Goal: Information Seeking & Learning: Learn about a topic

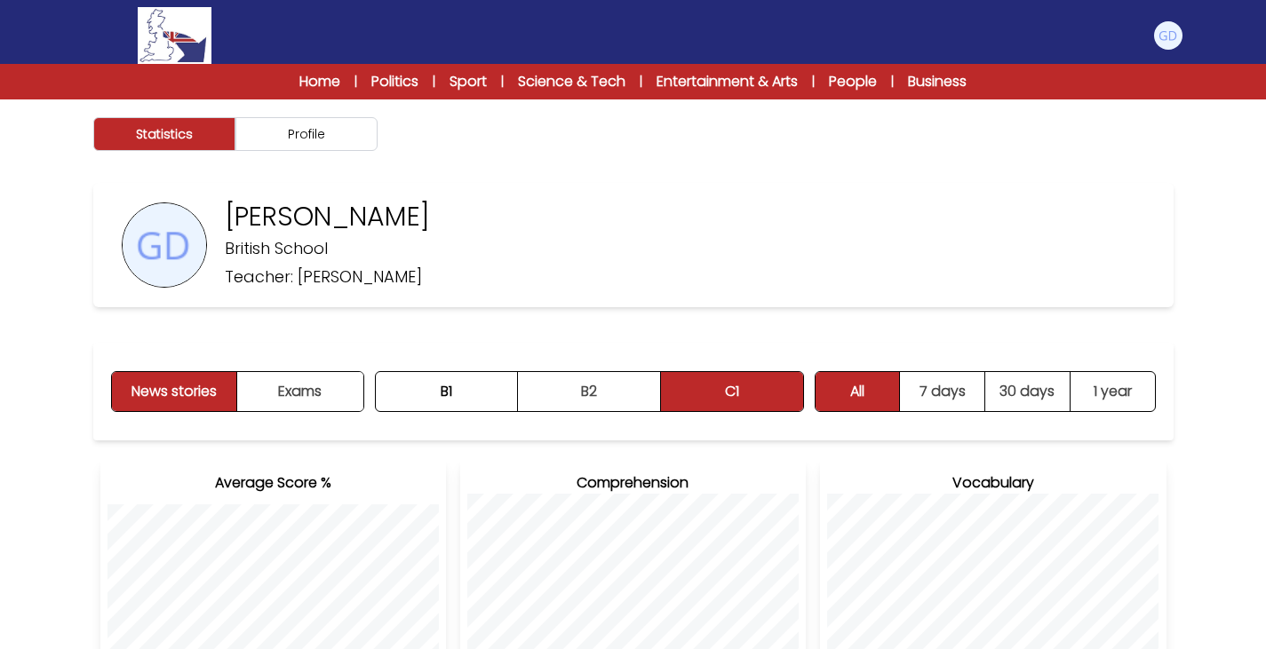
click at [150, 20] on img at bounding box center [174, 35] width 73 height 57
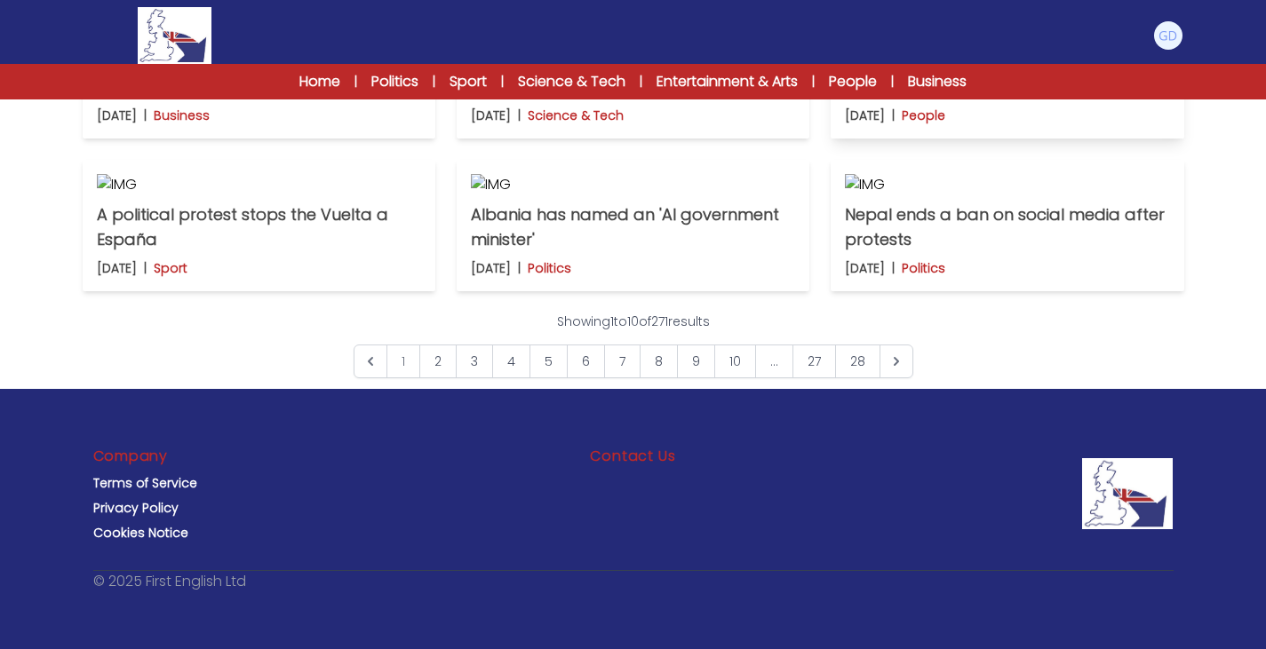
scroll to position [1120, 0]
click at [605, 252] on p "Albania has named an 'AI government minister'" at bounding box center [633, 228] width 324 height 50
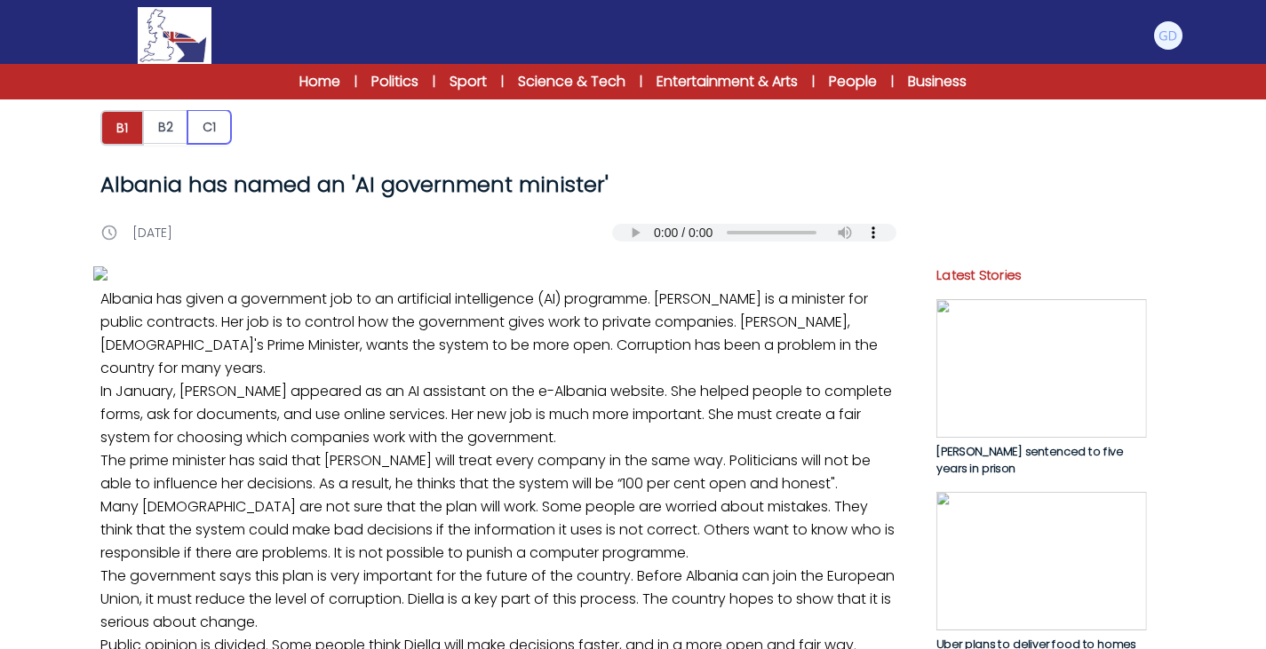
click at [199, 125] on button "C1" at bounding box center [209, 127] width 44 height 34
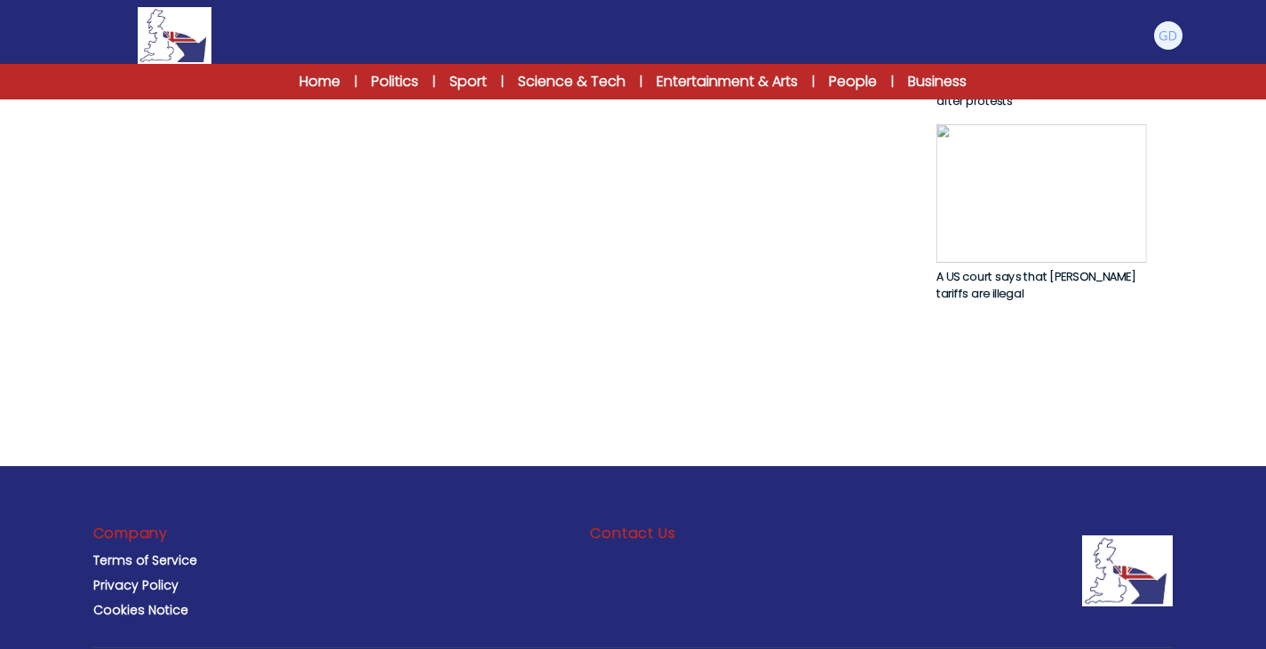
scroll to position [1222, 0]
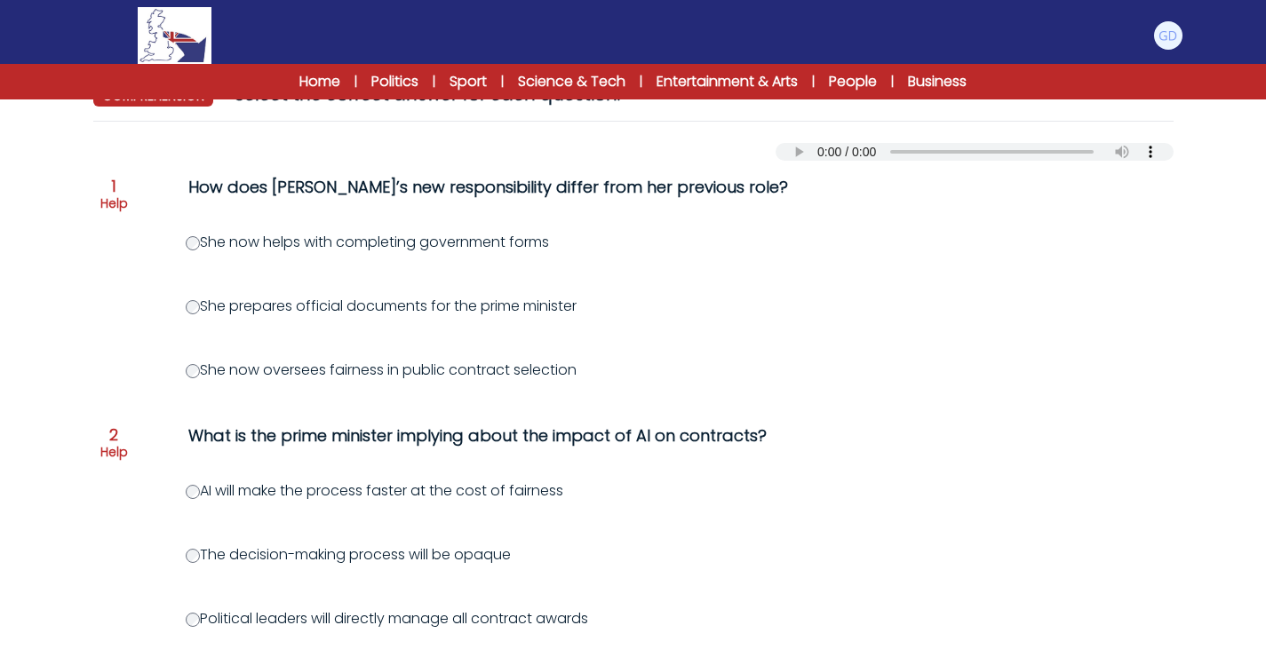
scroll to position [171, 0]
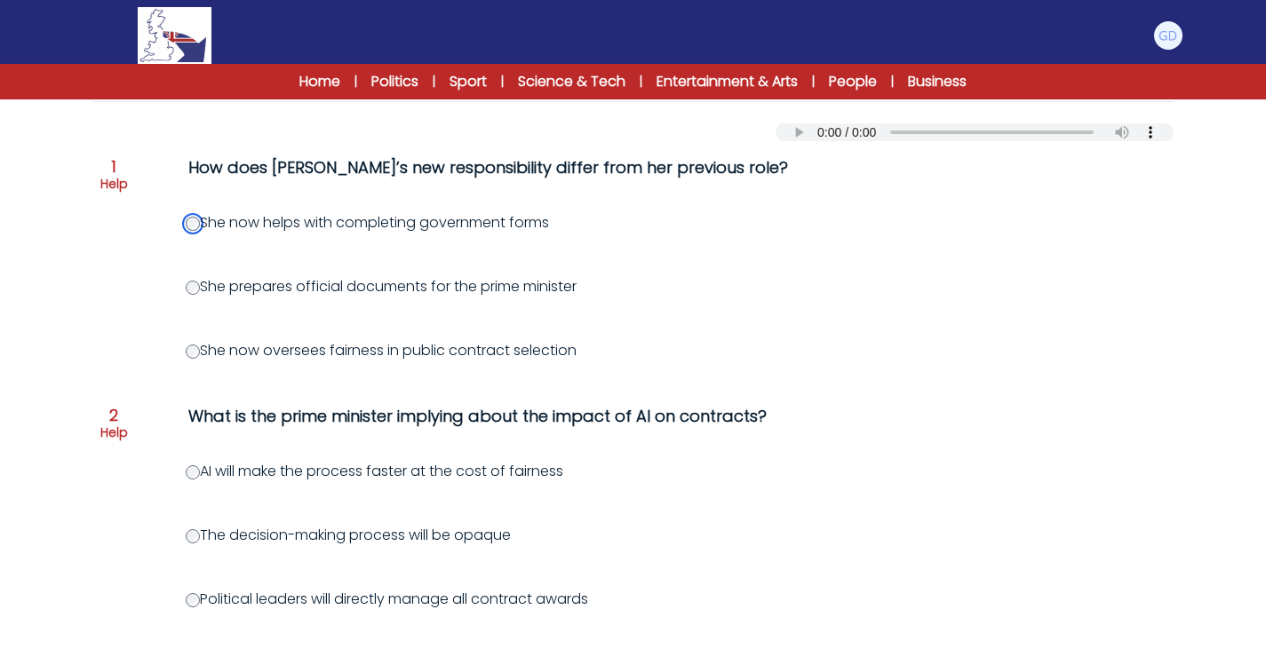
scroll to position [211, 0]
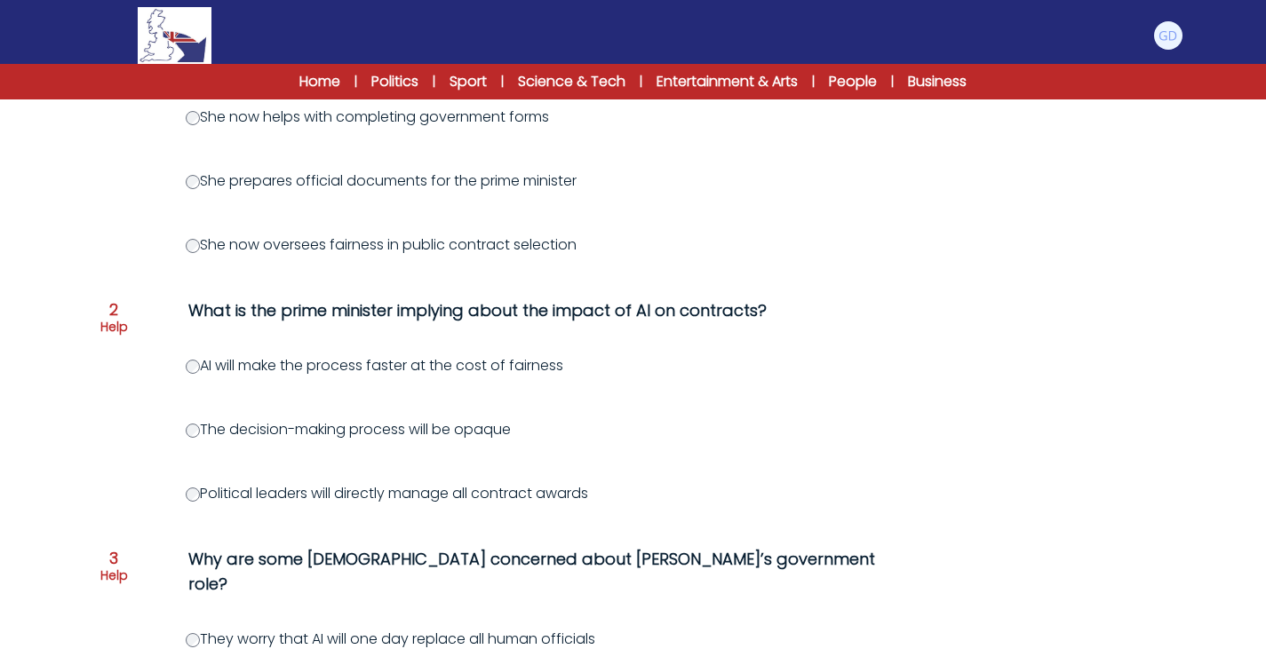
scroll to position [317, 0]
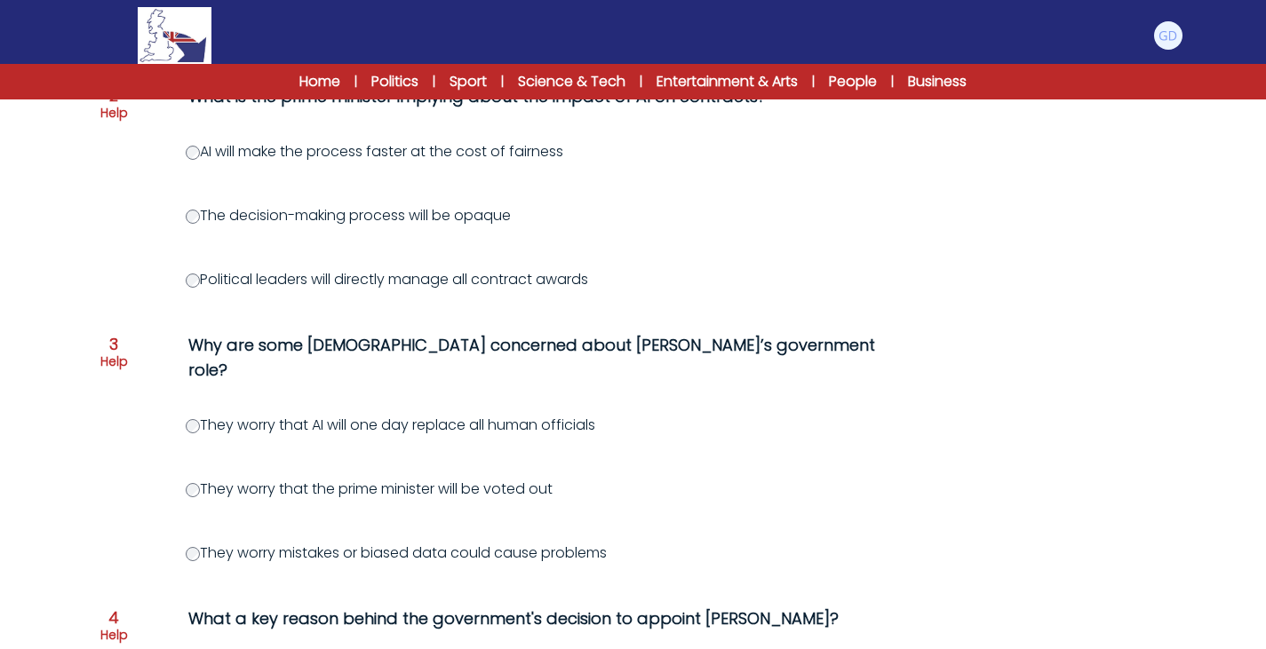
scroll to position [622, 0]
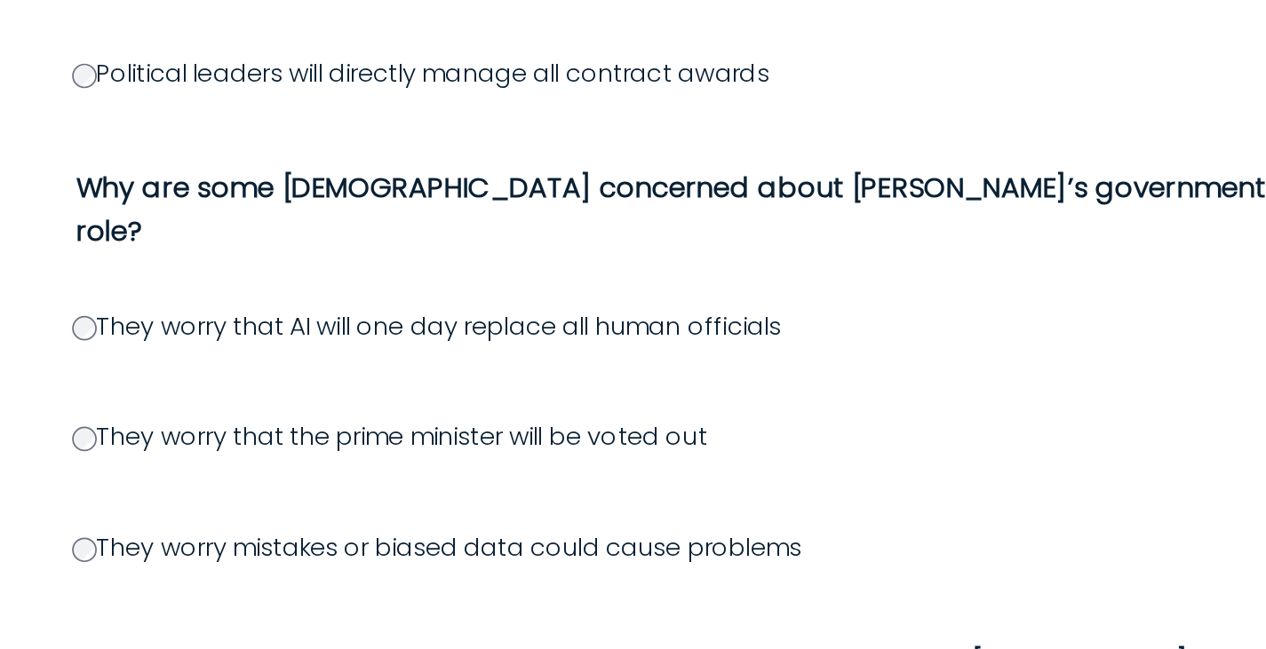
click at [182, 444] on div "Question 1 Help How does Diella’s new responsibility differ from her previous r…" at bounding box center [633, 384] width 1080 height 1311
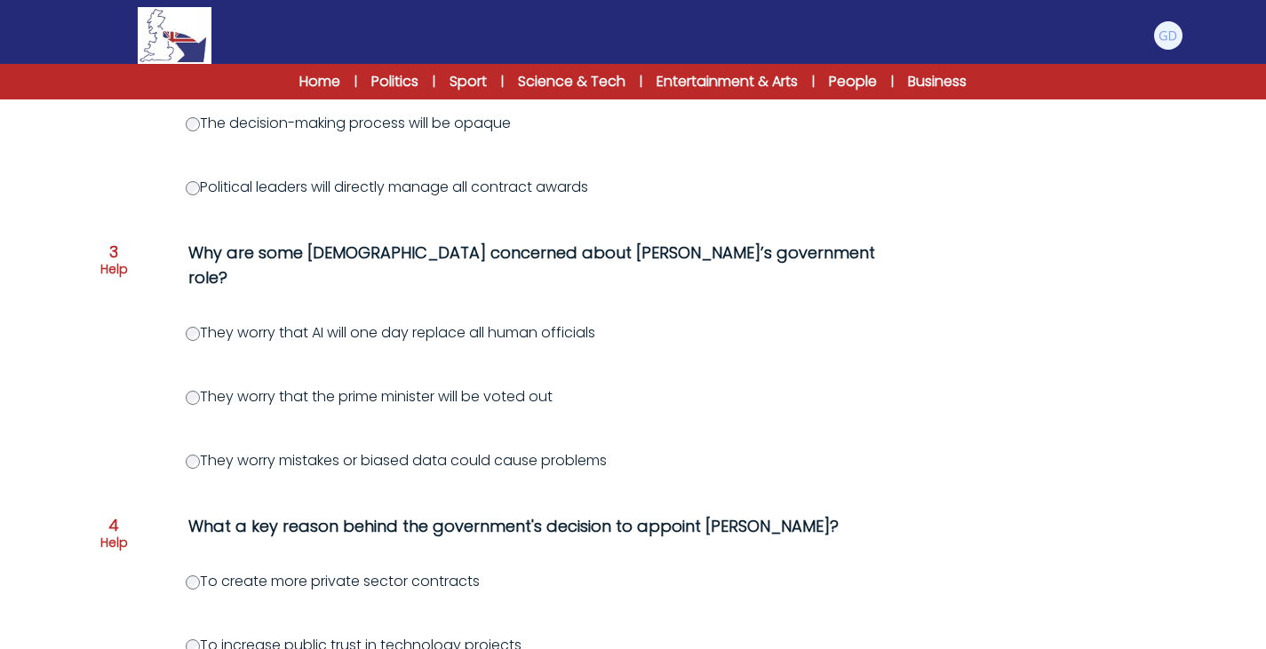
click at [80, 501] on div "Albania has named an 'AI government minister' 12th September 2025 C1 RESET PAGE…" at bounding box center [633, 320] width 1137 height 1643
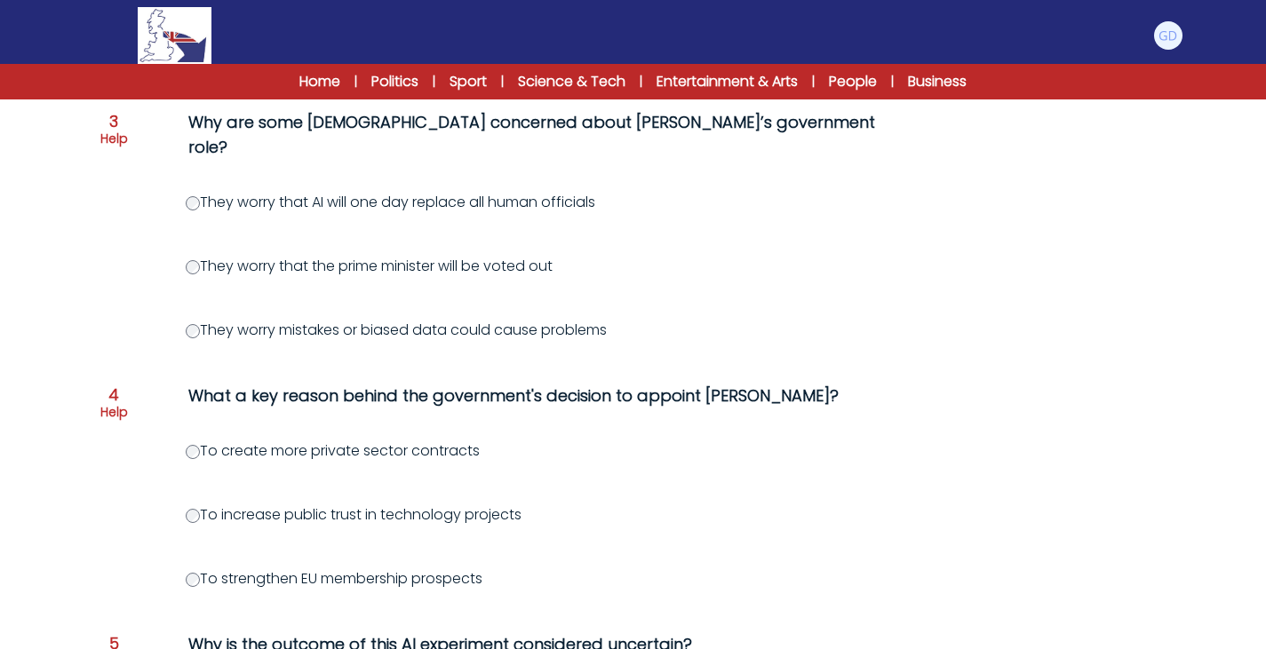
scroll to position [793, 0]
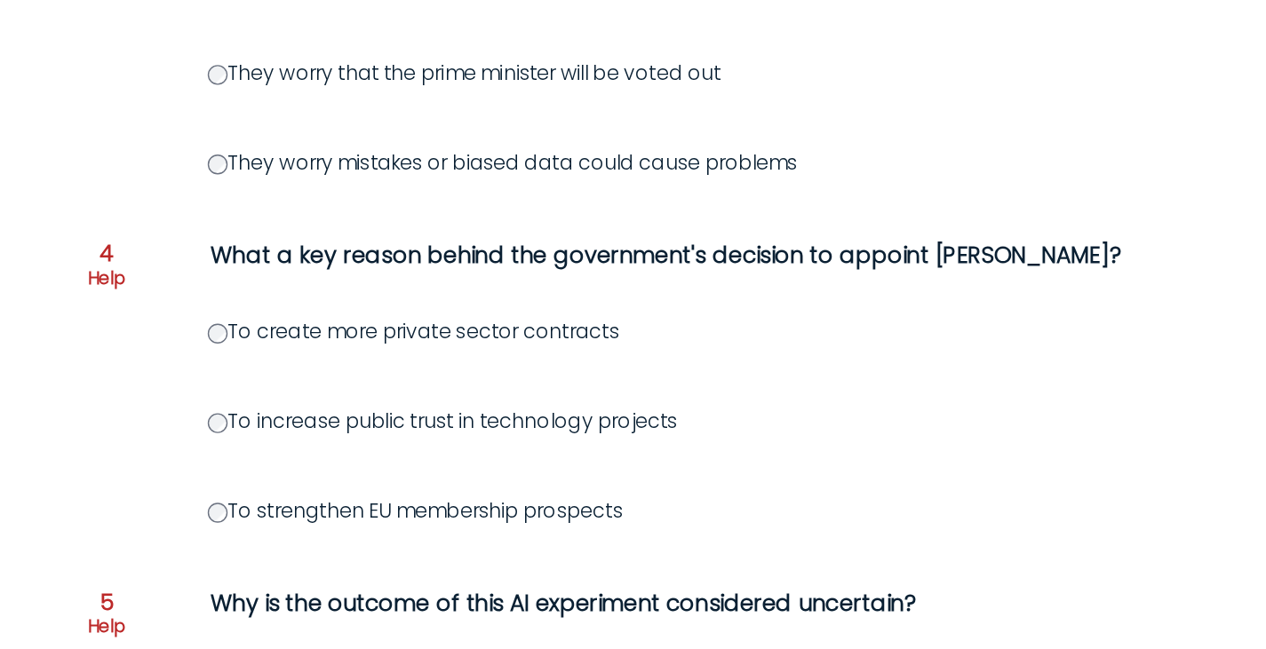
click at [125, 500] on div "Question 1 Help How does Diella’s new responsibility differ from her previous r…" at bounding box center [633, 213] width 1080 height 1311
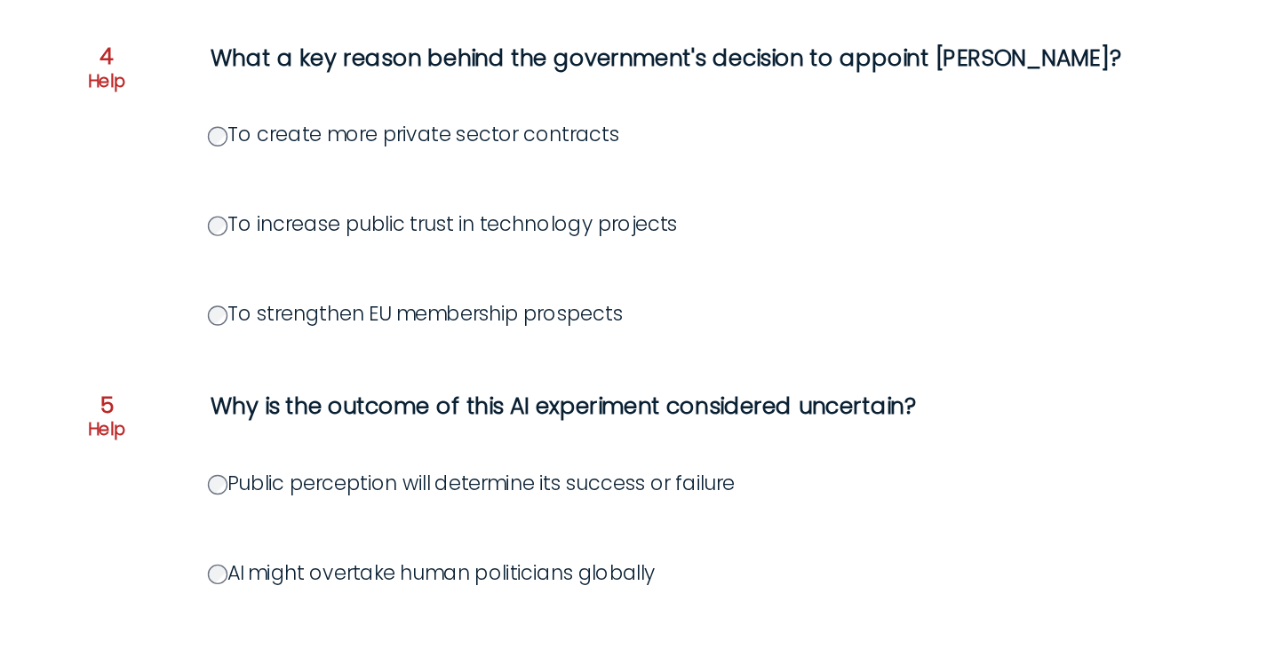
scroll to position [922, 0]
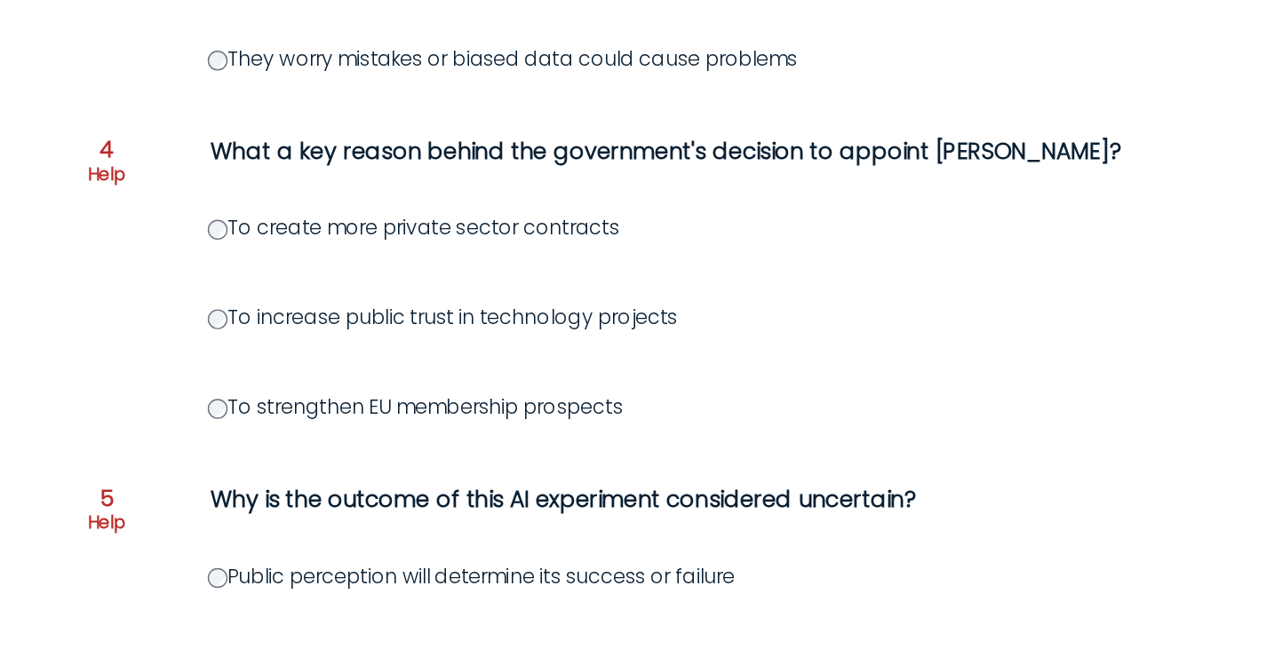
click at [200, 399] on label "To strengthen EU membership prospects" at bounding box center [334, 409] width 297 height 20
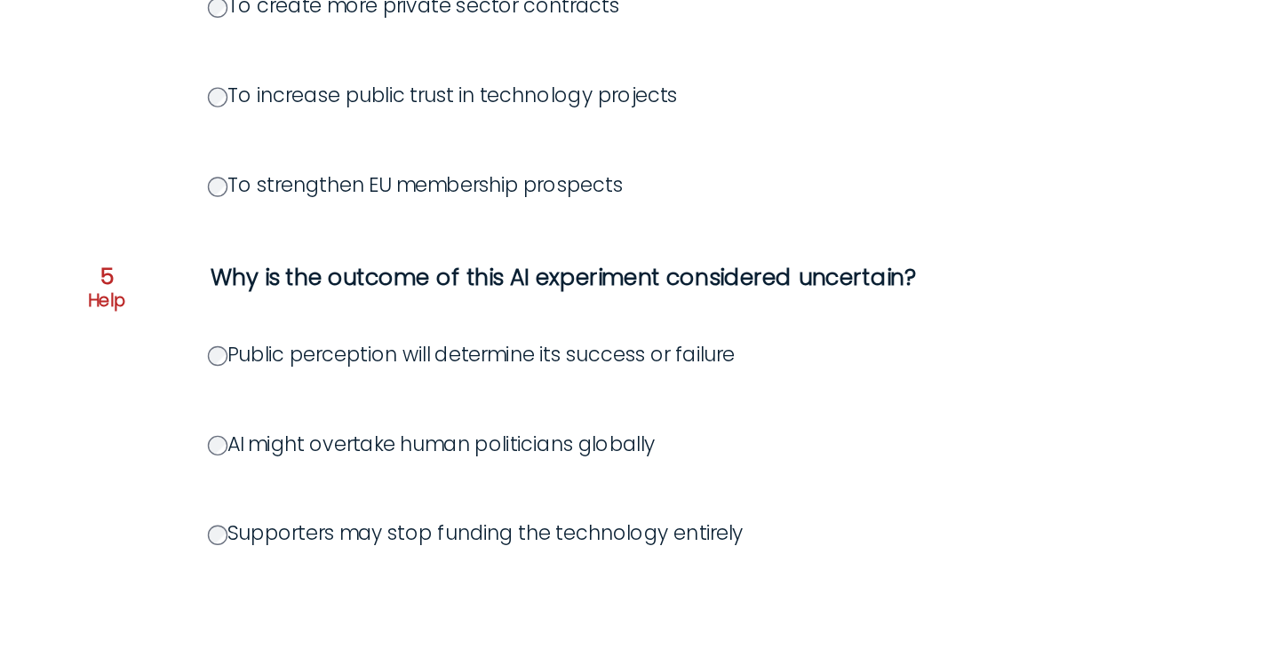
scroll to position [1015, 0]
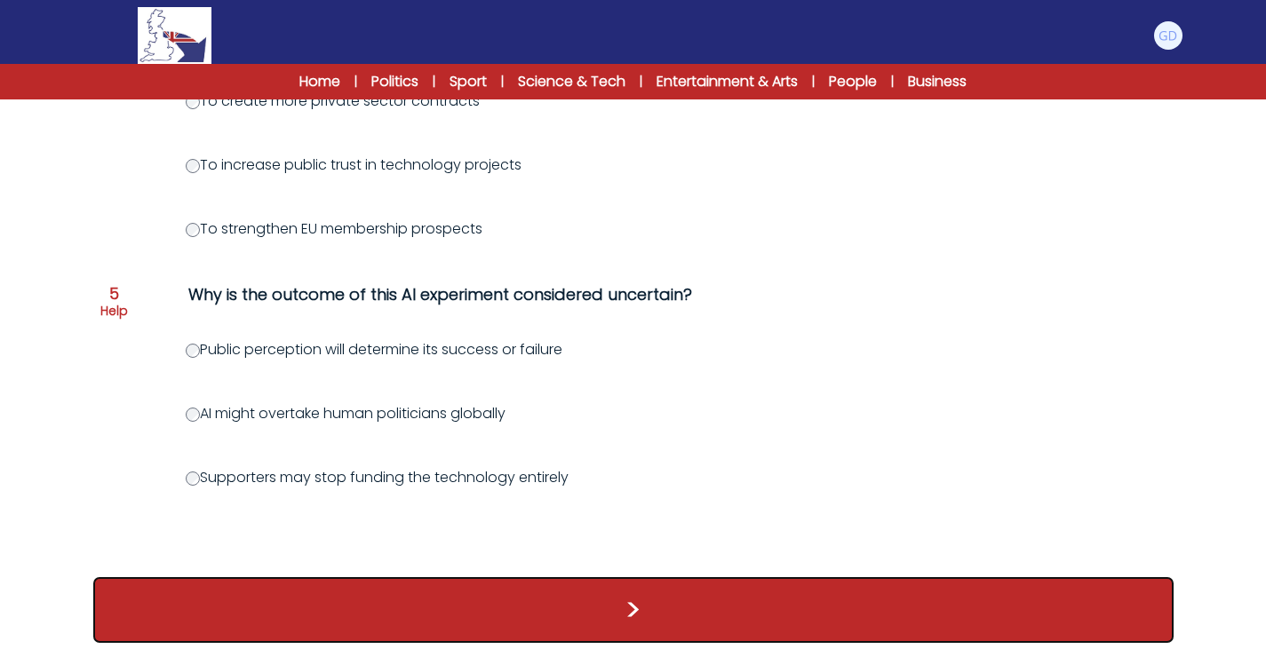
click at [401, 587] on button ">" at bounding box center [633, 610] width 1080 height 66
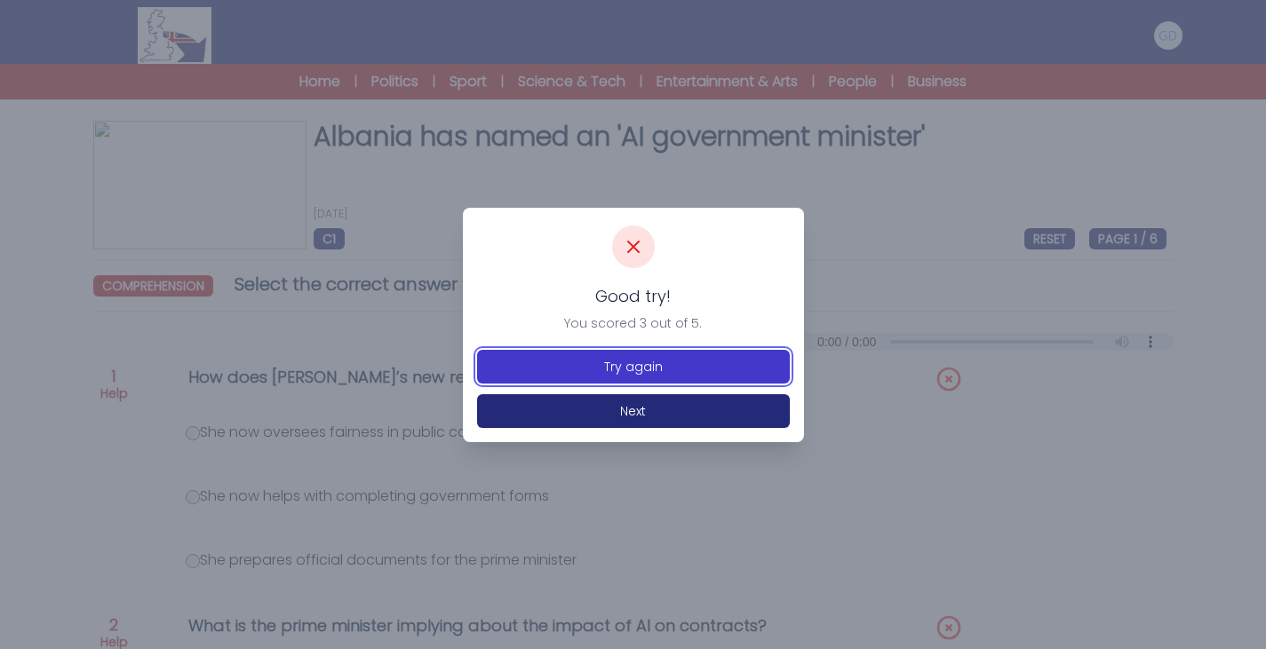
click at [721, 367] on button "Try again" at bounding box center [633, 367] width 313 height 34
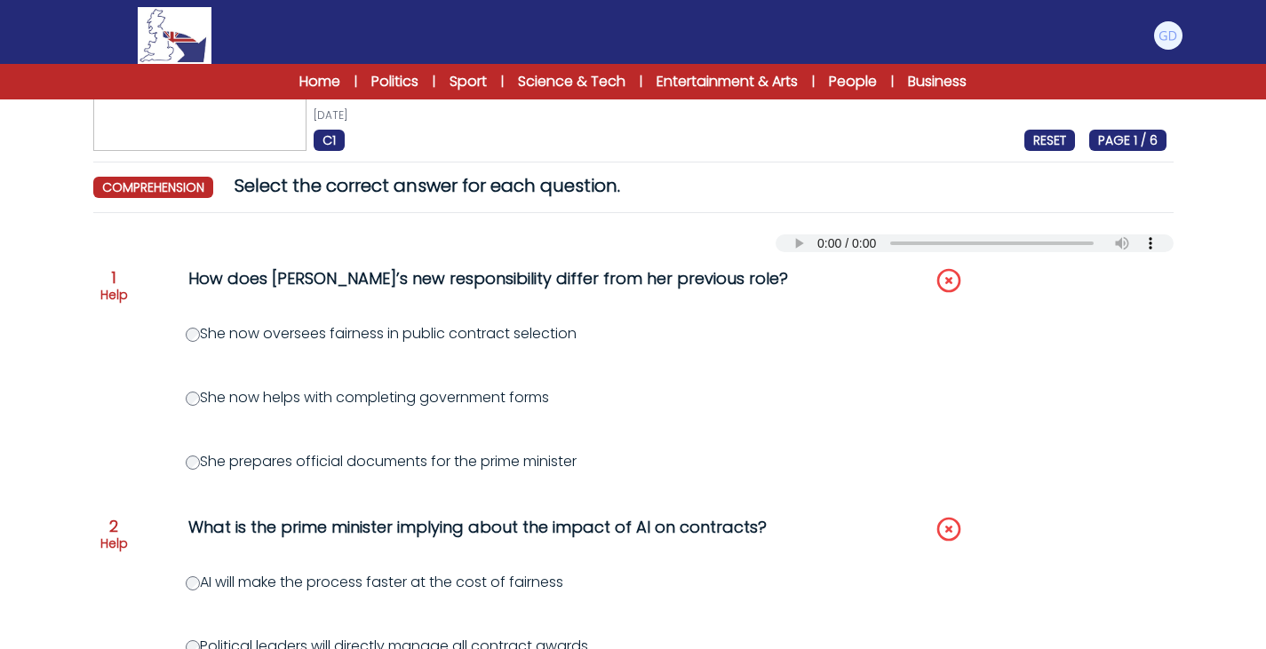
scroll to position [99, 0]
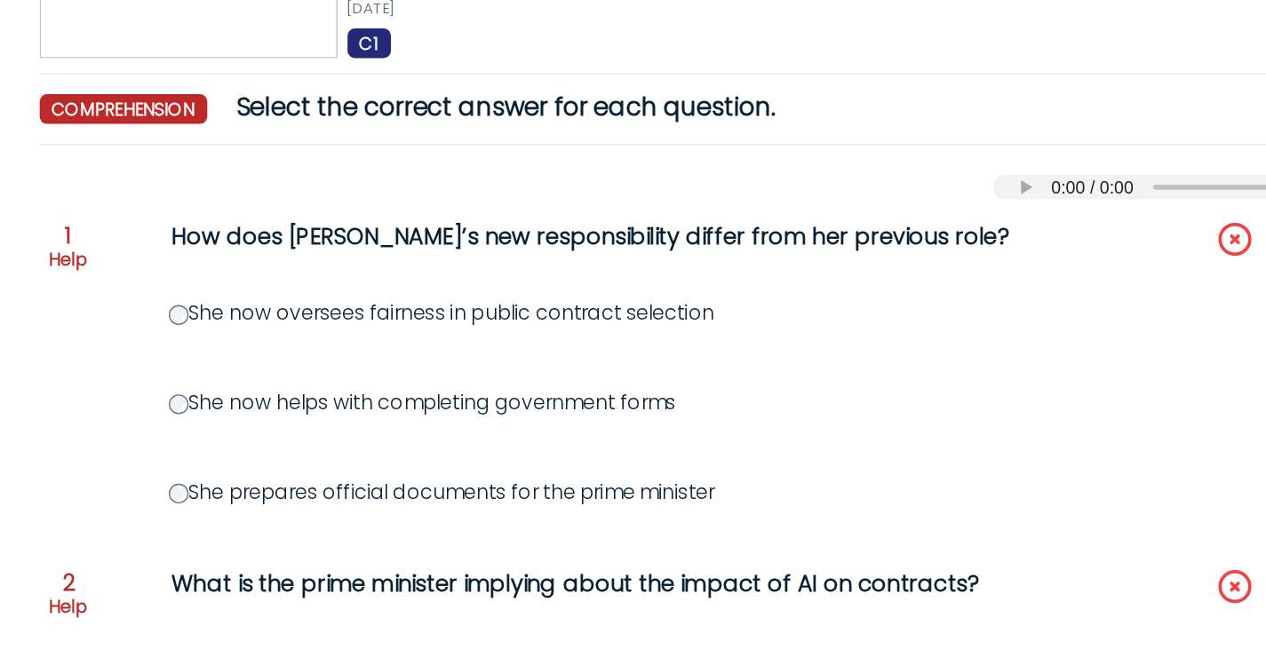
click at [194, 344] on label "She now oversees fairness in public contract selection" at bounding box center [381, 333] width 391 height 20
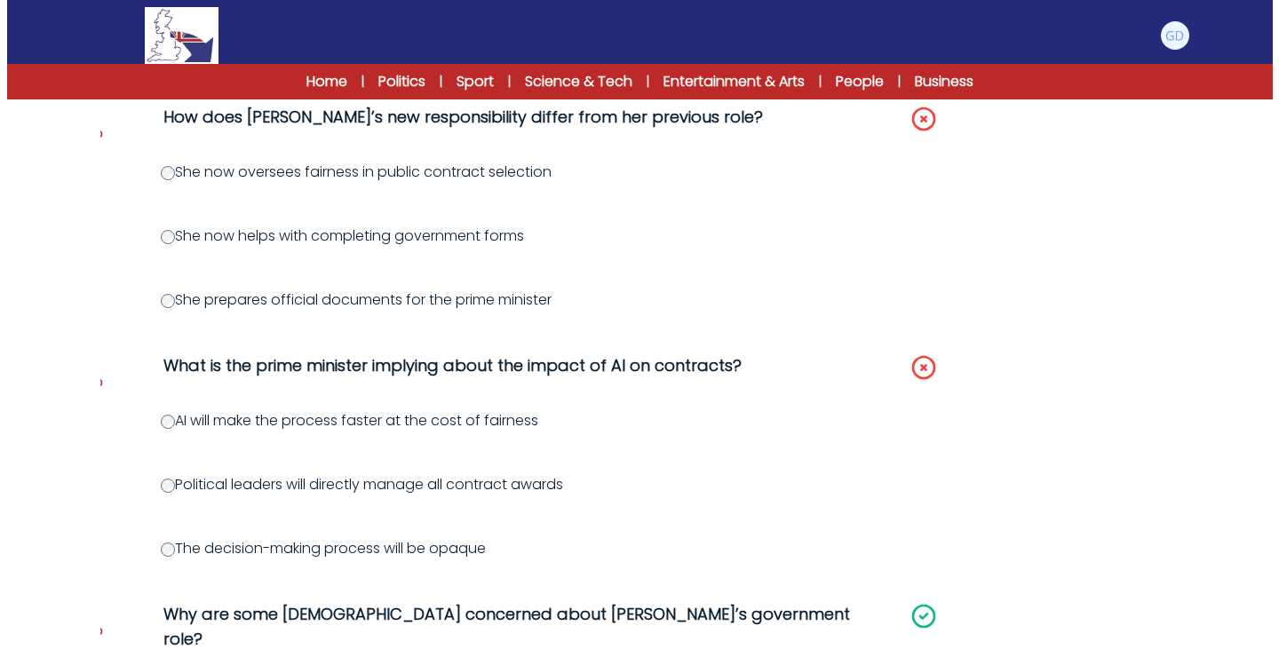
scroll to position [0, 0]
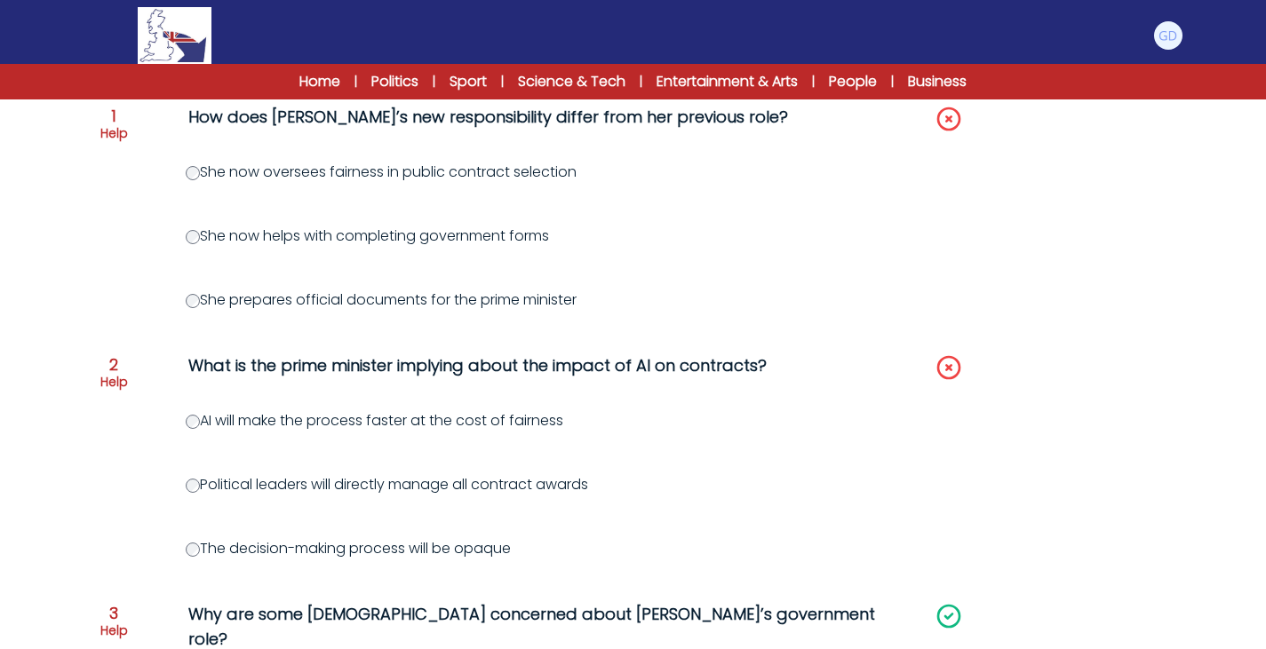
click at [115, 369] on span "2" at bounding box center [113, 365] width 9 height 16
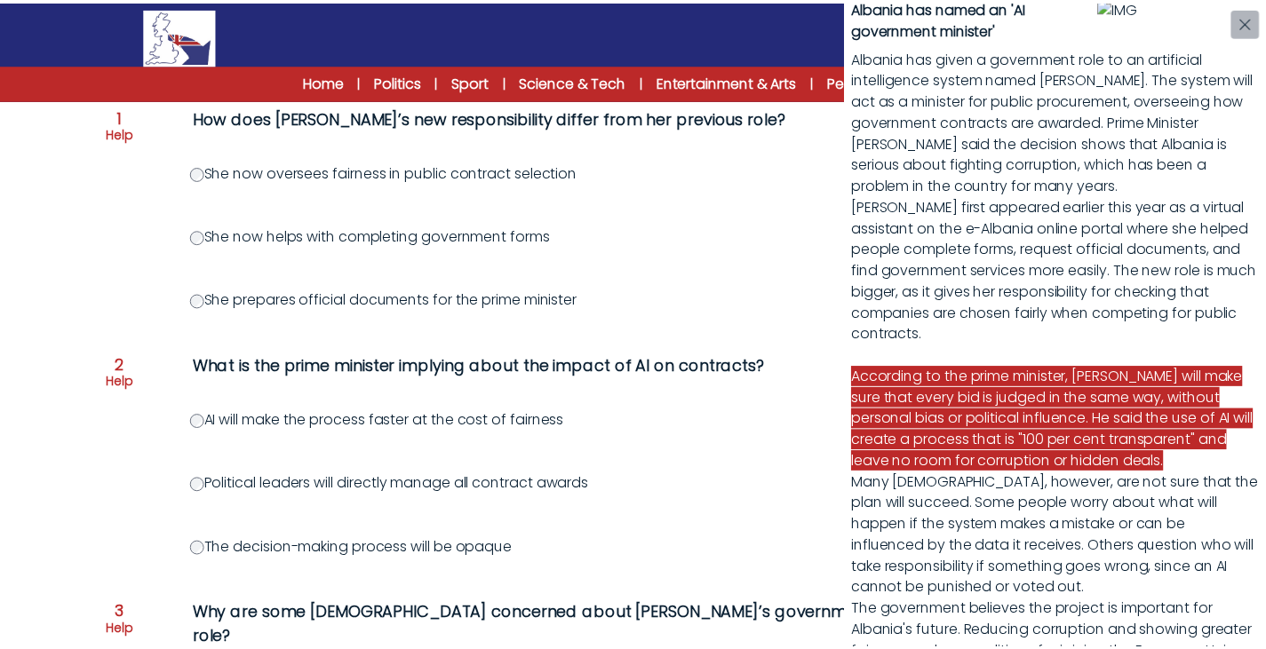
scroll to position [55, 0]
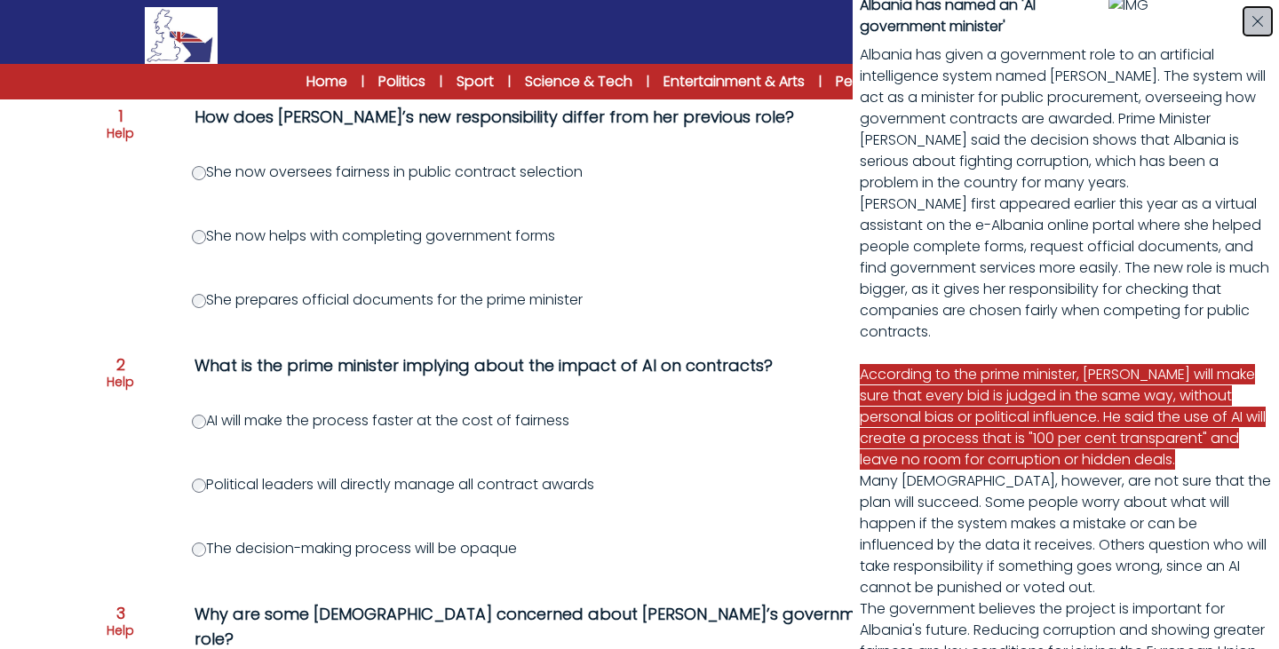
click at [1262, 12] on button "button" at bounding box center [1258, 21] width 28 height 28
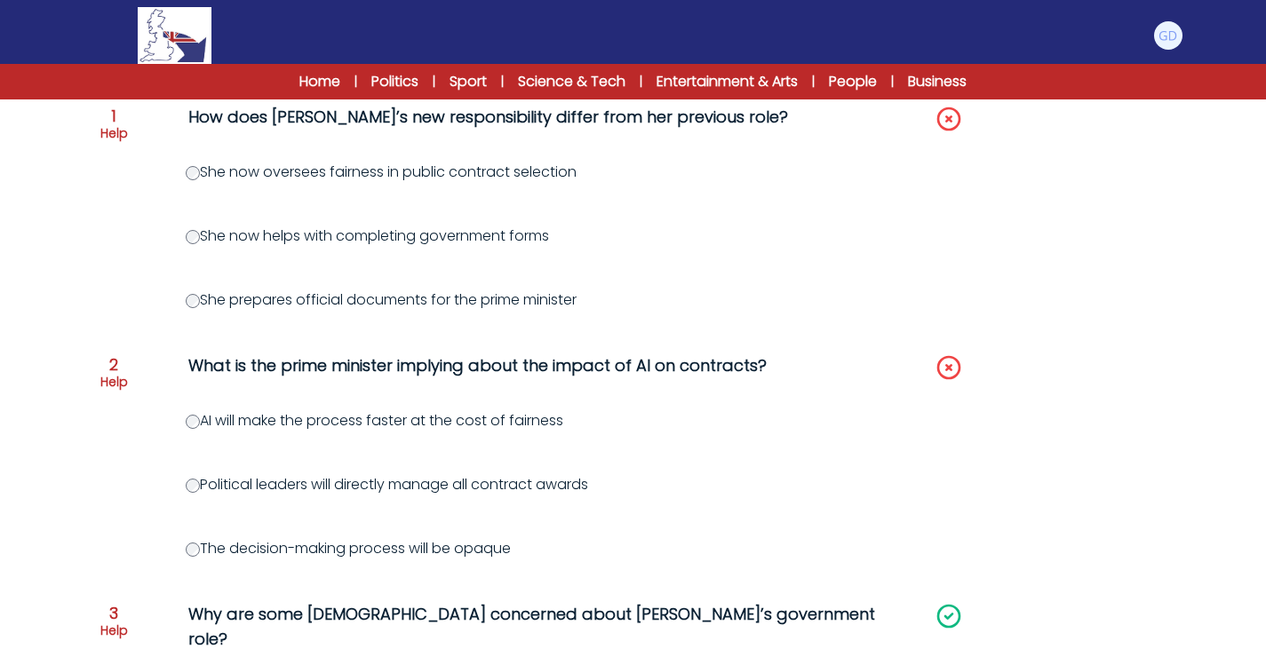
click at [187, 558] on label "The decision-making process will be opaque" at bounding box center [348, 548] width 325 height 20
click at [52, 517] on form "Albania has named an 'AI government minister' 12th September 2025 C1 RESET PAGE…" at bounding box center [633, 657] width 1266 height 1692
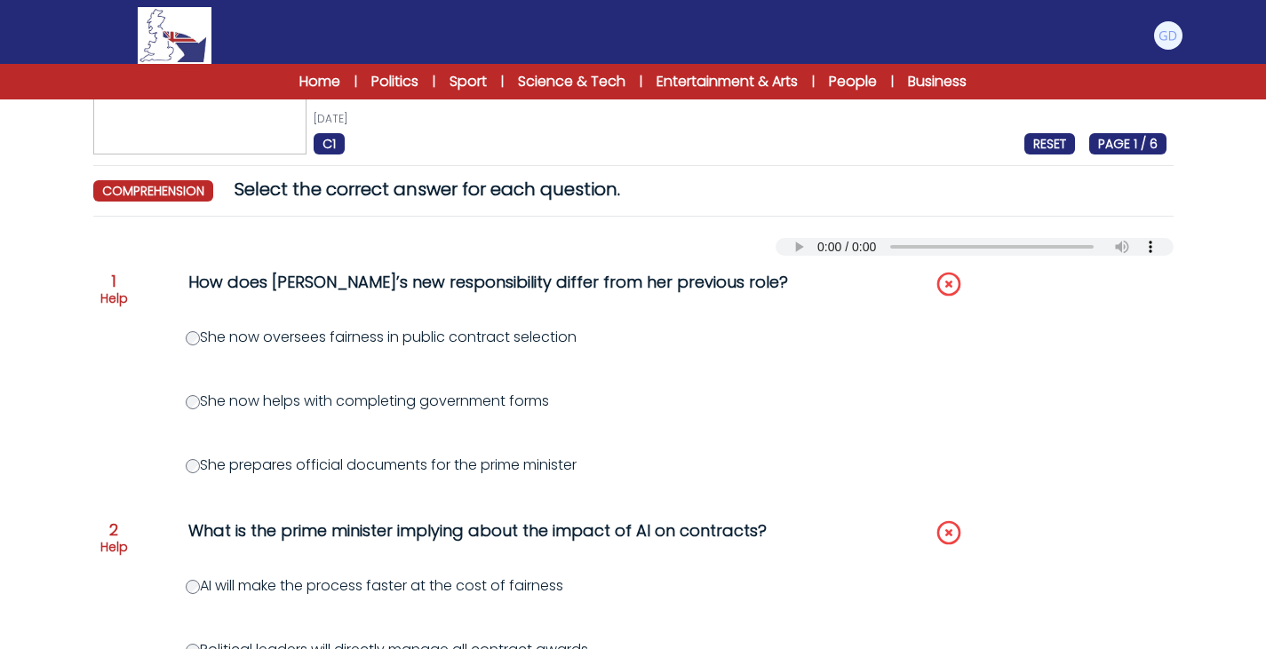
scroll to position [93, 0]
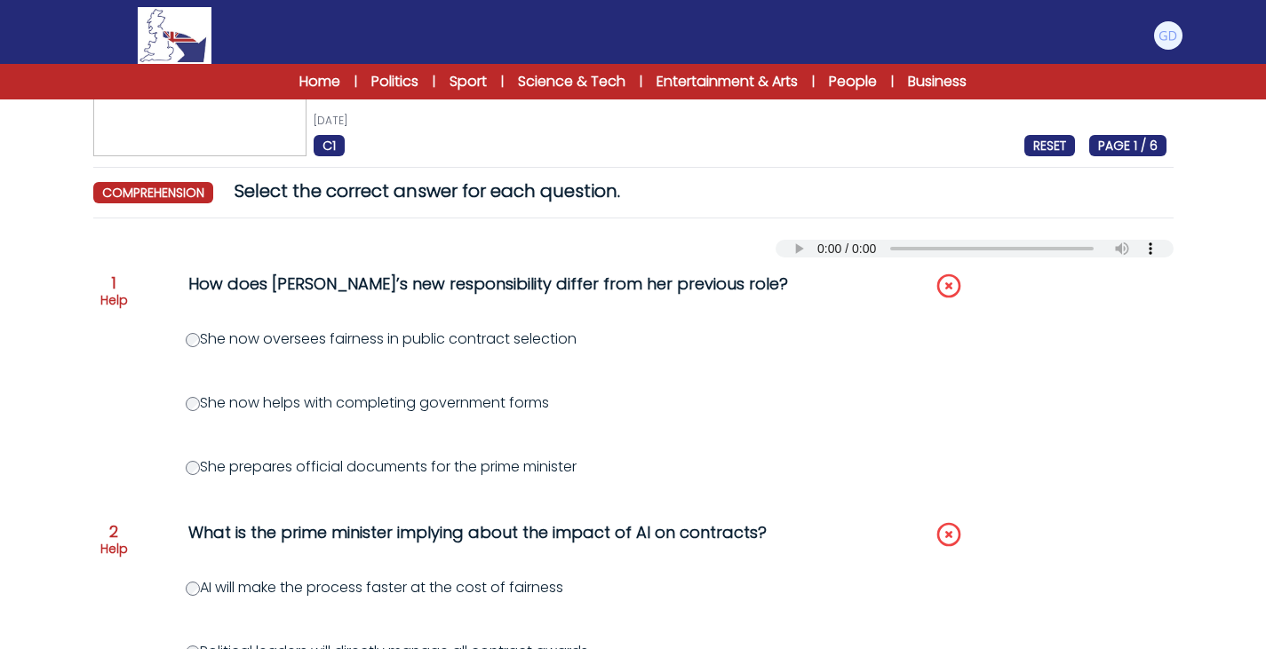
click at [106, 292] on p "Help" at bounding box center [114, 300] width 28 height 18
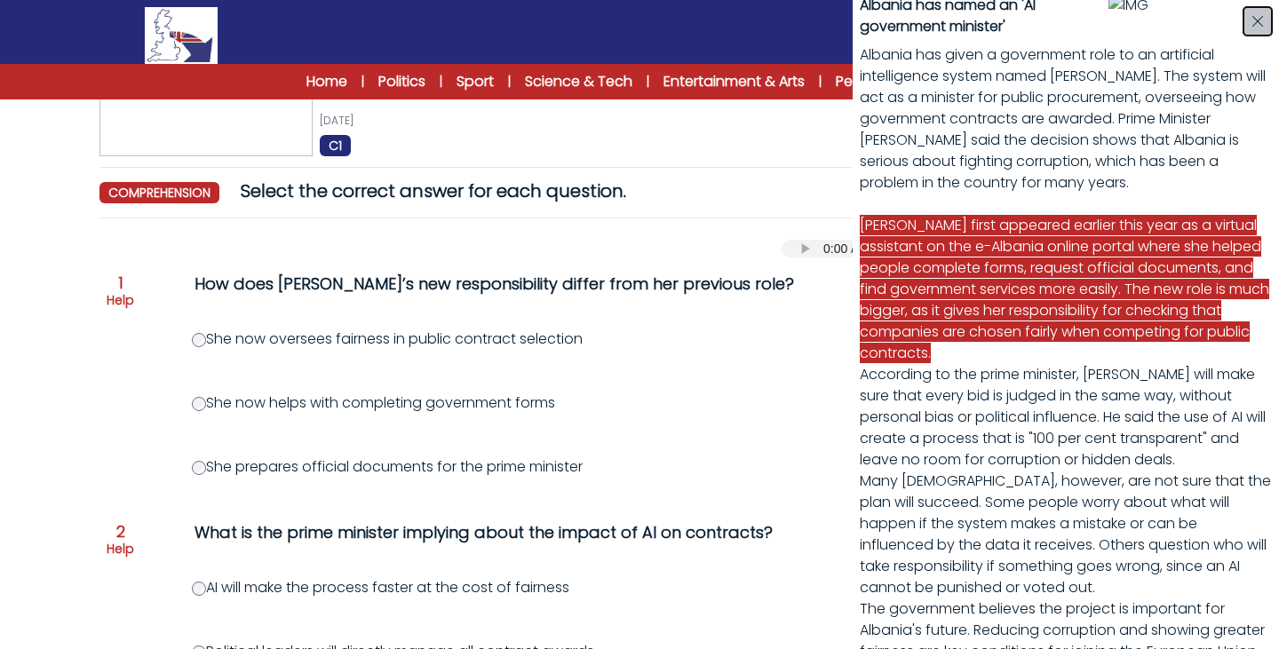
click at [1246, 25] on button "button" at bounding box center [1258, 21] width 28 height 28
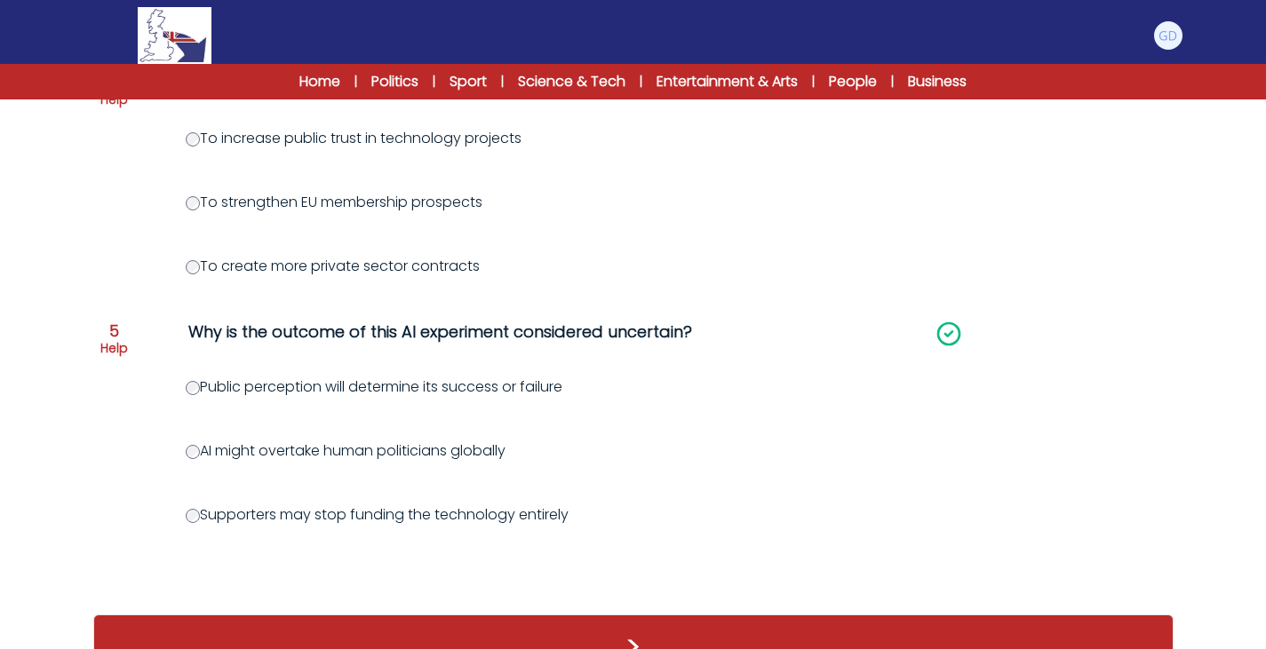
scroll to position [1103, 0]
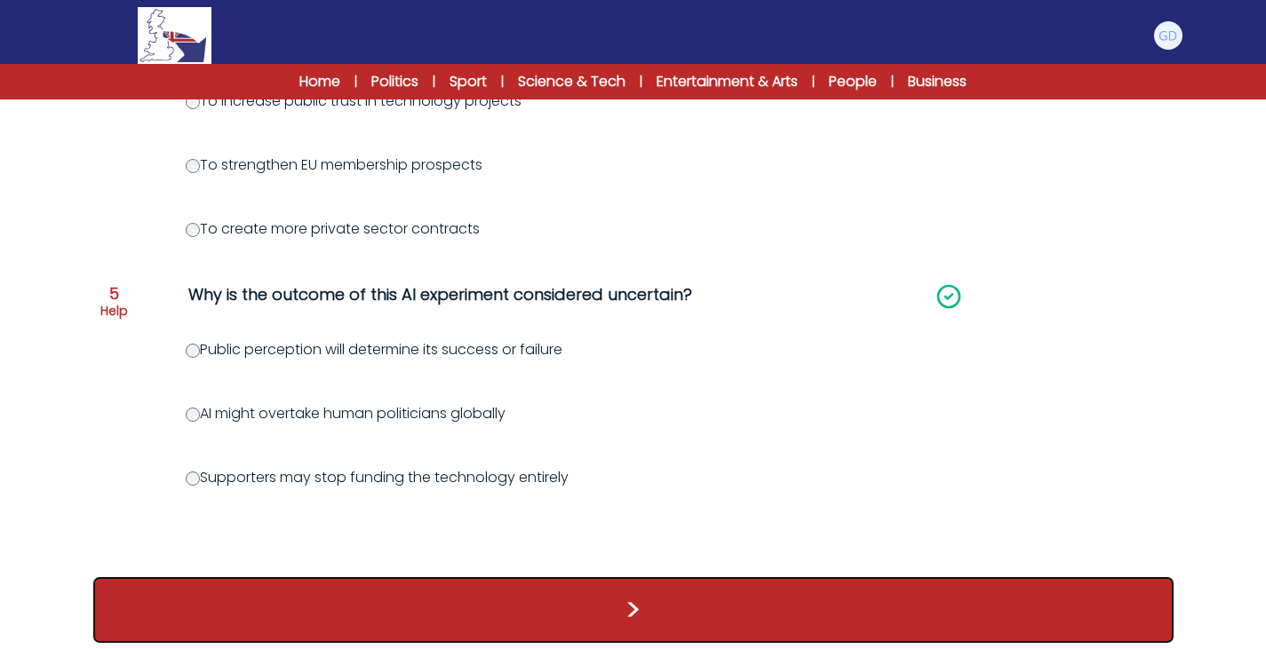
click at [609, 585] on button ">" at bounding box center [633, 610] width 1080 height 66
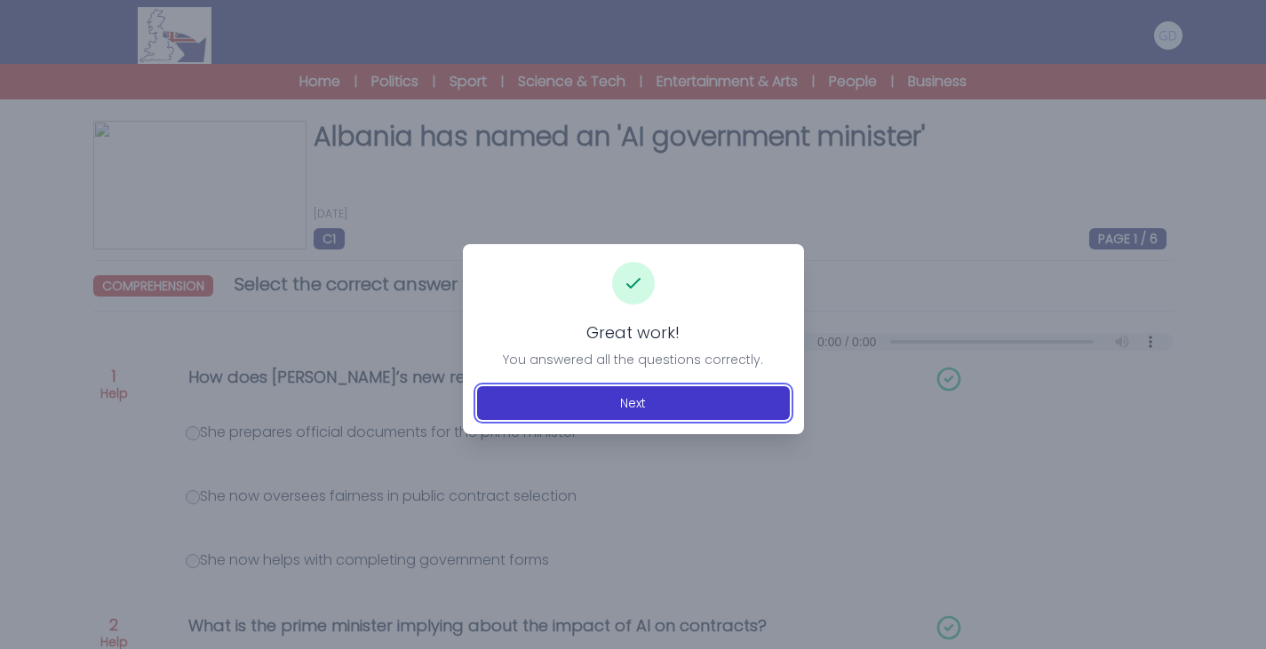
click at [705, 394] on button "Next" at bounding box center [633, 403] width 313 height 34
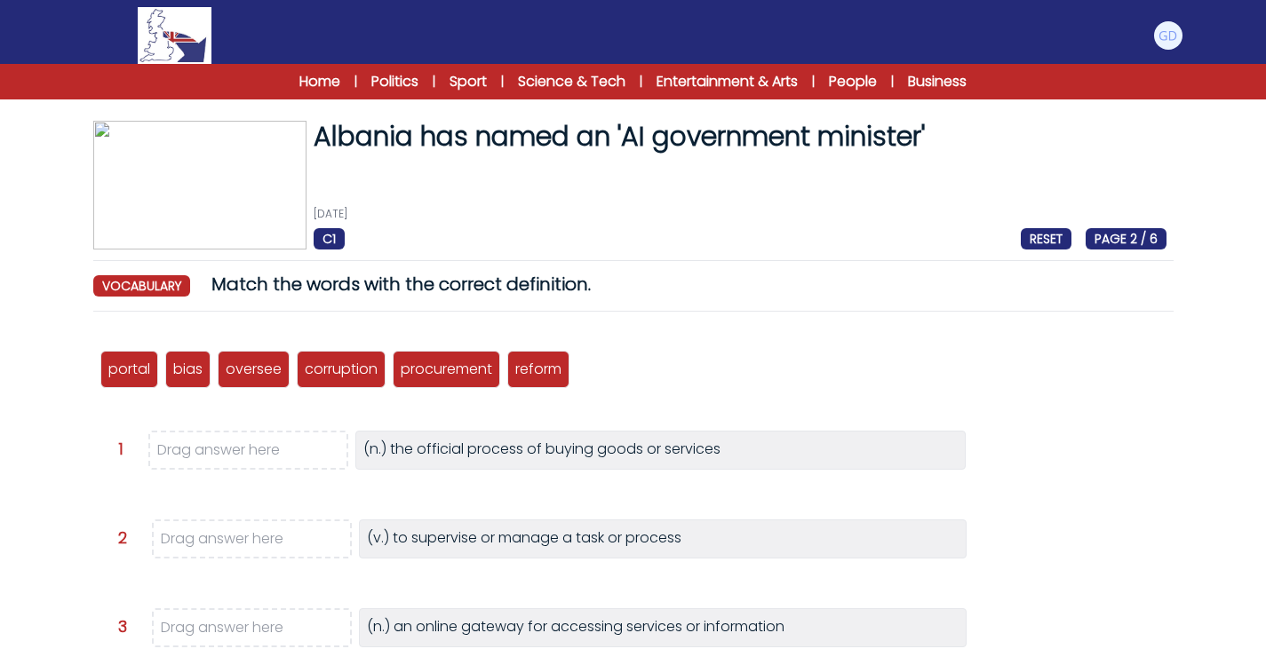
scroll to position [109, 0]
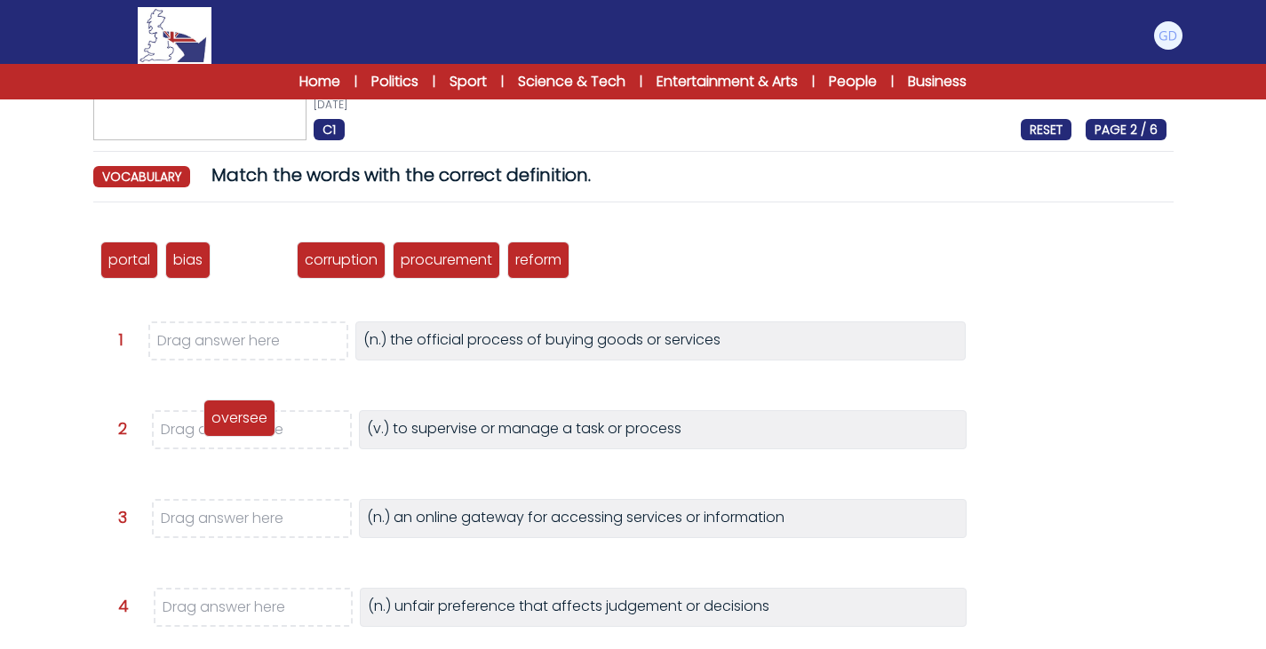
drag, startPoint x: 263, startPoint y: 251, endPoint x: 251, endPoint y: 411, distance: 160.4
click at [251, 411] on p "oversee" at bounding box center [239, 418] width 56 height 21
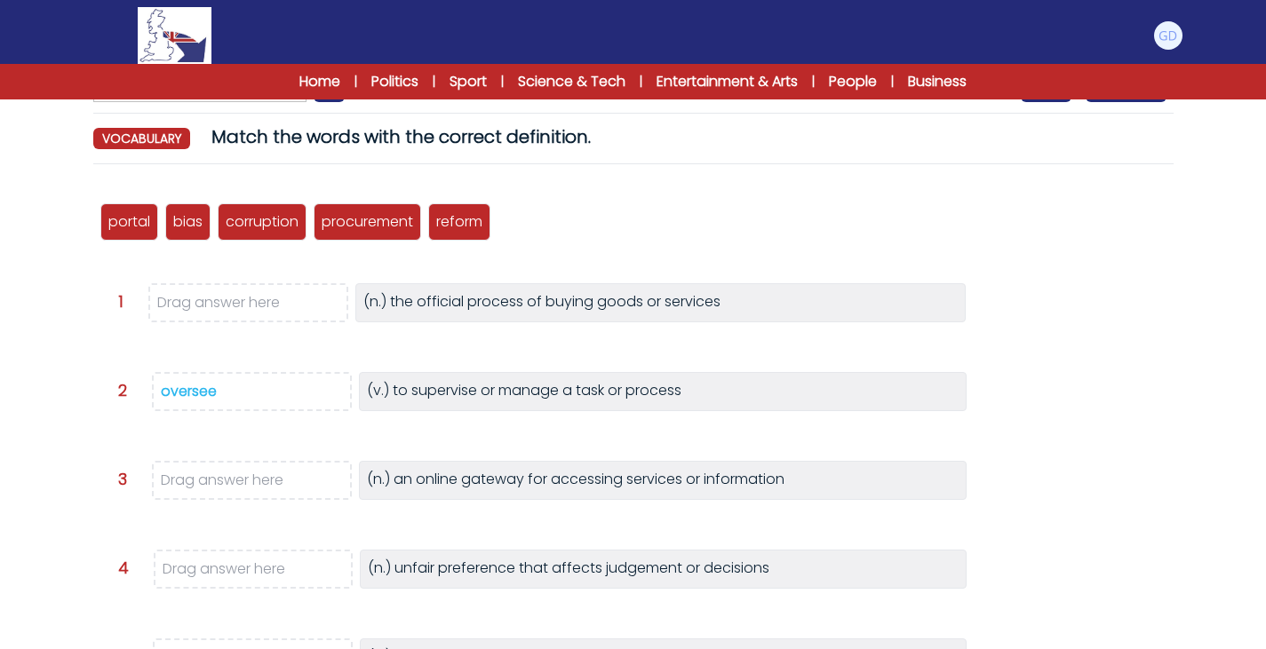
scroll to position [148, 0]
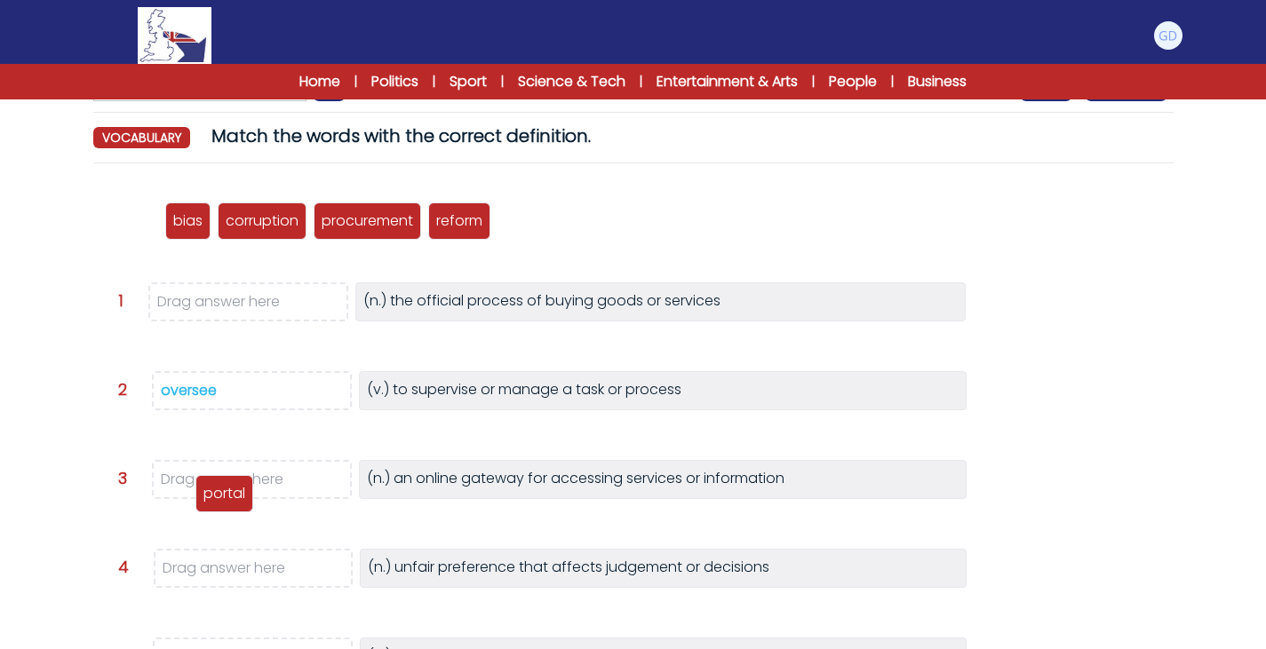
drag, startPoint x: 126, startPoint y: 226, endPoint x: 221, endPoint y: 488, distance: 278.8
click at [221, 488] on p "portal" at bounding box center [224, 493] width 42 height 21
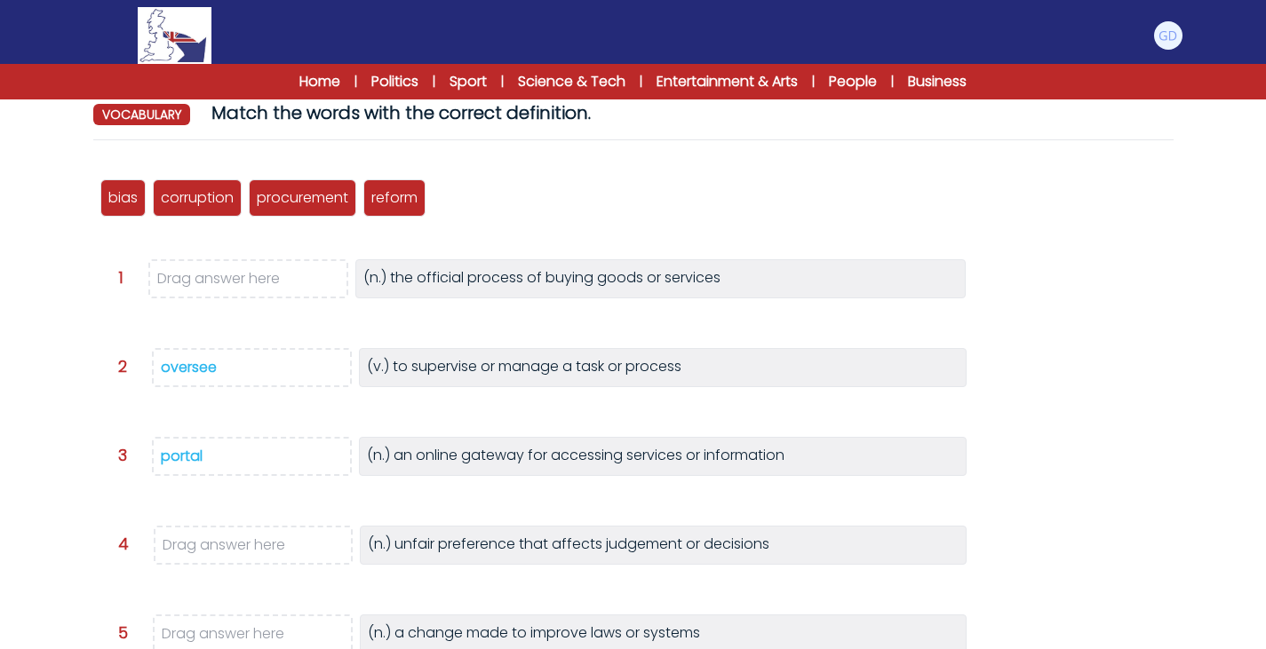
scroll to position [195, 0]
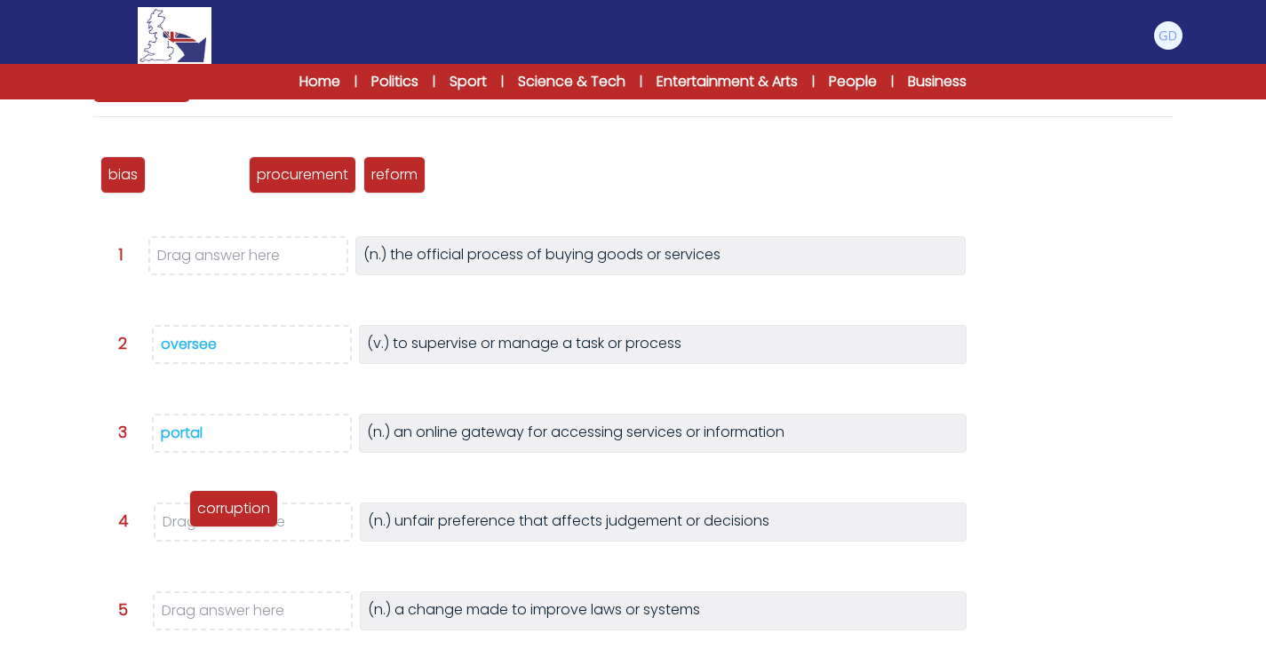
drag, startPoint x: 212, startPoint y: 182, endPoint x: 239, endPoint y: 525, distance: 344.0
click at [239, 520] on p "corruption" at bounding box center [233, 508] width 73 height 21
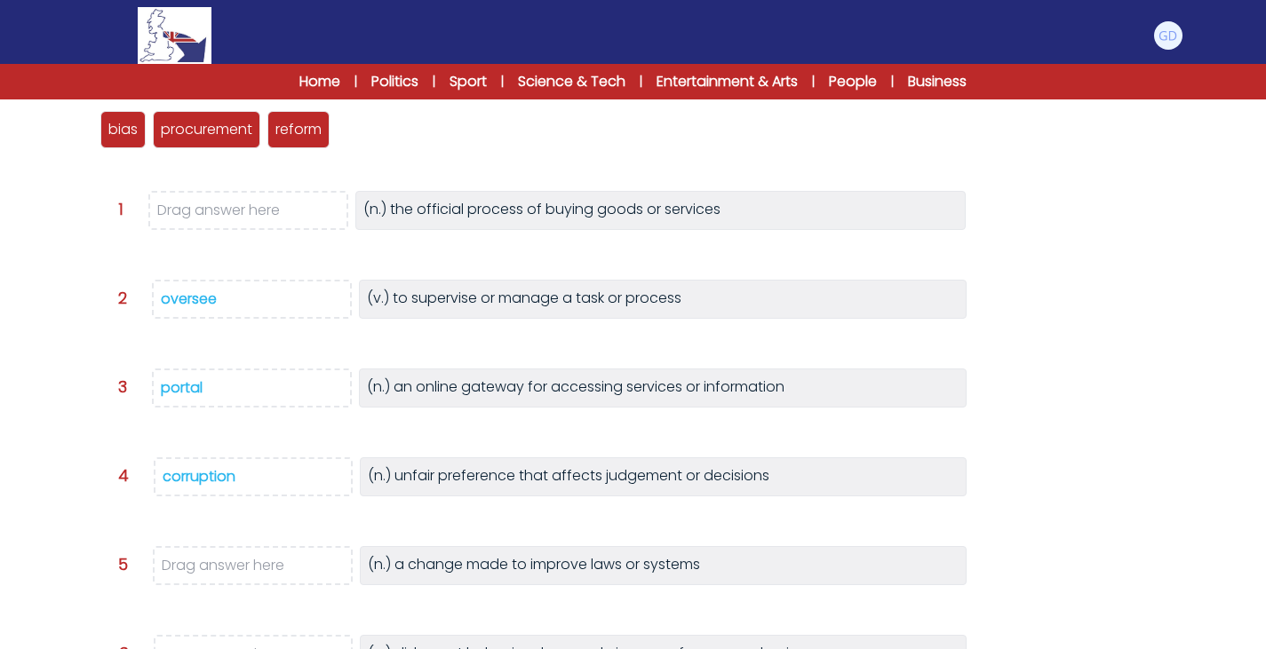
scroll to position [242, 0]
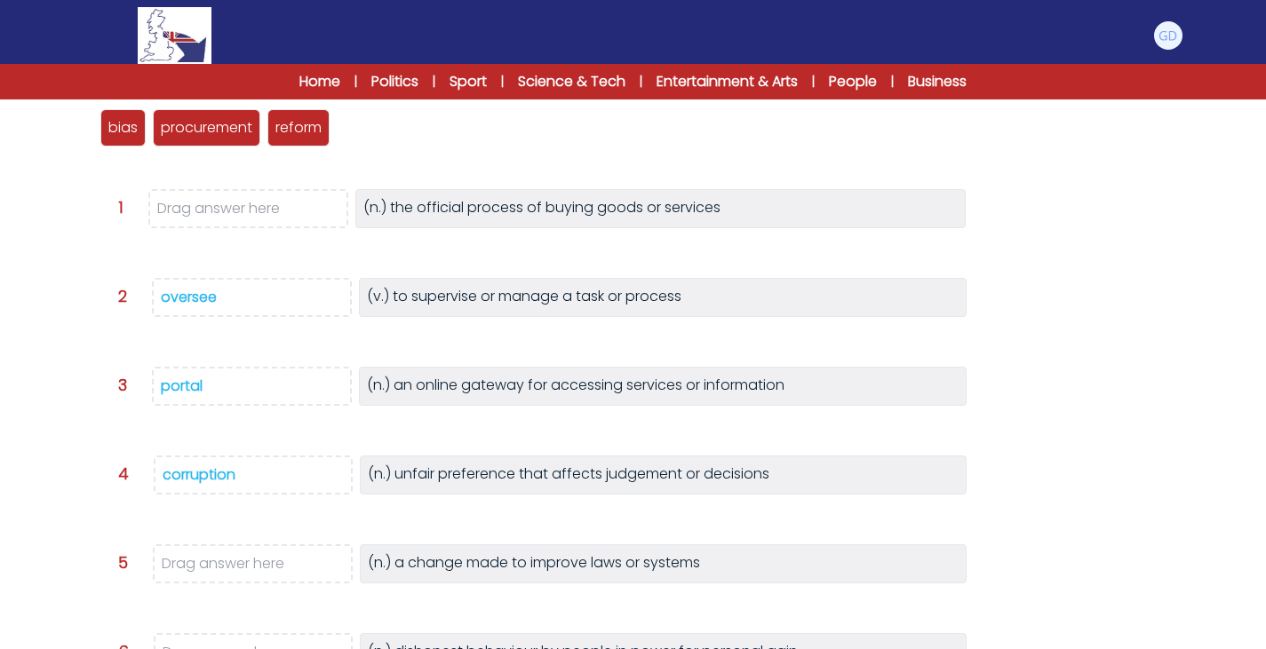
click at [237, 465] on span "corruption" at bounding box center [254, 475] width 200 height 39
click at [190, 483] on div "corruption" at bounding box center [199, 475] width 73 height 20
drag, startPoint x: 111, startPoint y: 125, endPoint x: 219, endPoint y: 476, distance: 367.0
click at [219, 476] on p "bias" at bounding box center [230, 481] width 29 height 21
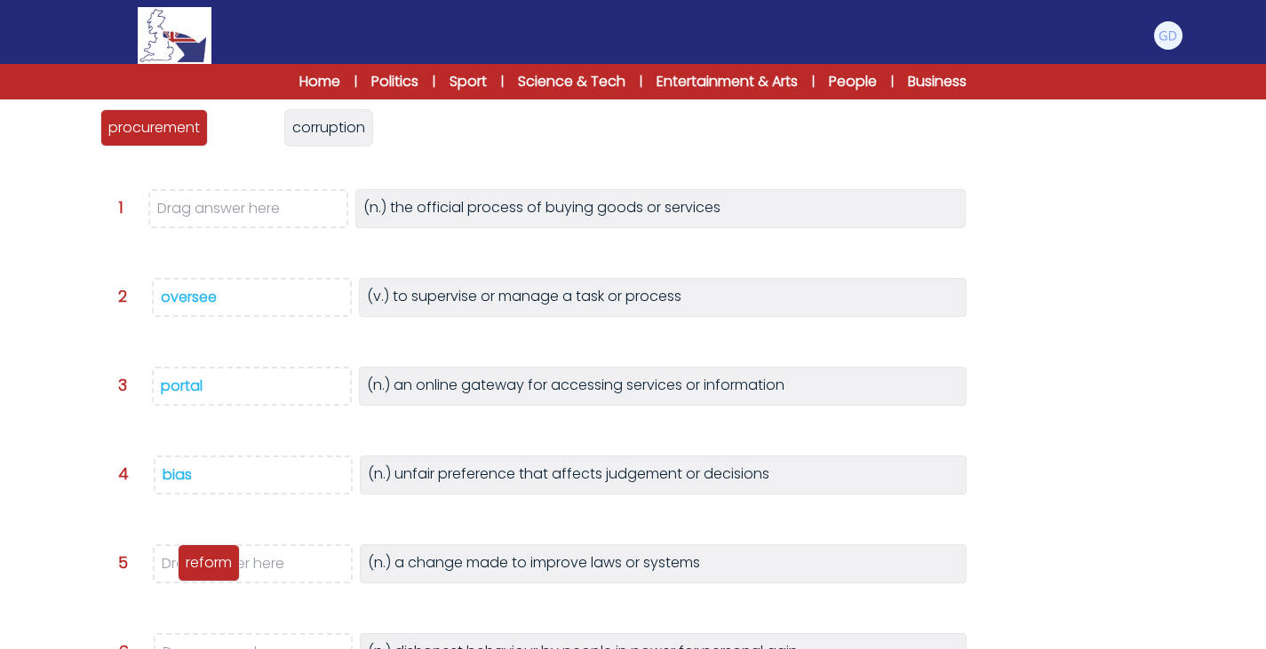
drag, startPoint x: 239, startPoint y: 131, endPoint x: 200, endPoint y: 569, distance: 438.9
click at [200, 569] on p "reform" at bounding box center [209, 563] width 46 height 21
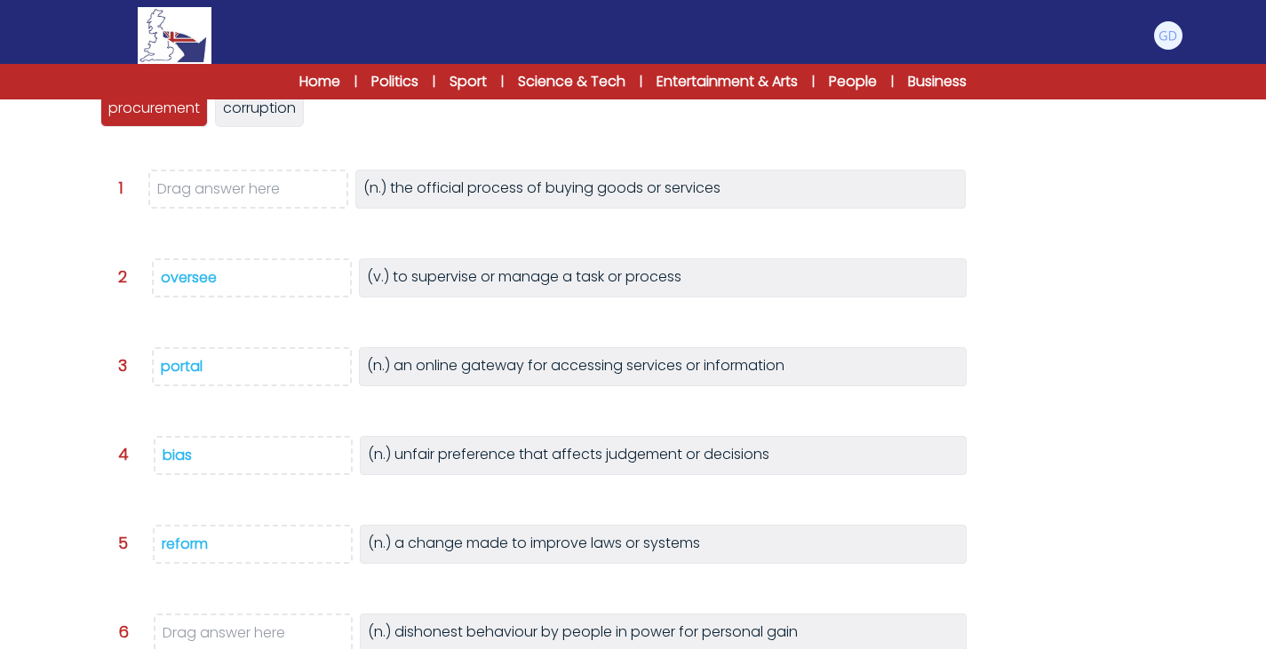
scroll to position [259, 0]
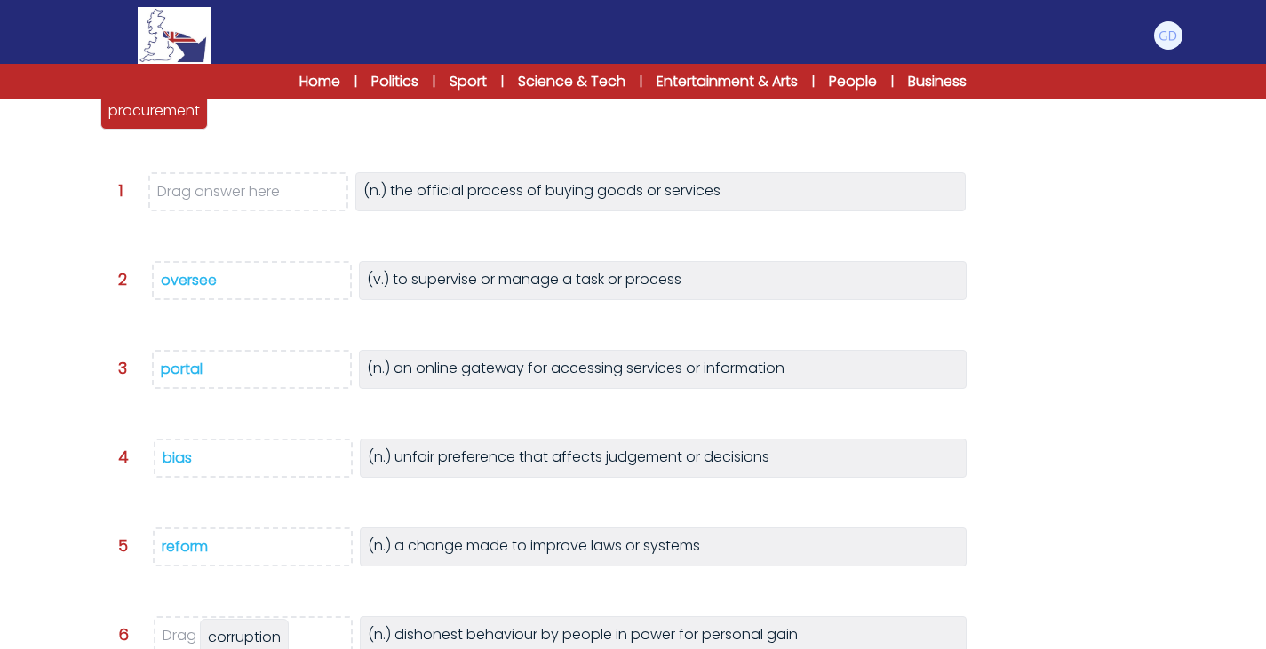
drag, startPoint x: 288, startPoint y: 117, endPoint x: 273, endPoint y: 644, distance: 527.1
click at [273, 644] on span "corruption" at bounding box center [244, 637] width 73 height 20
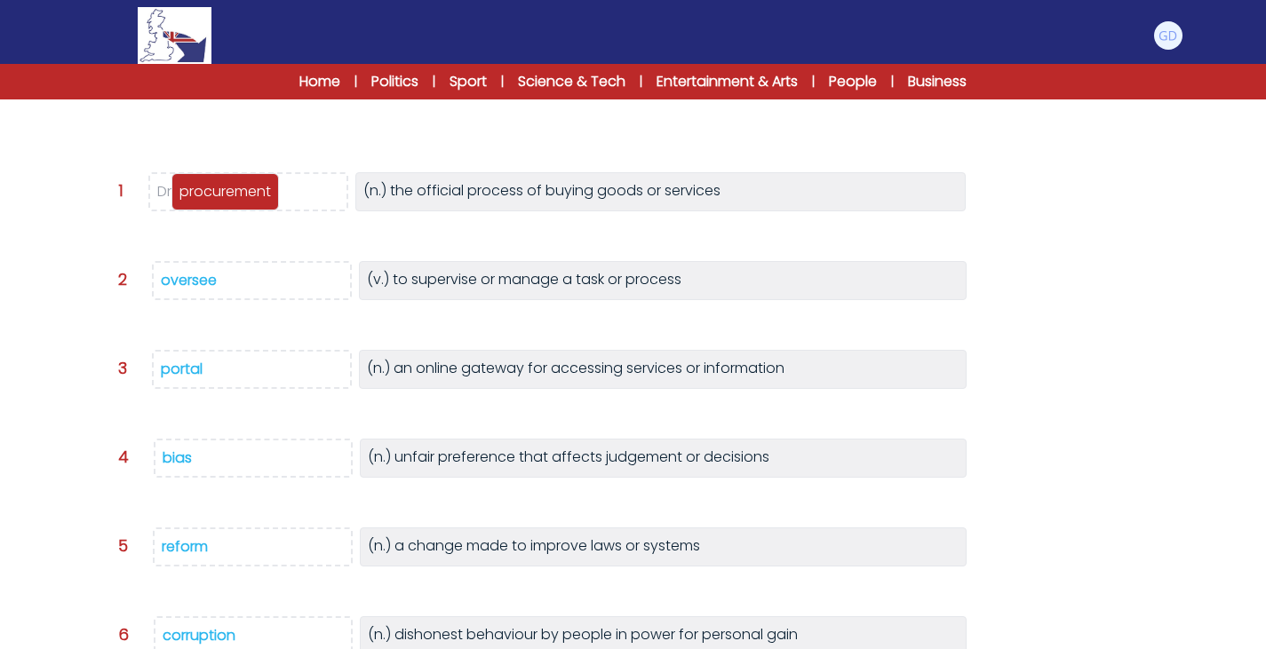
drag, startPoint x: 147, startPoint y: 114, endPoint x: 218, endPoint y: 195, distance: 107.6
click at [218, 195] on p "procurement" at bounding box center [225, 191] width 92 height 21
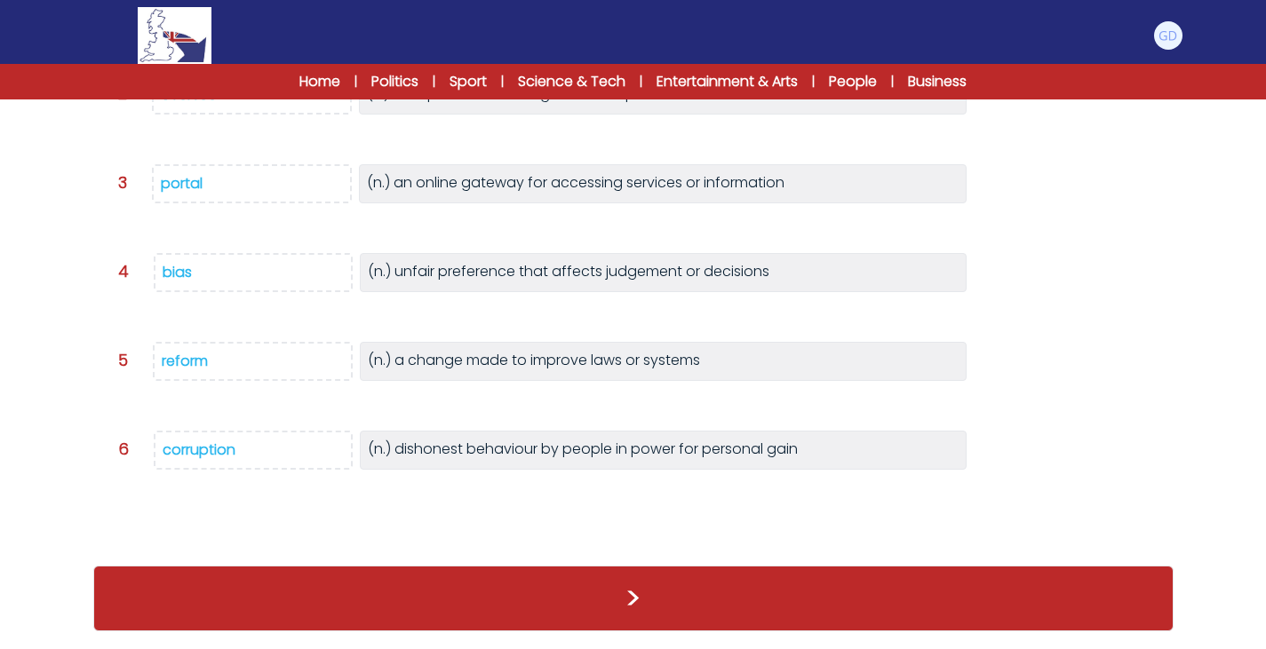
scroll to position [420, 0]
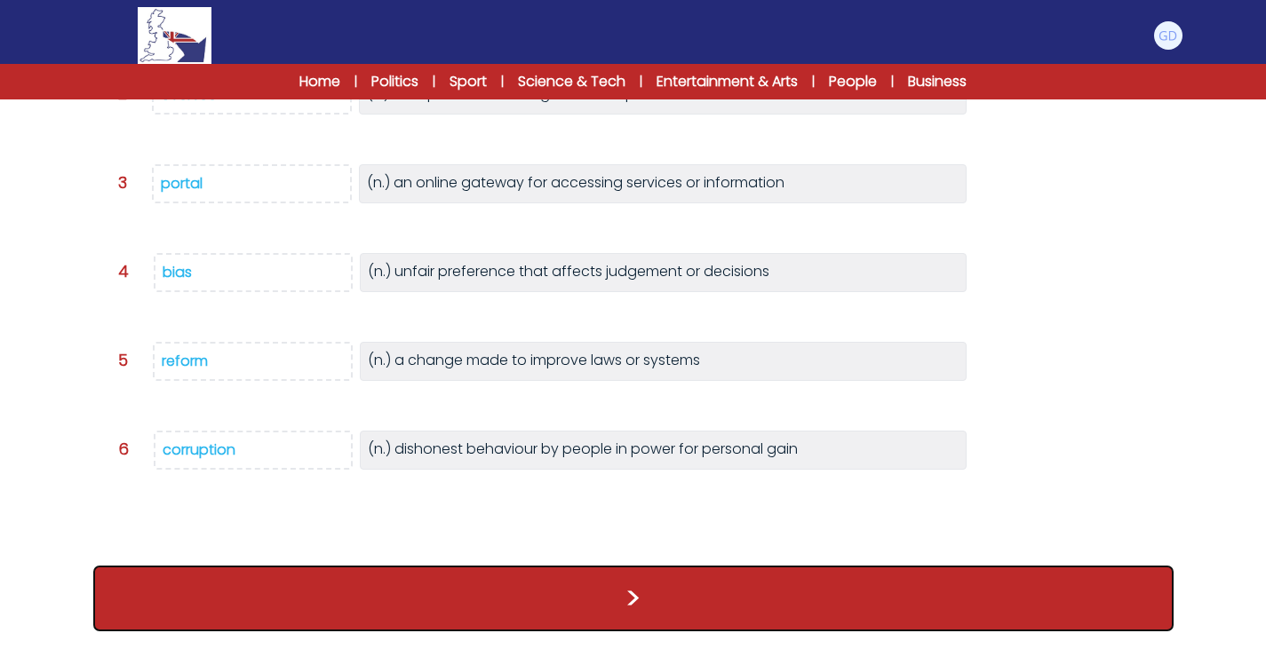
click at [246, 593] on button ">" at bounding box center [633, 599] width 1080 height 66
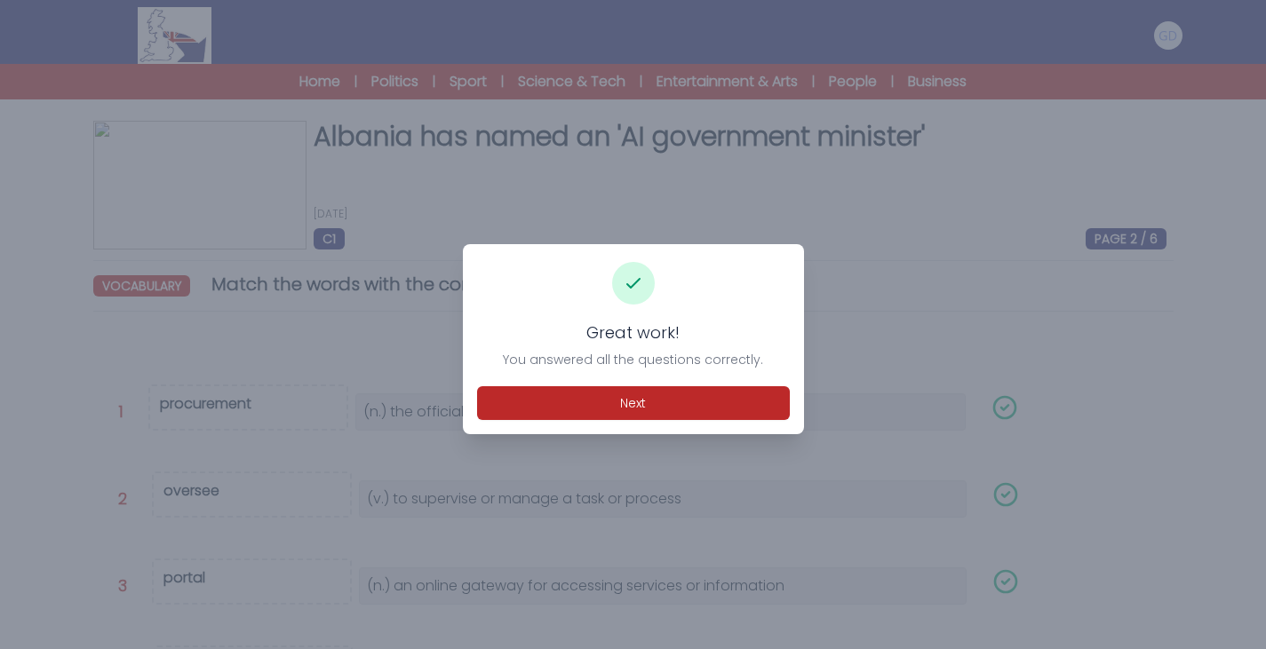
click at [637, 384] on div "Great work! You answered all the questions correctly. Next" at bounding box center [633, 339] width 341 height 190
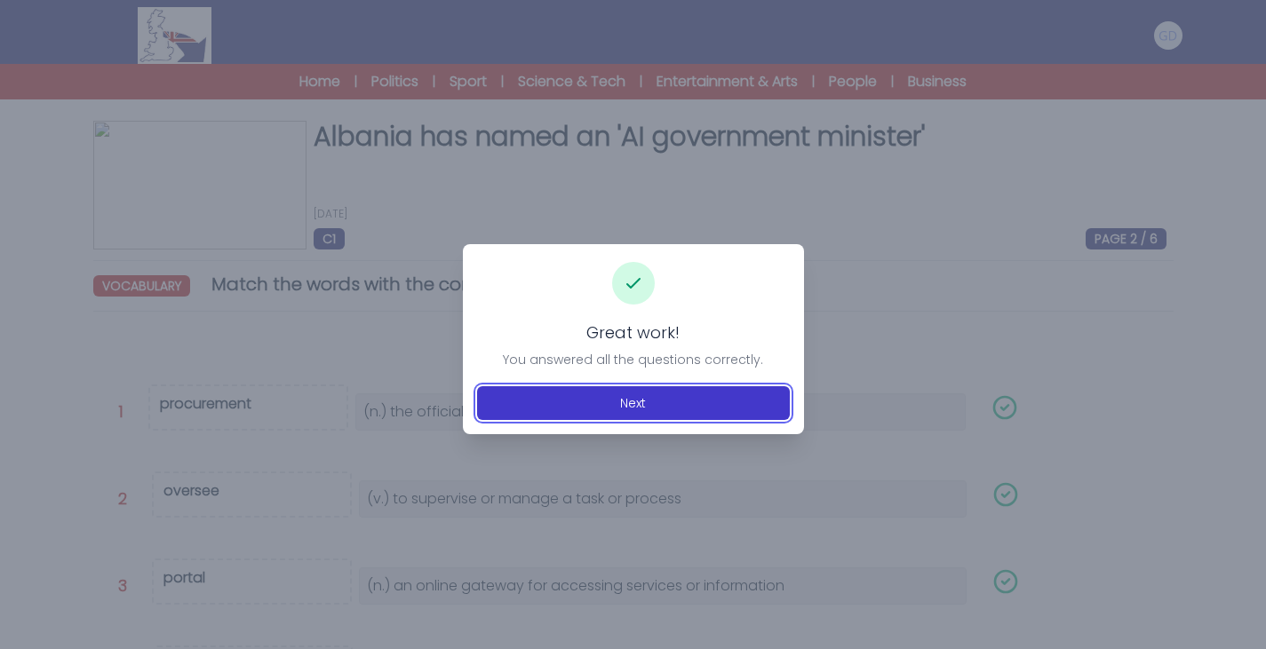
click at [644, 394] on button "Next" at bounding box center [633, 403] width 313 height 34
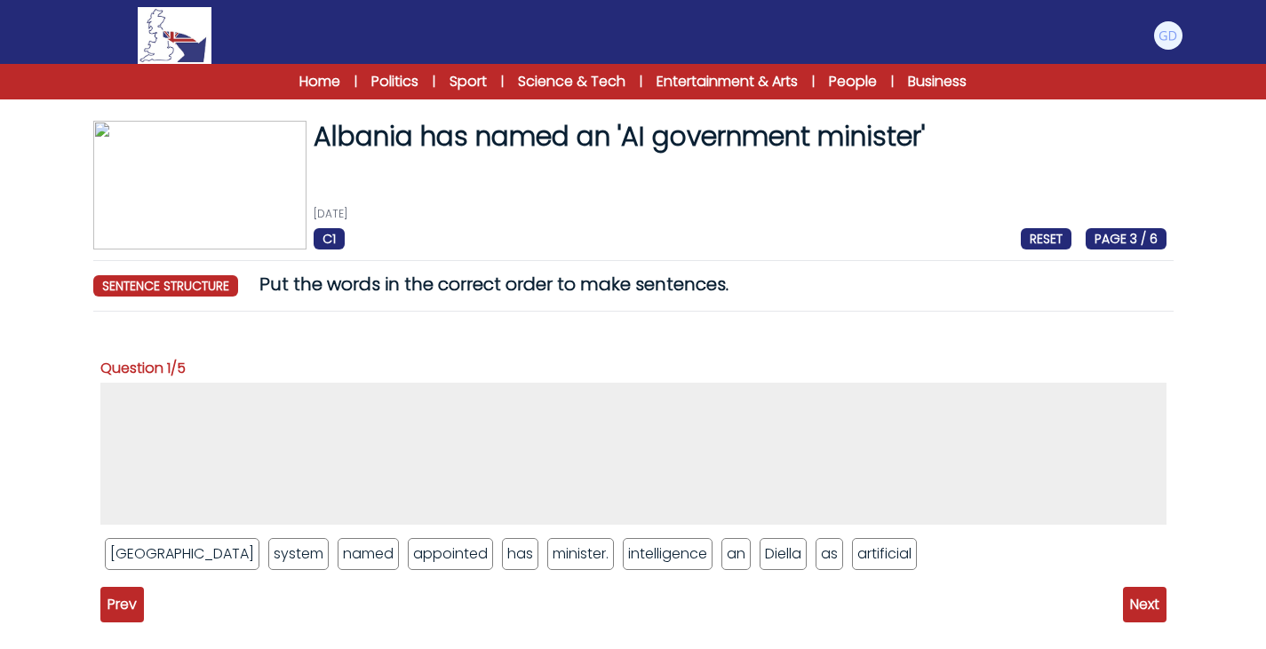
scroll to position [82, 0]
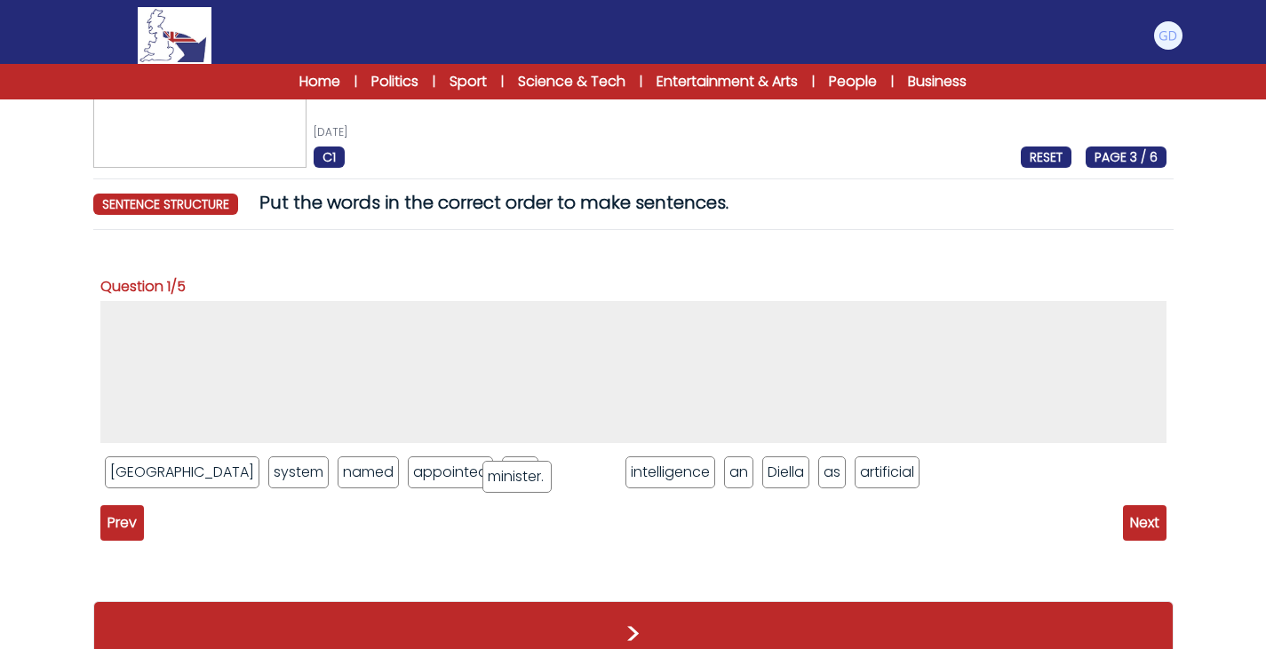
drag, startPoint x: 491, startPoint y: 467, endPoint x: 515, endPoint y: 472, distance: 24.4
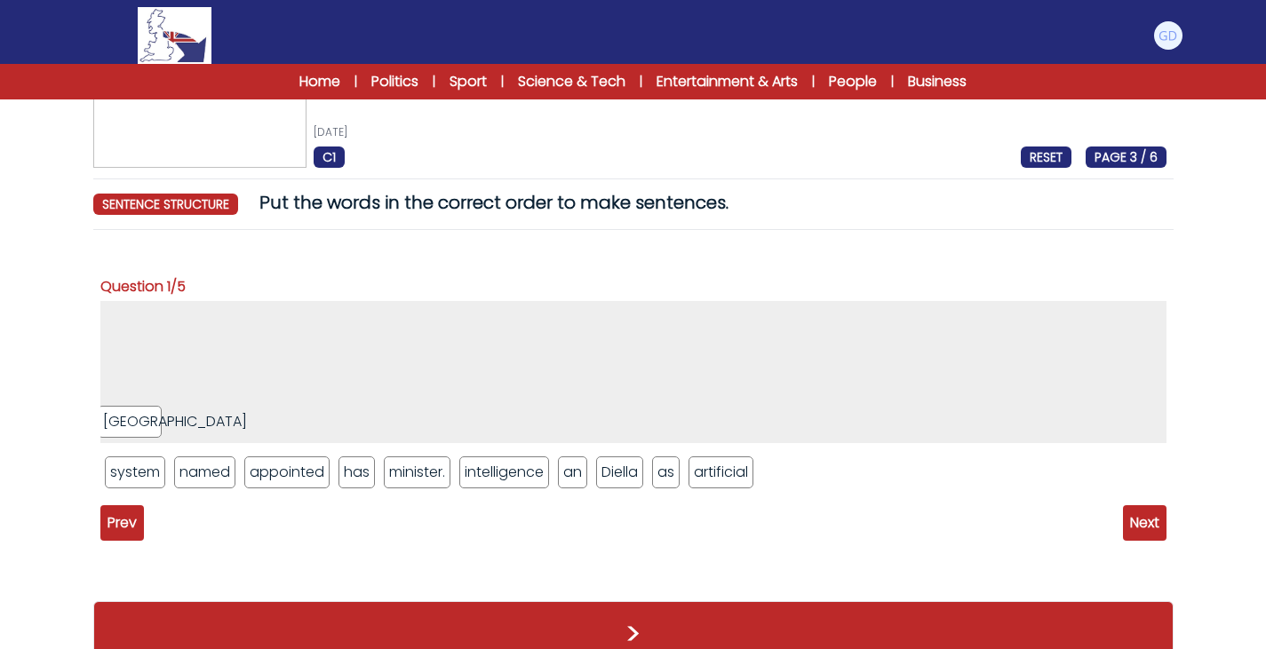
drag, startPoint x: 163, startPoint y: 474, endPoint x: 156, endPoint y: 393, distance: 82.0
drag, startPoint x: 371, startPoint y: 481, endPoint x: 345, endPoint y: 407, distance: 78.4
drag, startPoint x: 199, startPoint y: 317, endPoint x: 376, endPoint y: 464, distance: 229.7
click at [335, 315] on ul "Albania" at bounding box center [633, 372] width 1066 height 142
drag, startPoint x: 126, startPoint y: 327, endPoint x: 489, endPoint y: 487, distance: 396.2
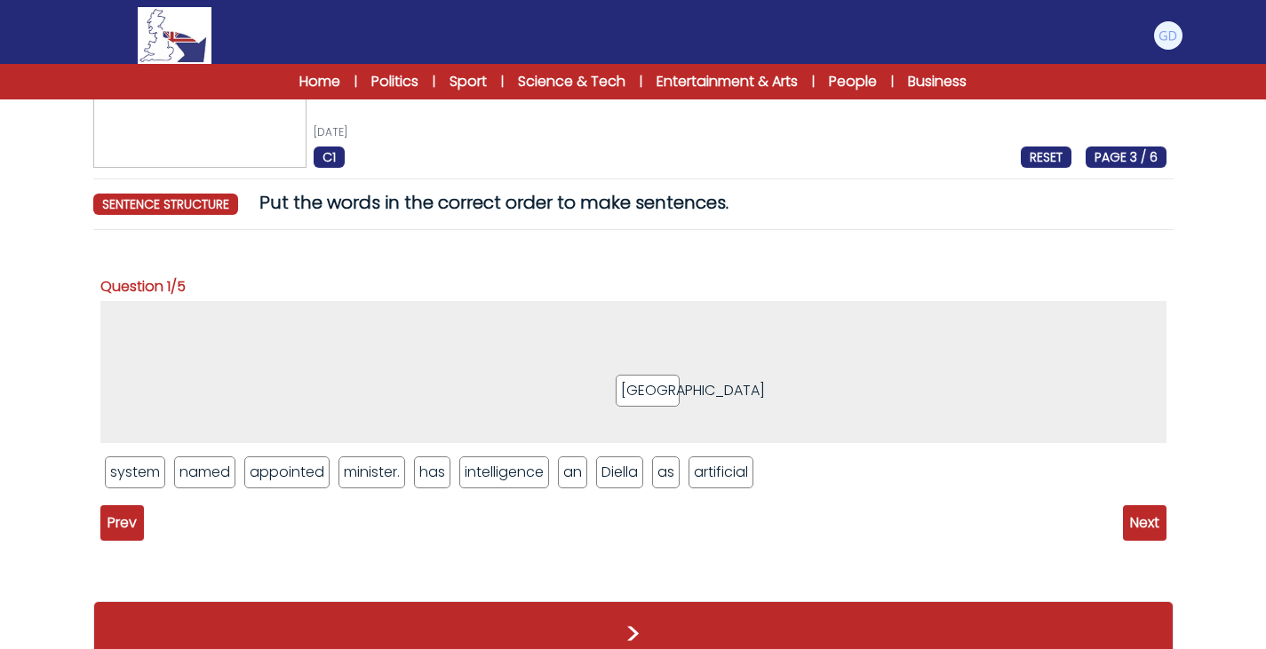
drag, startPoint x: 808, startPoint y: 477, endPoint x: 648, endPoint y: 394, distance: 180.4
drag, startPoint x: 451, startPoint y: 471, endPoint x: 396, endPoint y: 372, distance: 113.0
click at [291, 495] on div "Albania has system named appointed minister. intelligence an Diella as artifici…" at bounding box center [633, 401] width 1066 height 201
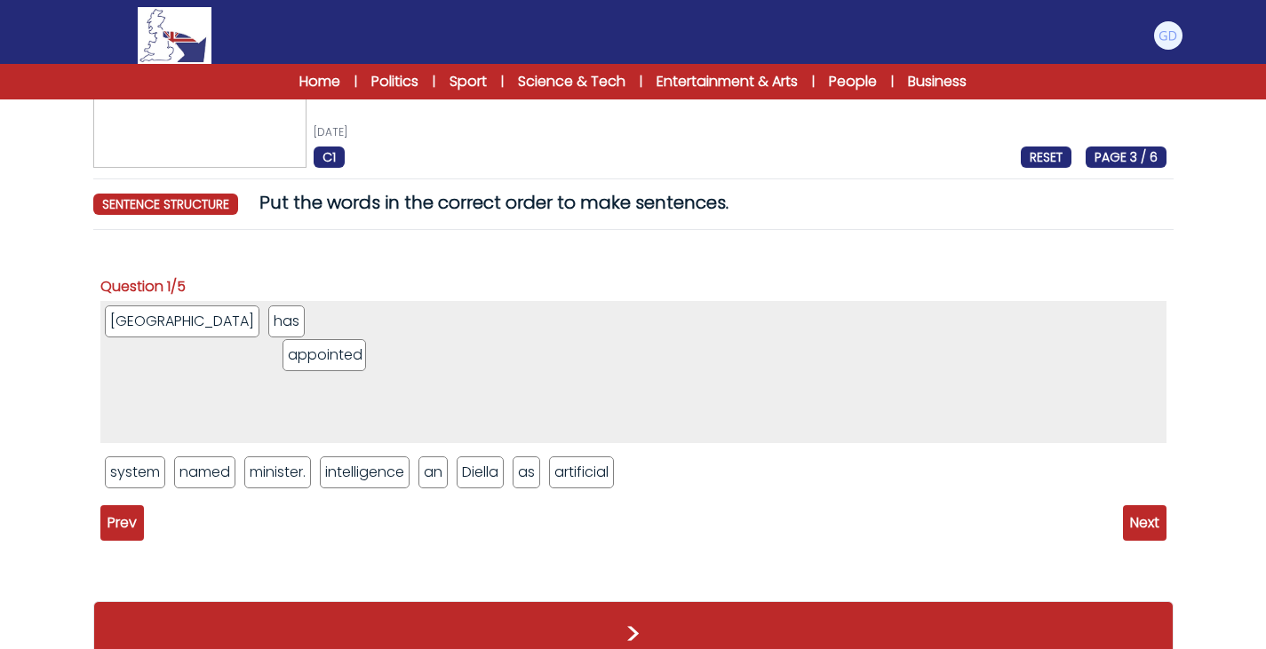
drag, startPoint x: 294, startPoint y: 482, endPoint x: 330, endPoint y: 365, distance: 122.8
drag, startPoint x: 449, startPoint y: 474, endPoint x: 408, endPoint y: 331, distance: 148.8
drag, startPoint x: 533, startPoint y: 474, endPoint x: 404, endPoint y: 317, distance: 202.6
drag, startPoint x: 379, startPoint y: 474, endPoint x: 524, endPoint y: 329, distance: 205.4
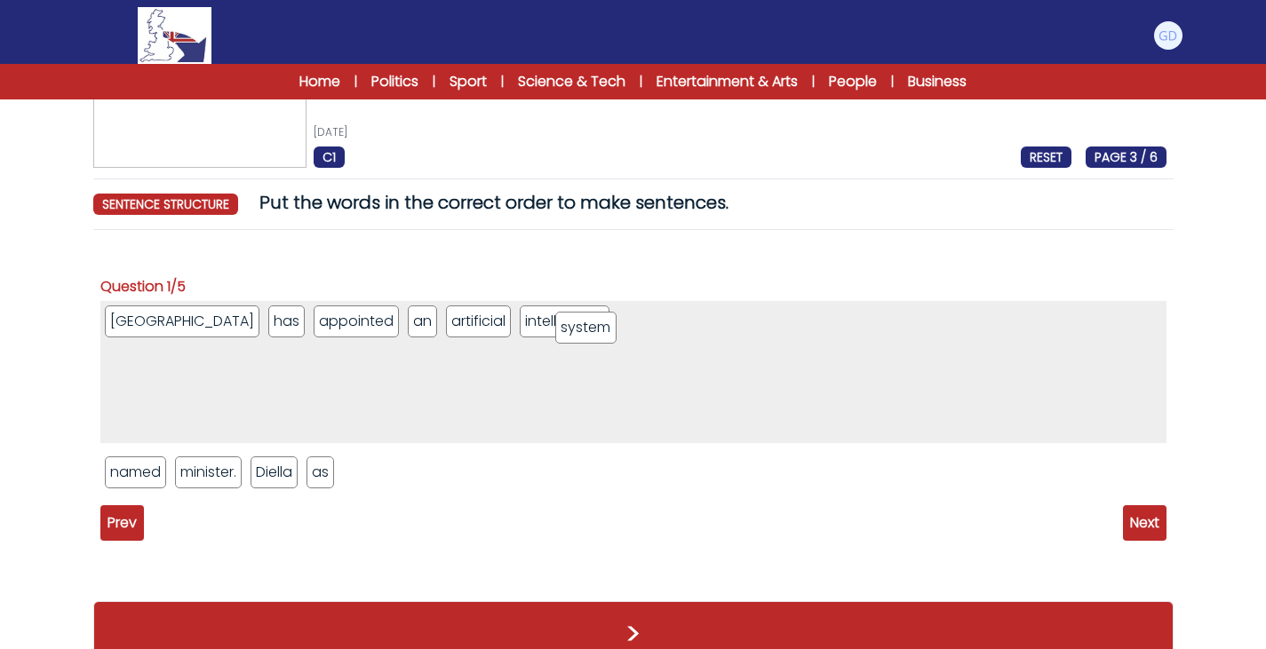
drag, startPoint x: 143, startPoint y: 481, endPoint x: 593, endPoint y: 337, distance: 472.9
drag, startPoint x: 148, startPoint y: 478, endPoint x: 686, endPoint y: 332, distance: 556.9
drag, startPoint x: 220, startPoint y: 476, endPoint x: 808, endPoint y: 332, distance: 605.5
drag, startPoint x: 200, startPoint y: 464, endPoint x: 824, endPoint y: 323, distance: 639.3
drag, startPoint x: 131, startPoint y: 470, endPoint x: 835, endPoint y: 315, distance: 720.6
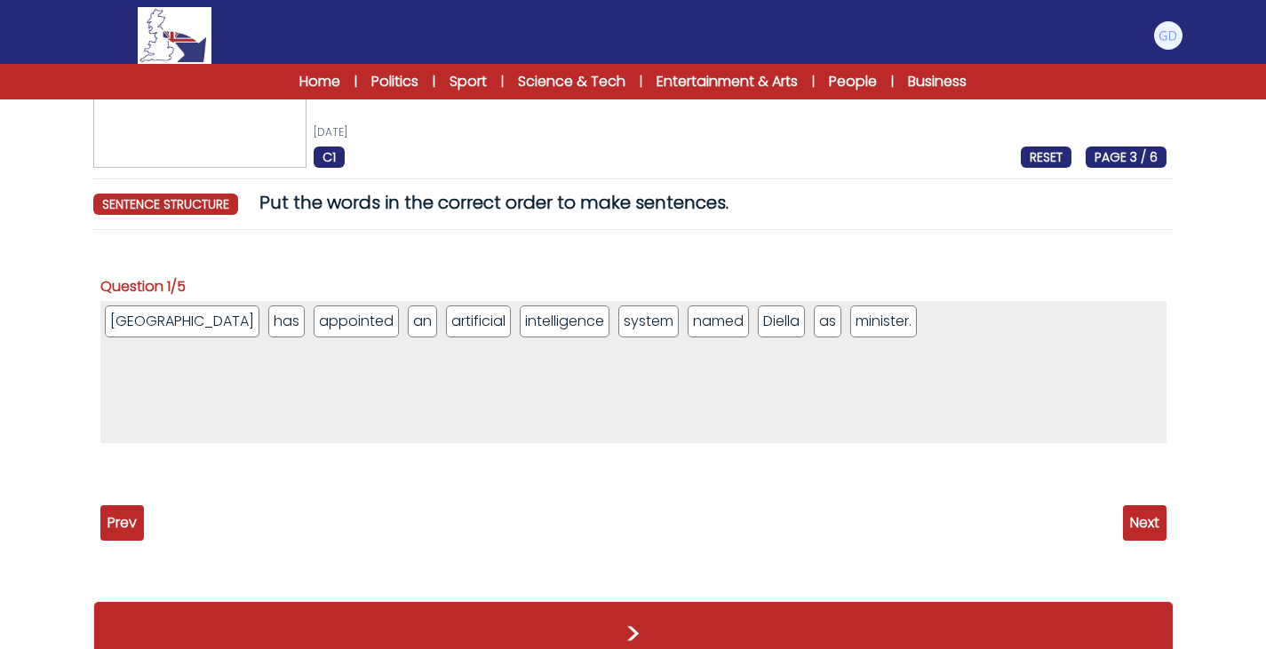
click at [1136, 516] on span "Next" at bounding box center [1145, 524] width 44 height 36
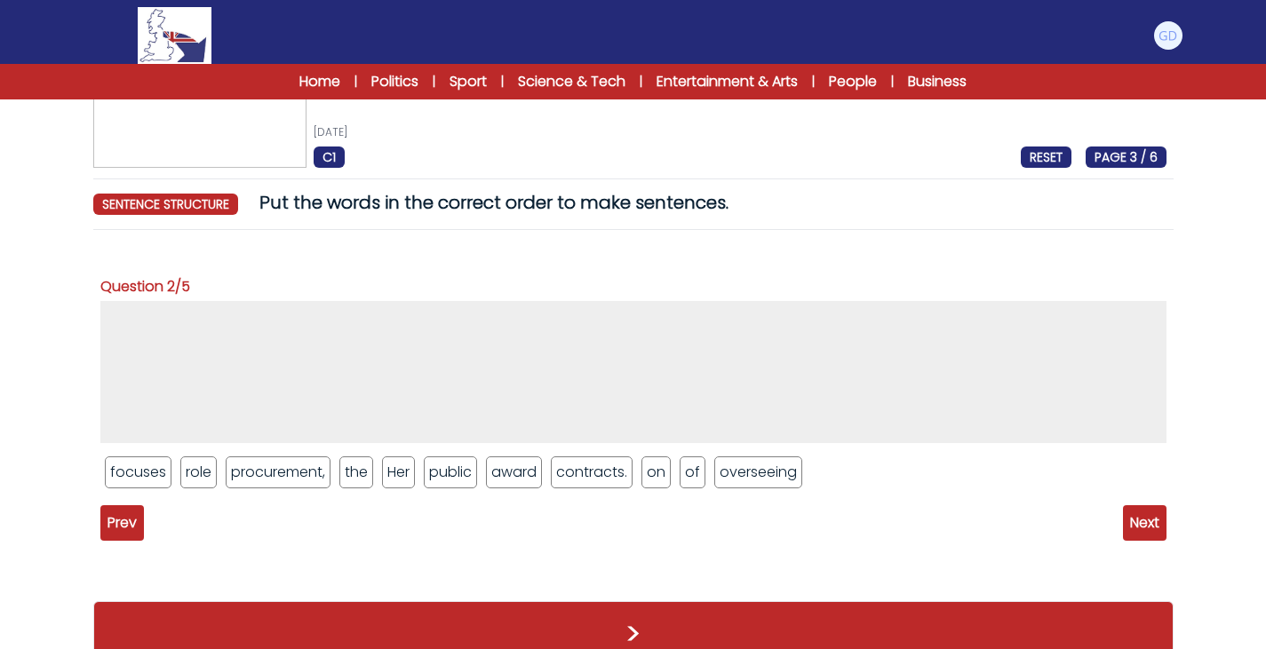
drag, startPoint x: 404, startPoint y: 474, endPoint x: 326, endPoint y: 381, distance: 121.7
drag, startPoint x: 200, startPoint y: 477, endPoint x: 236, endPoint y: 368, distance: 115.2
drag, startPoint x: 140, startPoint y: 474, endPoint x: 309, endPoint y: 373, distance: 196.4
drag, startPoint x: 492, startPoint y: 477, endPoint x: 337, endPoint y: 337, distance: 209.5
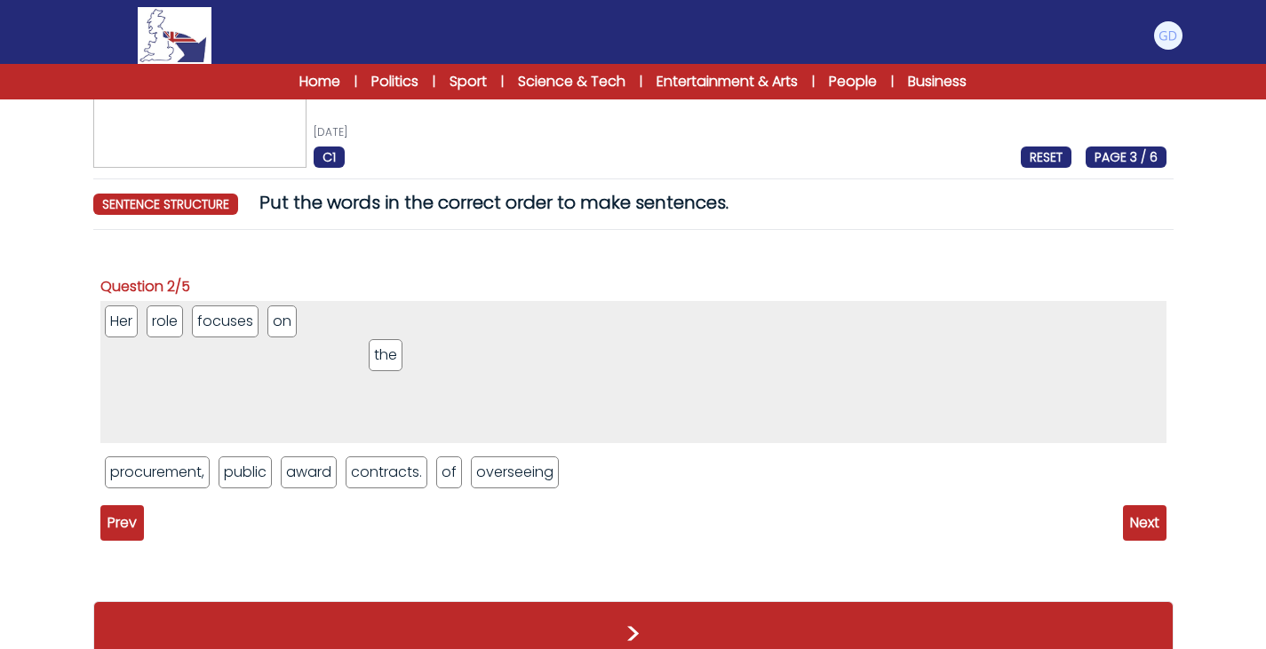
drag, startPoint x: 240, startPoint y: 480, endPoint x: 389, endPoint y: 359, distance: 192.0
drag, startPoint x: 190, startPoint y: 476, endPoint x: 507, endPoint y: 339, distance: 345.4
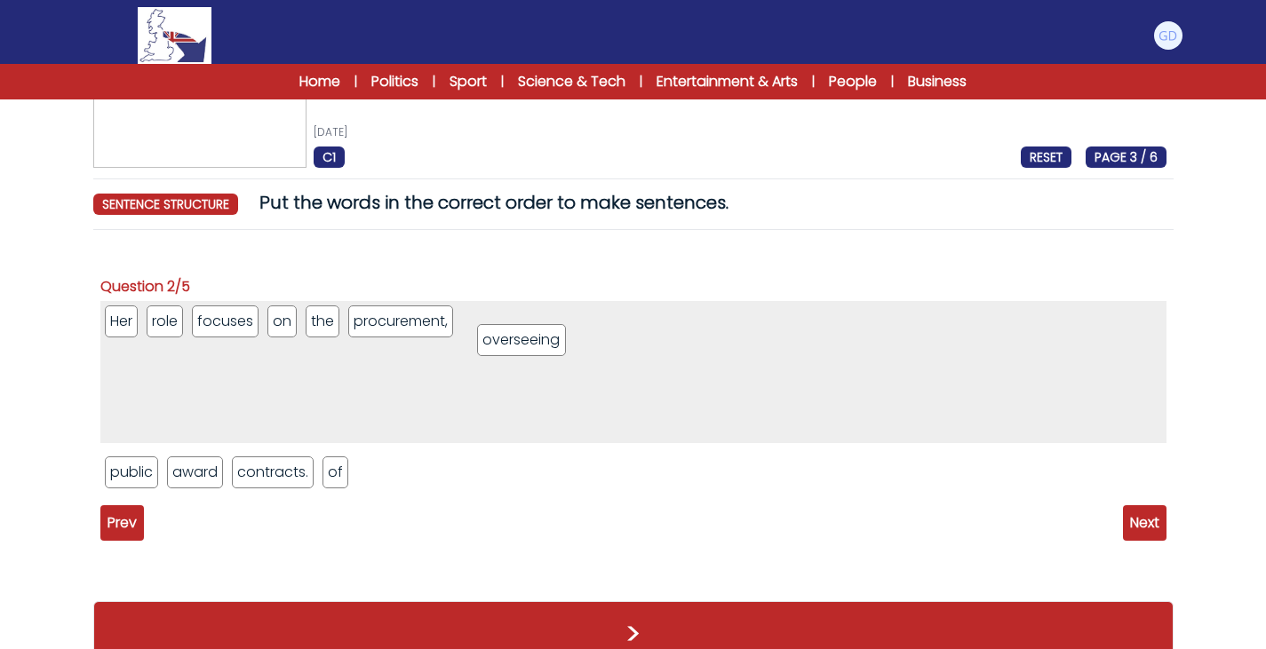
drag, startPoint x: 433, startPoint y: 480, endPoint x: 554, endPoint y: 347, distance: 179.8
drag, startPoint x: 140, startPoint y: 484, endPoint x: 115, endPoint y: 485, distance: 25.8
drag, startPoint x: 471, startPoint y: 315, endPoint x: 291, endPoint y: 316, distance: 180.4
drag, startPoint x: 291, startPoint y: 316, endPoint x: 348, endPoint y: 318, distance: 57.8
click at [107, 317] on li "Her" at bounding box center [121, 322] width 33 height 32
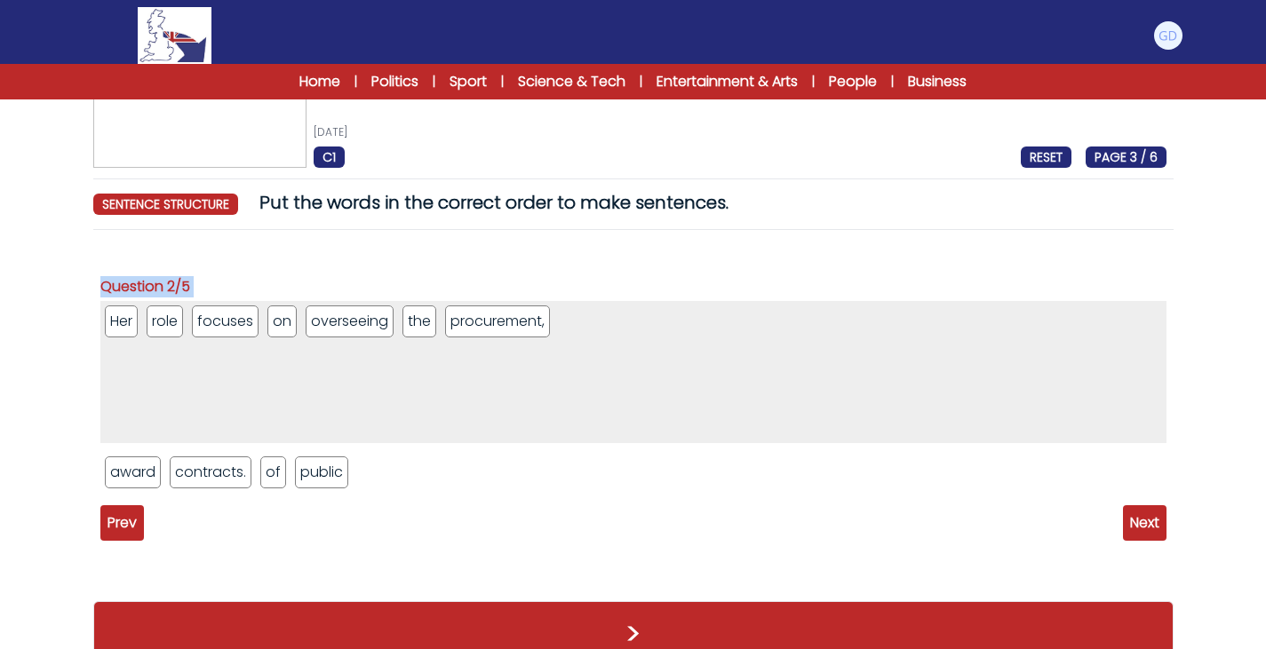
drag, startPoint x: 86, startPoint y: 322, endPoint x: 335, endPoint y: 350, distance: 250.3
click at [335, 350] on div "Albania has named an 'AI government minister' 12th September 2025 C1 RESET PAGE…" at bounding box center [633, 362] width 1137 height 646
click at [335, 350] on ul "Her role focuses on overseeing the procurement," at bounding box center [633, 372] width 1066 height 142
drag, startPoint x: 564, startPoint y: 322, endPoint x: 252, endPoint y: 347, distance: 312.8
click at [252, 347] on ul "Her role focuses on overseeing the procurement," at bounding box center [633, 372] width 1066 height 142
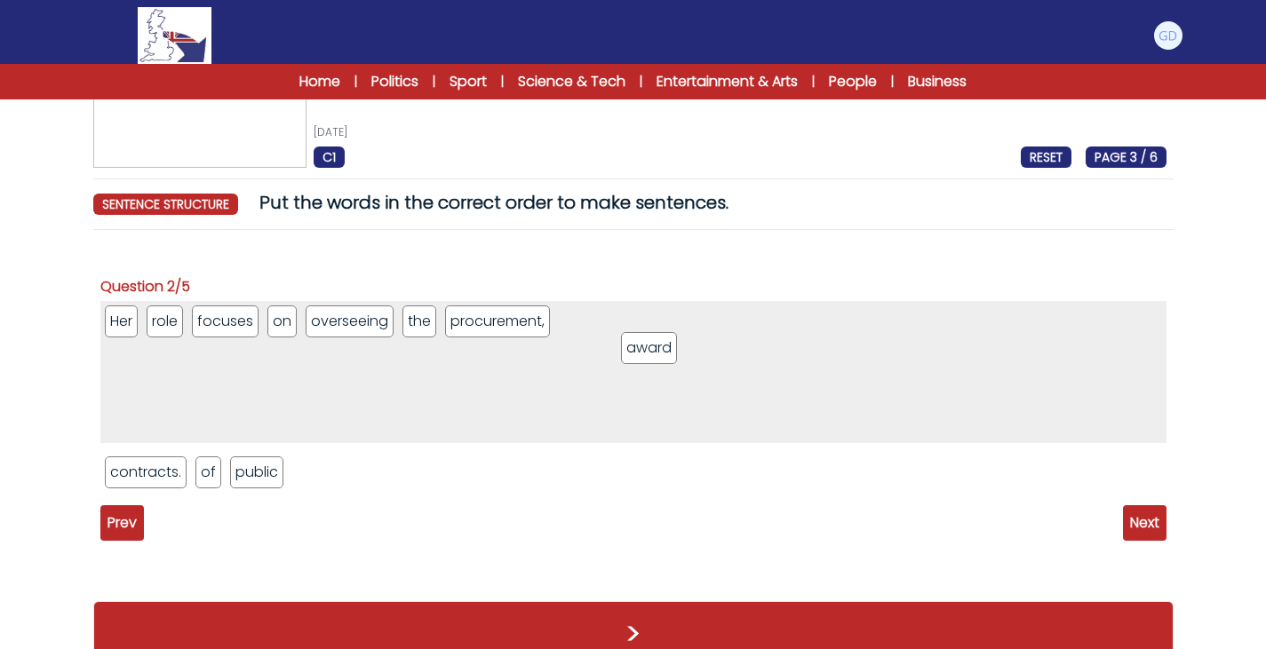
drag, startPoint x: 121, startPoint y: 468, endPoint x: 627, endPoint y: 310, distance: 530.5
drag, startPoint x: 210, startPoint y: 471, endPoint x: 697, endPoint y: 336, distance: 505.2
drag, startPoint x: 219, startPoint y: 476, endPoint x: 737, endPoint y: 326, distance: 539.3
drag, startPoint x: 131, startPoint y: 483, endPoint x: 820, endPoint y: 354, distance: 700.6
click at [1156, 522] on span "Next" at bounding box center [1145, 524] width 44 height 36
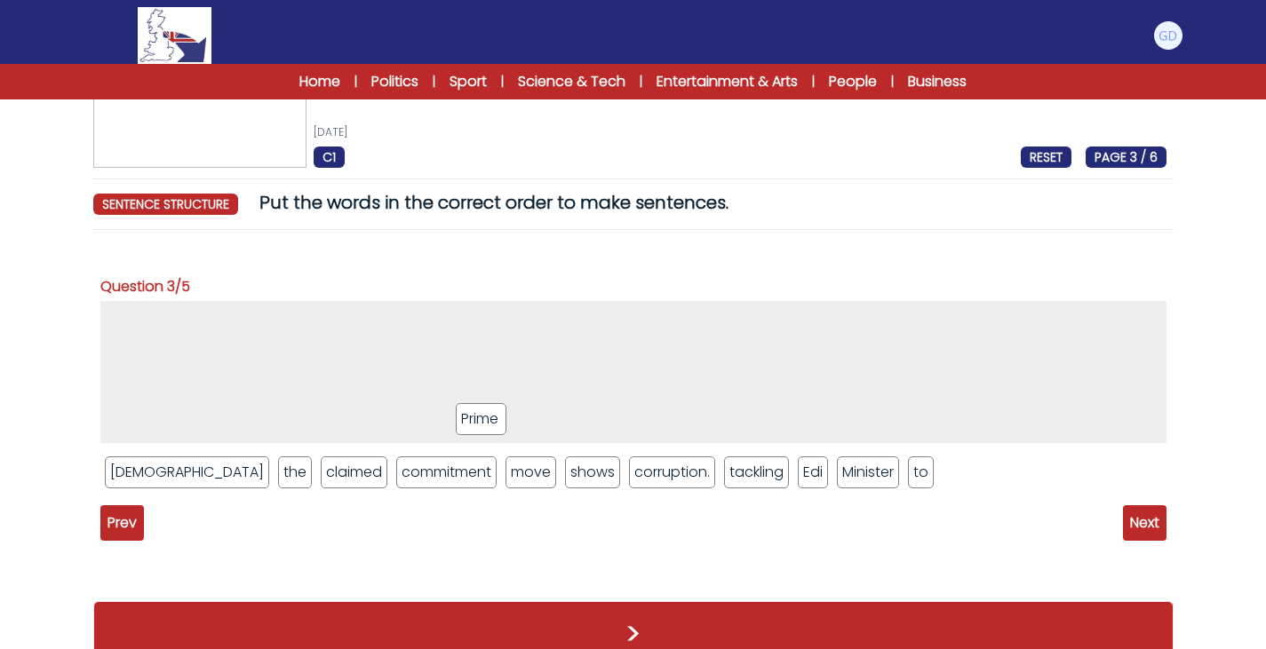
drag, startPoint x: 759, startPoint y: 479, endPoint x: 402, endPoint y: 386, distance: 369.1
click at [837, 473] on li "Minister" at bounding box center [868, 473] width 62 height 32
drag, startPoint x: 128, startPoint y: 328, endPoint x: 712, endPoint y: 491, distance: 606.2
drag, startPoint x: 724, startPoint y: 474, endPoint x: 259, endPoint y: 362, distance: 477.9
drag, startPoint x: 752, startPoint y: 475, endPoint x: 394, endPoint y: 339, distance: 382.1
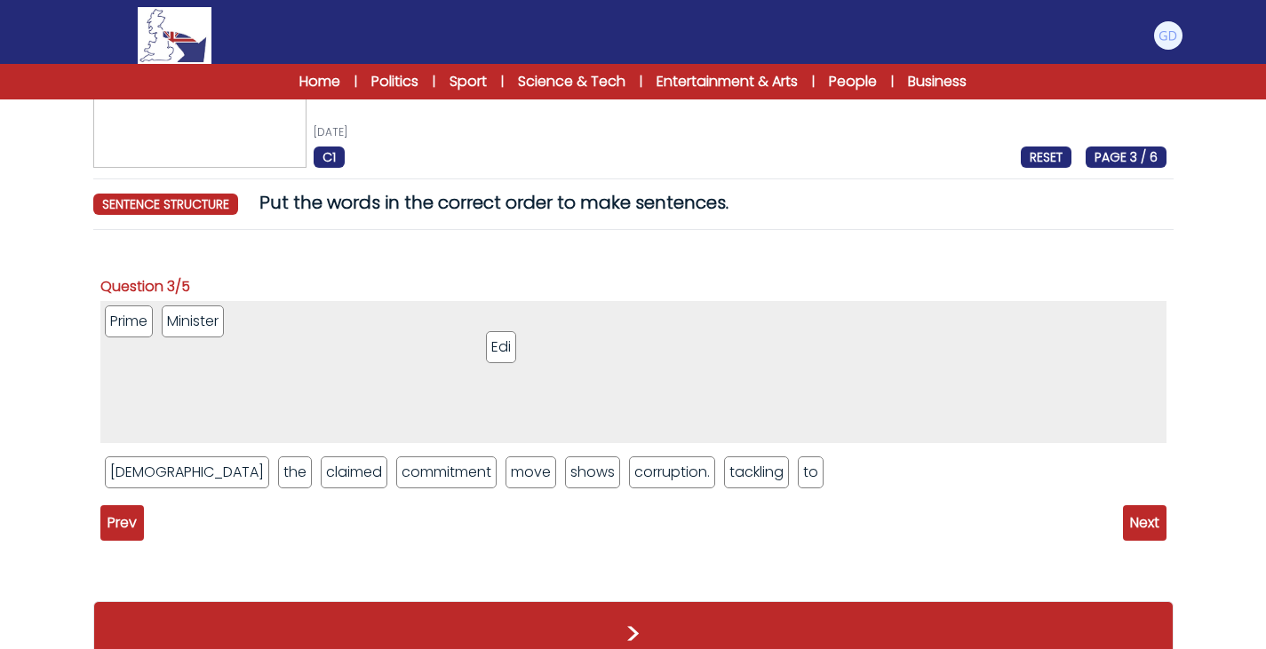
drag, startPoint x: 576, startPoint y: 385, endPoint x: 496, endPoint y: 338, distance: 92.8
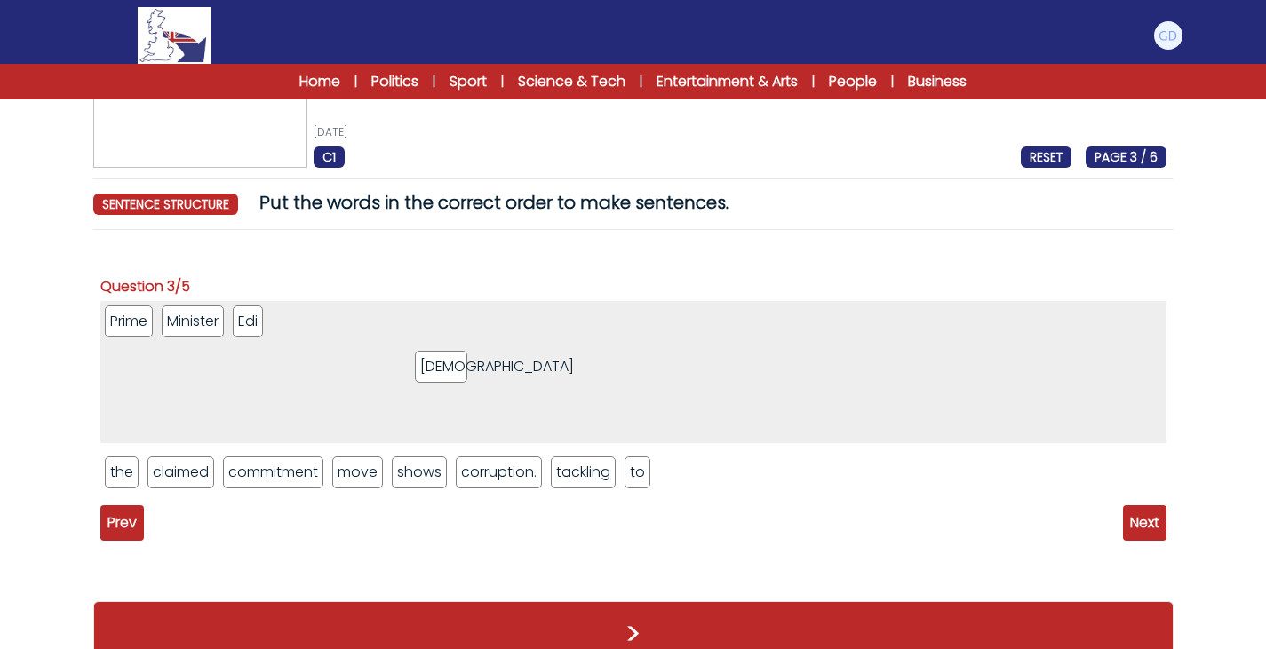
drag, startPoint x: 183, startPoint y: 481, endPoint x: 419, endPoint y: 346, distance: 271.7
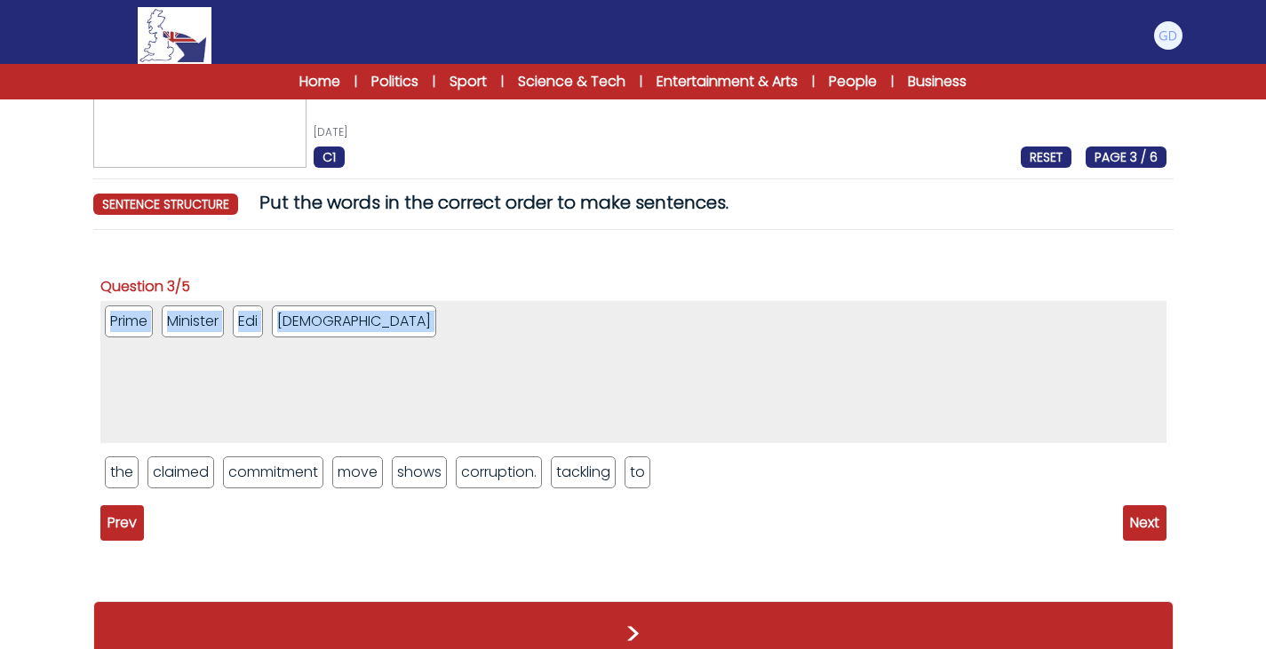
drag, startPoint x: 238, startPoint y: 465, endPoint x: 466, endPoint y: 423, distance: 231.2
click at [466, 423] on div "Prime Minister Edi Rama the claimed commitment move shows corruption. tackling …" at bounding box center [633, 401] width 1066 height 201
click at [319, 437] on ul "Prime Minister Edi Rama" at bounding box center [633, 372] width 1066 height 142
click at [244, 513] on div "Prev Next" at bounding box center [633, 524] width 1066 height 36
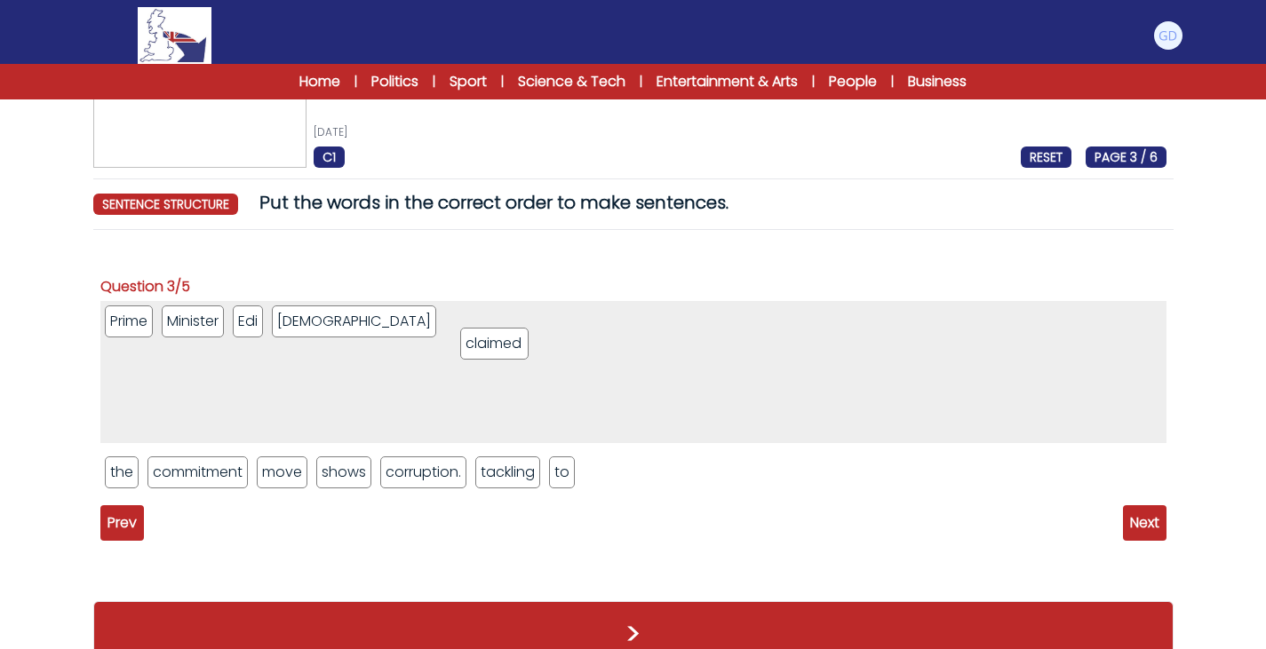
drag, startPoint x: 185, startPoint y: 479, endPoint x: 493, endPoint y: 346, distance: 335.5
drag, startPoint x: 131, startPoint y: 477, endPoint x: 579, endPoint y: 377, distance: 459.8
drag, startPoint x: 315, startPoint y: 478, endPoint x: 653, endPoint y: 337, distance: 366.8
drag, startPoint x: 480, startPoint y: 330, endPoint x: 497, endPoint y: 505, distance: 174.9
drag, startPoint x: 362, startPoint y: 464, endPoint x: 291, endPoint y: 491, distance: 76.2
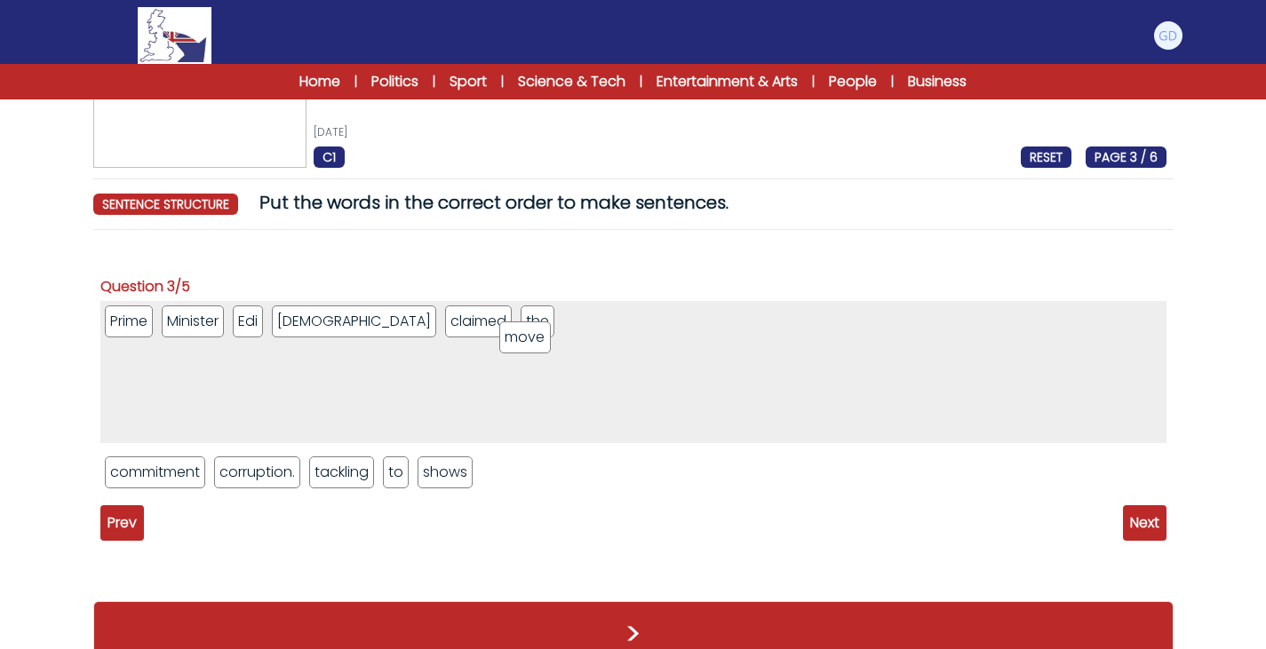
drag, startPoint x: 419, startPoint y: 466, endPoint x: 532, endPoint y: 331, distance: 176.0
drag, startPoint x: 439, startPoint y: 484, endPoint x: 583, endPoint y: 339, distance: 204.2
drag, startPoint x: 182, startPoint y: 470, endPoint x: 729, endPoint y: 338, distance: 562.2
drag, startPoint x: 283, startPoint y: 477, endPoint x: 711, endPoint y: 335, distance: 451.2
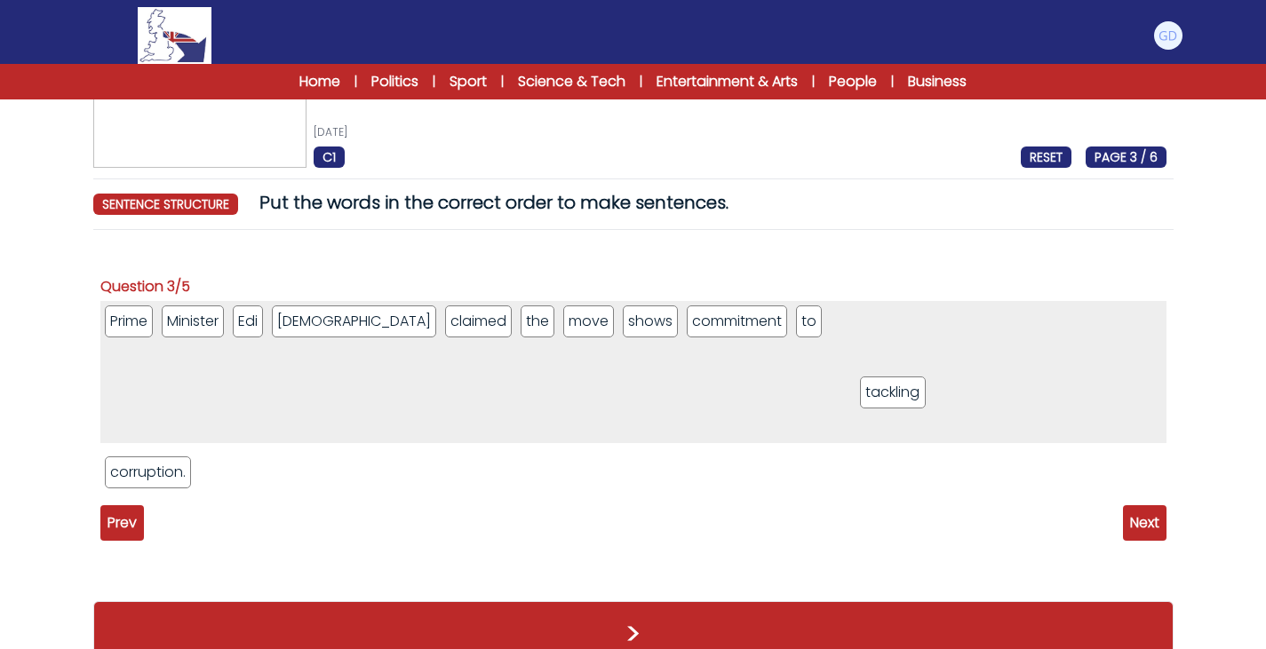
drag, startPoint x: 226, startPoint y: 470, endPoint x: 855, endPoint y: 375, distance: 636.1
drag, startPoint x: 133, startPoint y: 460, endPoint x: 851, endPoint y: 321, distance: 731.3
click at [1133, 524] on span "Next" at bounding box center [1145, 524] width 44 height 36
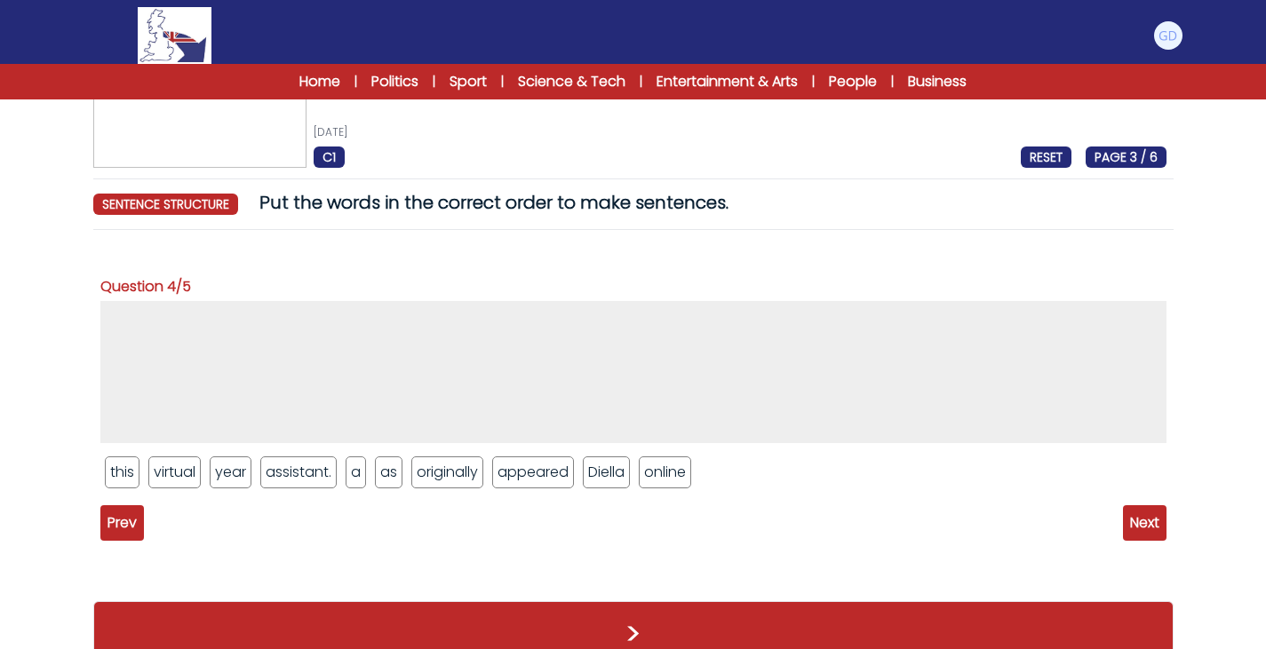
click at [815, 578] on div "Question 1/5 Albania has appointed an artificial intelligence system named Diel…" at bounding box center [633, 413] width 1080 height 339
drag, startPoint x: 608, startPoint y: 466, endPoint x: 418, endPoint y: 375, distance: 210.6
drag, startPoint x: 375, startPoint y: 410, endPoint x: 327, endPoint y: 385, distance: 54.5
drag, startPoint x: 139, startPoint y: 473, endPoint x: 163, endPoint y: 460, distance: 27.0
click at [163, 460] on ul "this virtual year assistant. a as originally online" at bounding box center [633, 472] width 1066 height 41
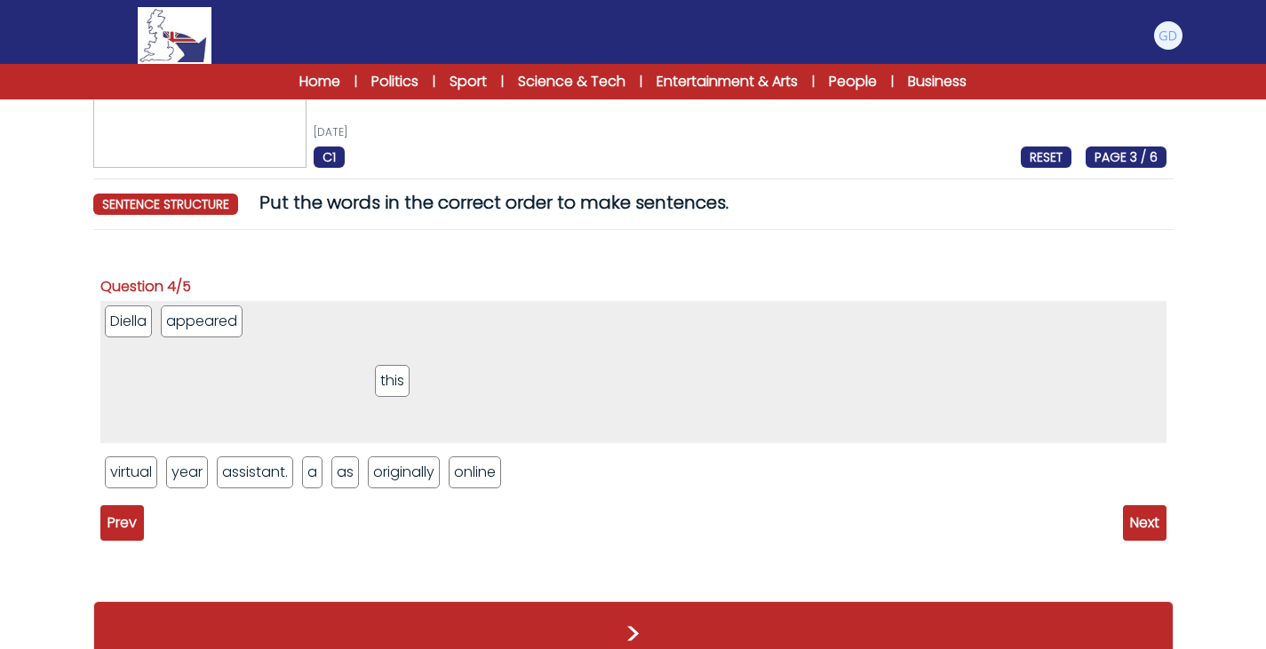
drag, startPoint x: 109, startPoint y: 473, endPoint x: 378, endPoint y: 375, distance: 285.5
drag, startPoint x: 202, startPoint y: 465, endPoint x: 461, endPoint y: 345, distance: 285.8
drag, startPoint x: 305, startPoint y: 477, endPoint x: 467, endPoint y: 353, distance: 204.7
drag, startPoint x: 266, startPoint y: 476, endPoint x: 502, endPoint y: 341, distance: 272.2
drag, startPoint x: 301, startPoint y: 478, endPoint x: 284, endPoint y: 329, distance: 150.2
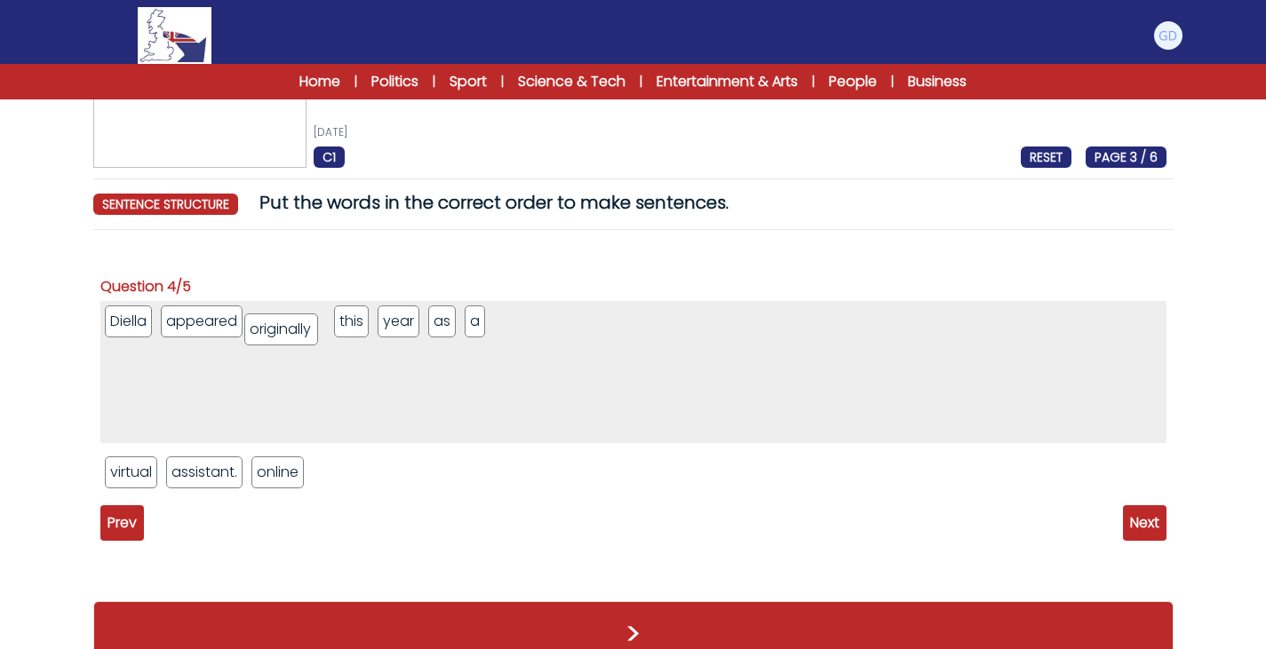
drag, startPoint x: 296, startPoint y: 316, endPoint x: 321, endPoint y: 330, distance: 28.7
drag, startPoint x: 275, startPoint y: 478, endPoint x: 562, endPoint y: 340, distance: 319.1
drag, startPoint x: 119, startPoint y: 475, endPoint x: 705, endPoint y: 354, distance: 598.9
drag, startPoint x: 147, startPoint y: 476, endPoint x: 802, endPoint y: 337, distance: 669.5
drag, startPoint x: 299, startPoint y: 321, endPoint x: 192, endPoint y: 324, distance: 107.6
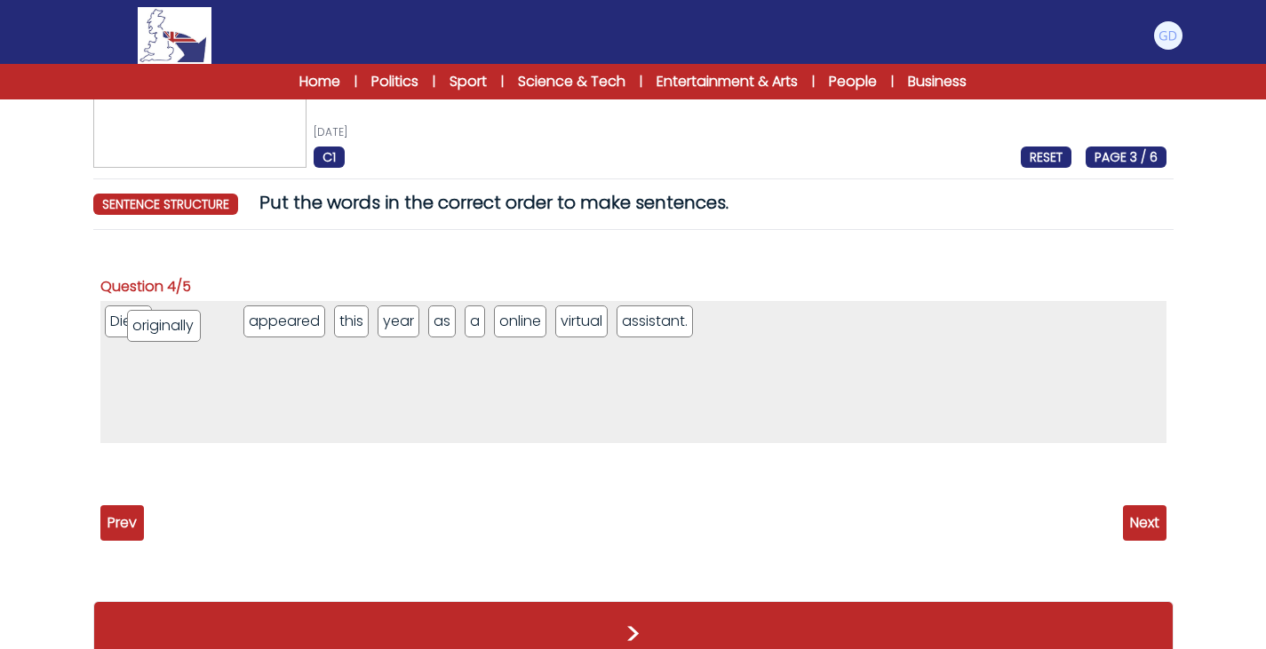
drag, startPoint x: 301, startPoint y: 325, endPoint x: 189, endPoint y: 328, distance: 112.0
click at [1149, 524] on span "Next" at bounding box center [1145, 524] width 44 height 36
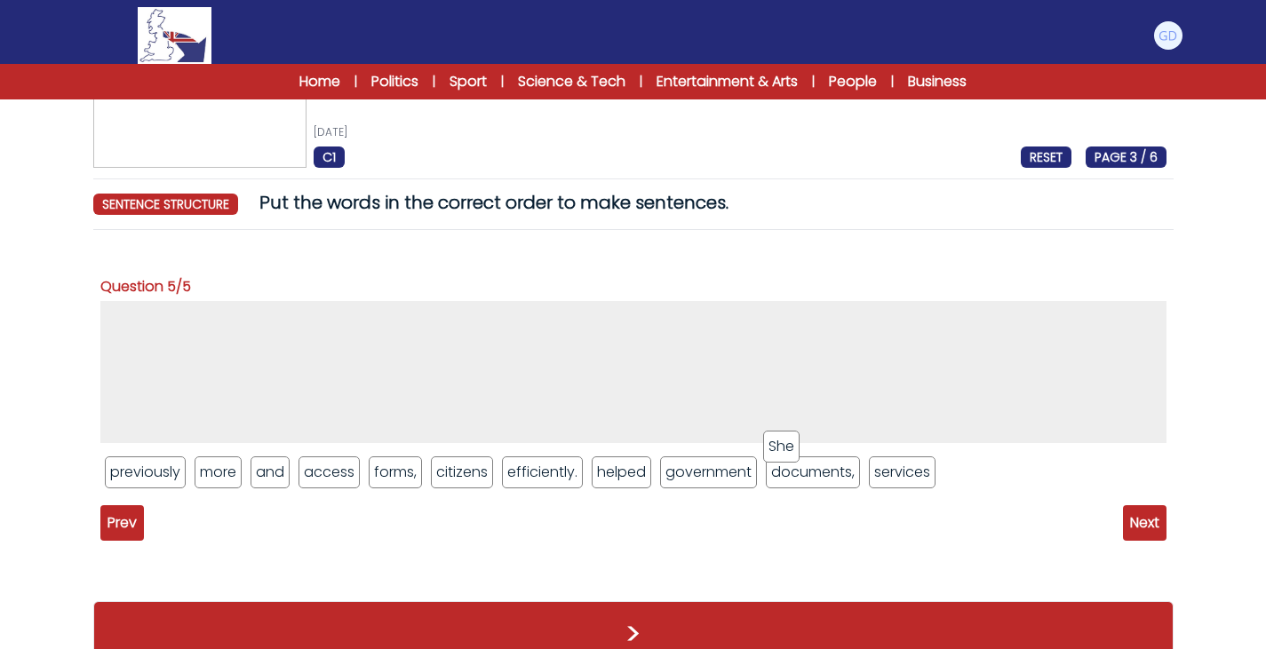
drag, startPoint x: 814, startPoint y: 455, endPoint x: 589, endPoint y: 418, distance: 227.7
drag, startPoint x: 173, startPoint y: 476, endPoint x: 246, endPoint y: 343, distance: 151.9
drag, startPoint x: 528, startPoint y: 466, endPoint x: 264, endPoint y: 266, distance: 331.6
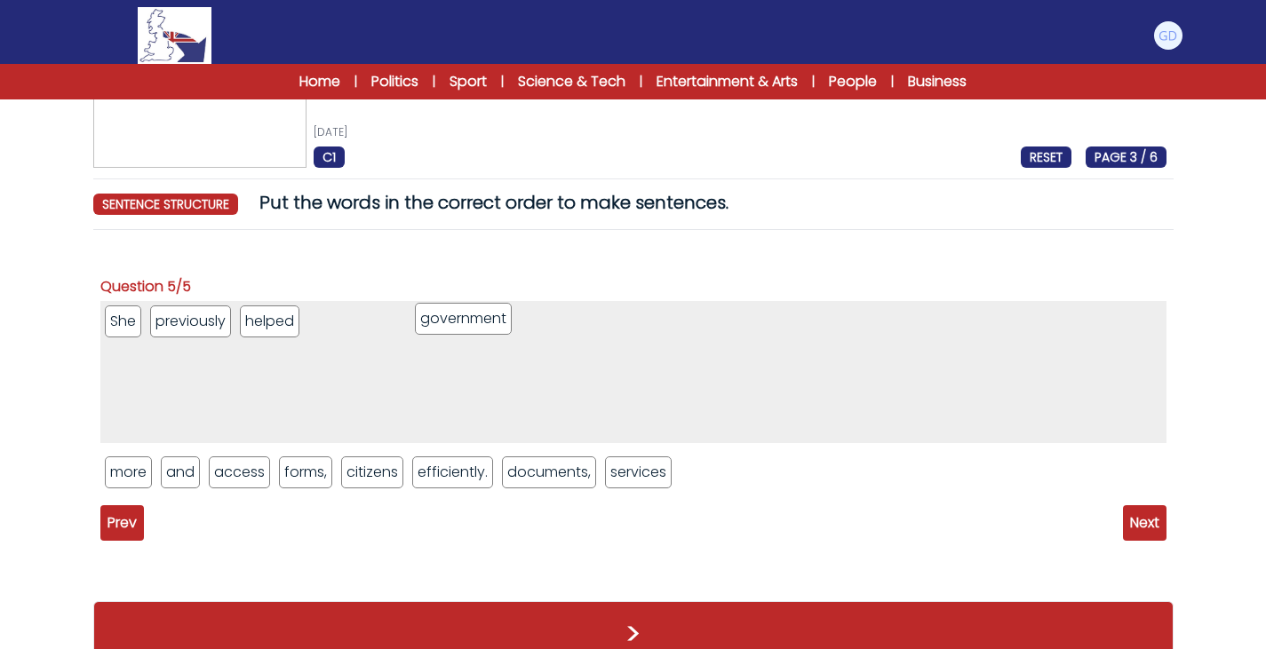
drag, startPoint x: 540, startPoint y: 485, endPoint x: 452, endPoint y: 331, distance: 177.1
drag, startPoint x: 306, startPoint y: 322, endPoint x: 566, endPoint y: 471, distance: 299.6
click at [566, 471] on div "She previously helped government more and access forms, citizens efficiently. d…" at bounding box center [633, 401] width 1066 height 201
drag, startPoint x: 369, startPoint y: 317, endPoint x: 797, endPoint y: 473, distance: 455.6
drag, startPoint x: 724, startPoint y: 479, endPoint x: 557, endPoint y: 512, distance: 170.2
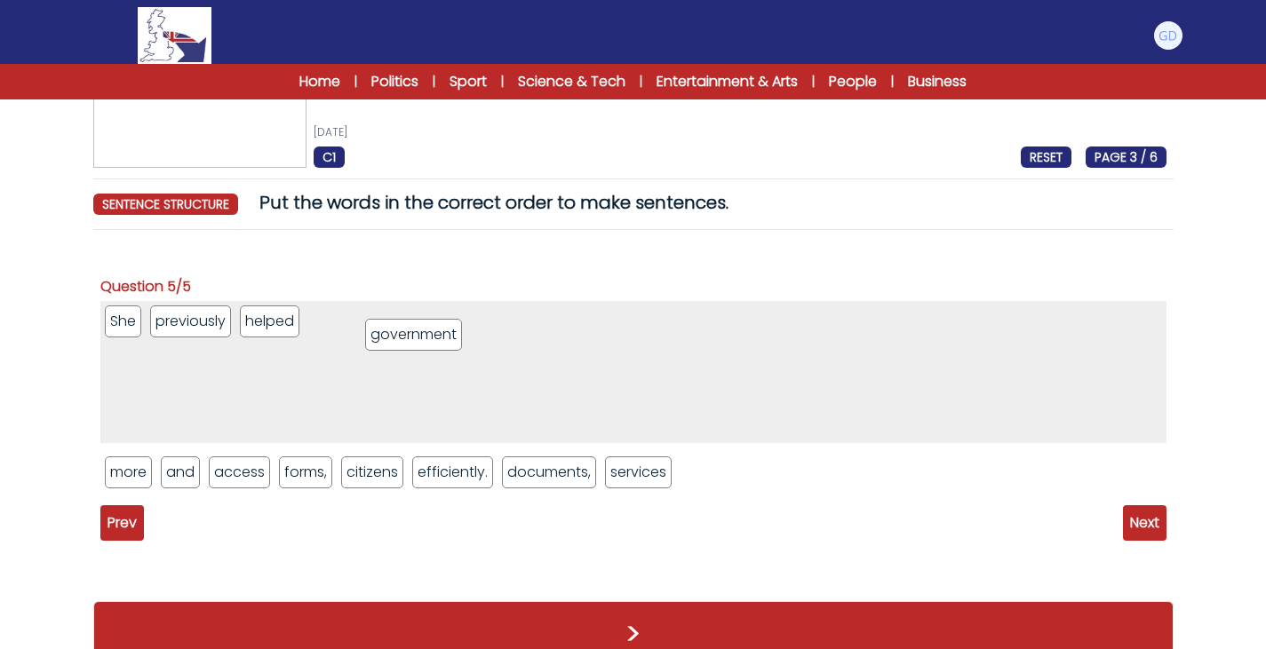
drag, startPoint x: 528, startPoint y: 422, endPoint x: 393, endPoint y: 337, distance: 159.7
drag, startPoint x: 253, startPoint y: 467, endPoint x: 541, endPoint y: 330, distance: 318.7
drag, startPoint x: 365, startPoint y: 323, endPoint x: 612, endPoint y: 510, distance: 309.5
drag, startPoint x: 291, startPoint y: 464, endPoint x: 336, endPoint y: 323, distance: 147.2
drag, startPoint x: 593, startPoint y: 471, endPoint x: 537, endPoint y: 322, distance: 158.9
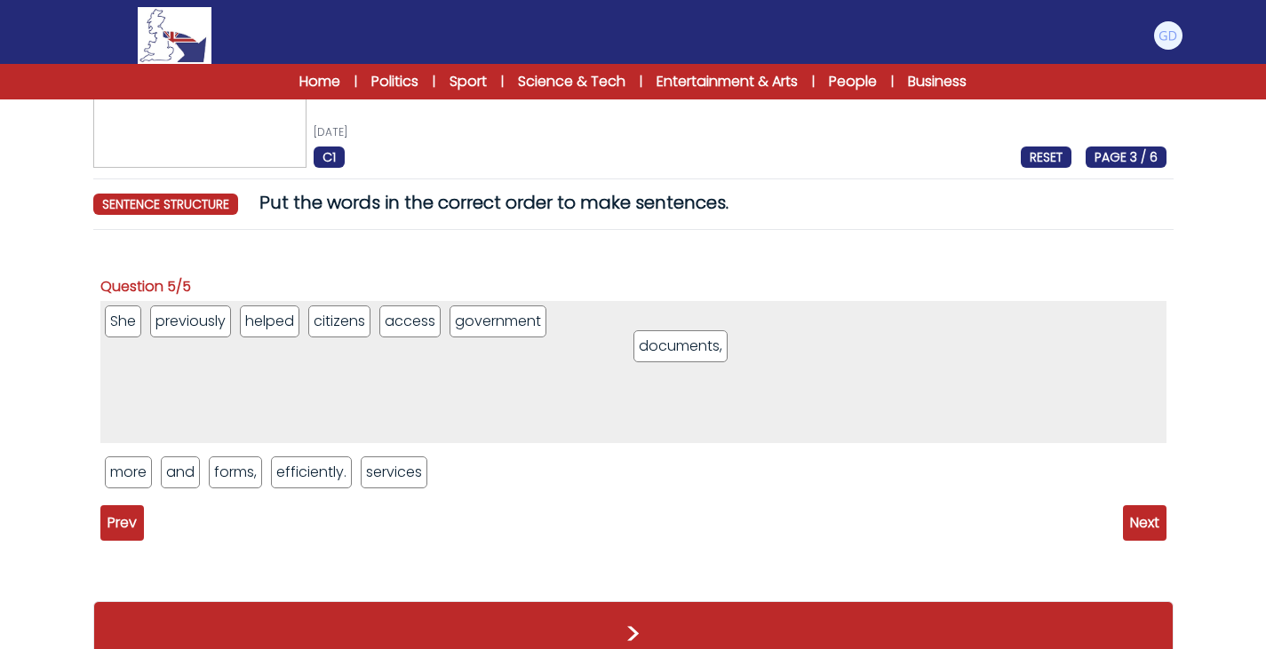
drag, startPoint x: 428, startPoint y: 474, endPoint x: 699, endPoint y: 346, distance: 300.0
click at [299, 475] on li "efficiently." at bounding box center [311, 473] width 81 height 32
drag, startPoint x: 219, startPoint y: 475, endPoint x: 827, endPoint y: 354, distance: 619.6
drag, startPoint x: 183, startPoint y: 477, endPoint x: 820, endPoint y: 381, distance: 644.2
drag, startPoint x: 276, startPoint y: 475, endPoint x: 888, endPoint y: 352, distance: 623.6
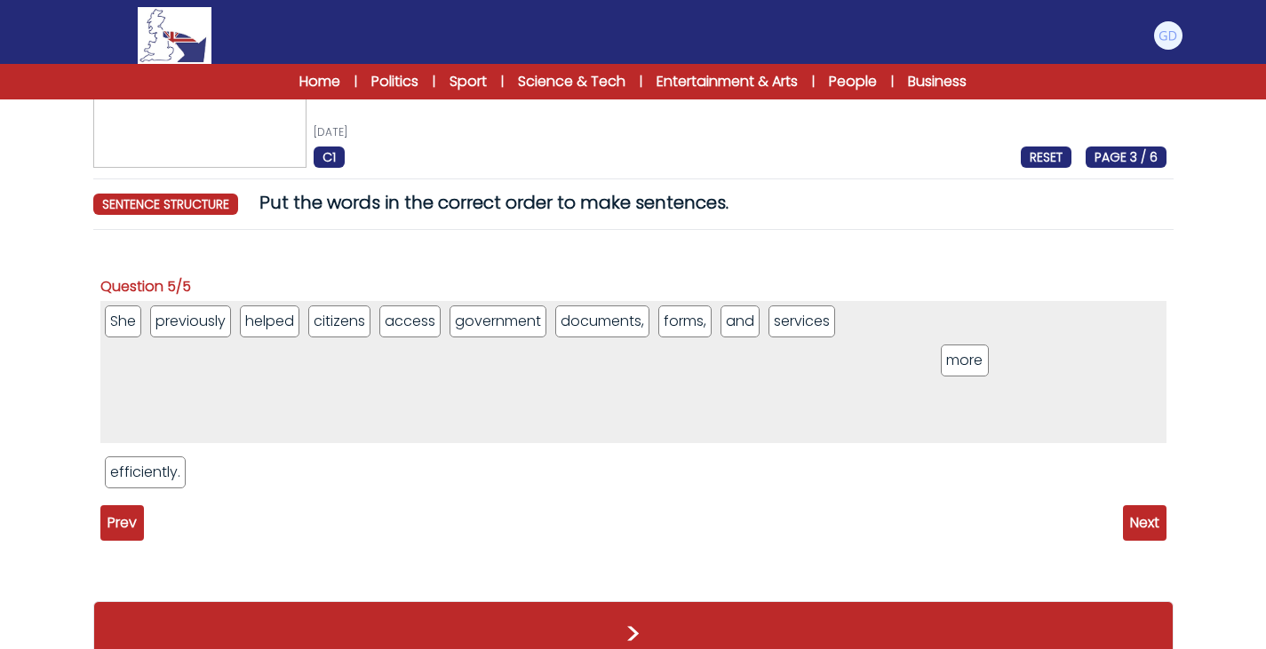
drag, startPoint x: 130, startPoint y: 472, endPoint x: 966, endPoint y: 360, distance: 843.5
drag, startPoint x: 149, startPoint y: 479, endPoint x: 1032, endPoint y: 323, distance: 896.7
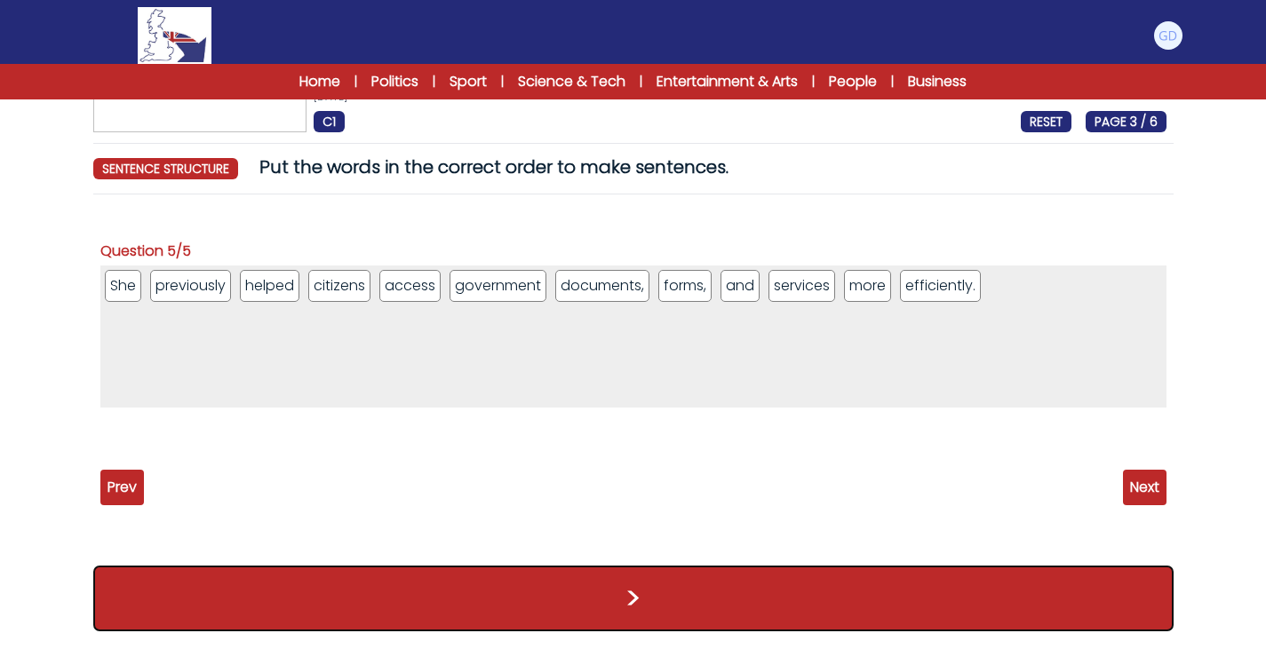
click at [422, 581] on button ">" at bounding box center [633, 599] width 1080 height 66
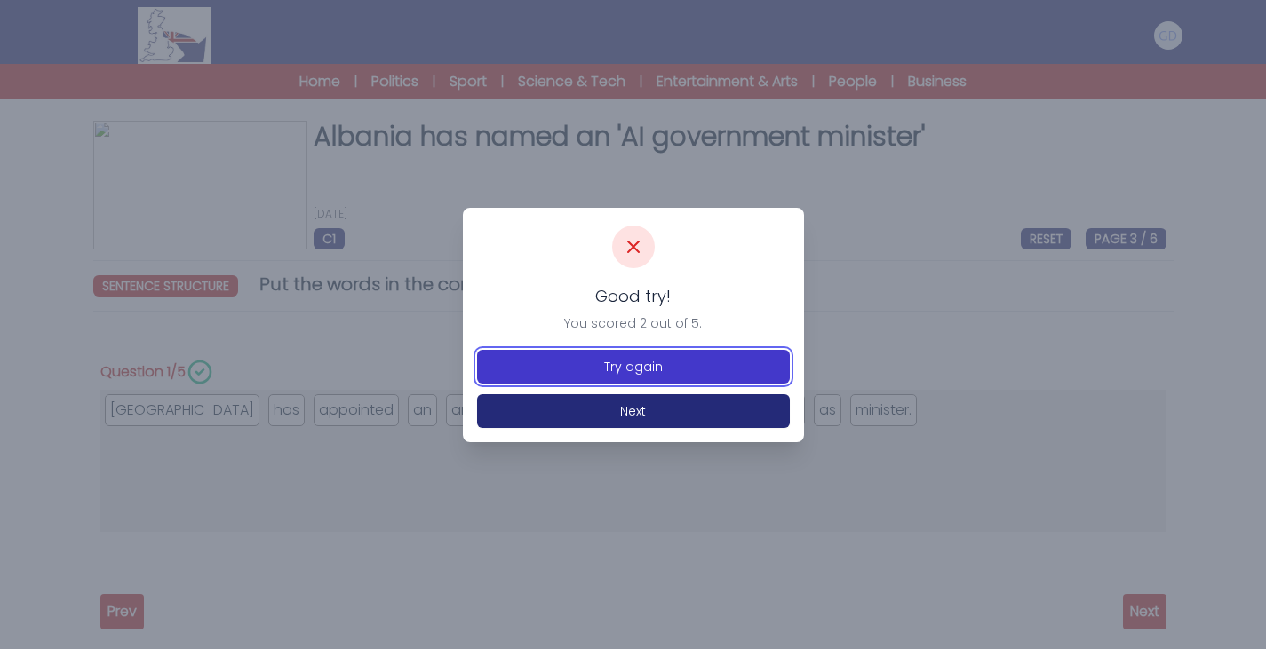
click at [640, 368] on button "Try again" at bounding box center [633, 367] width 313 height 34
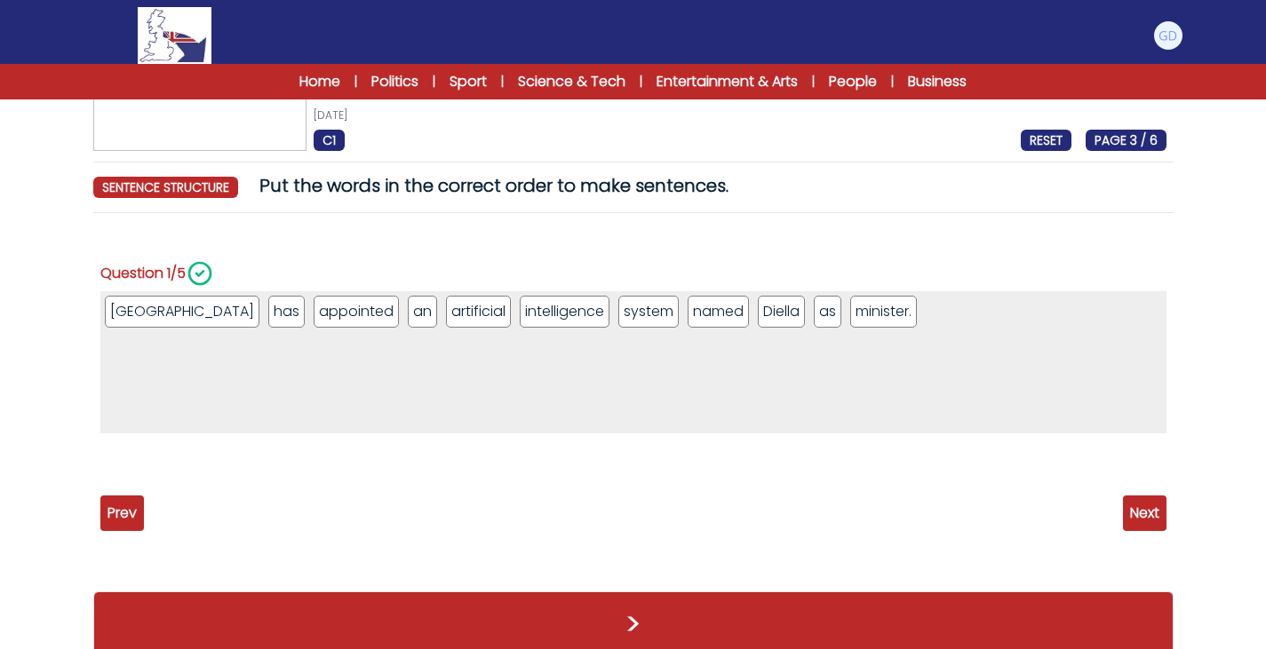
scroll to position [101, 0]
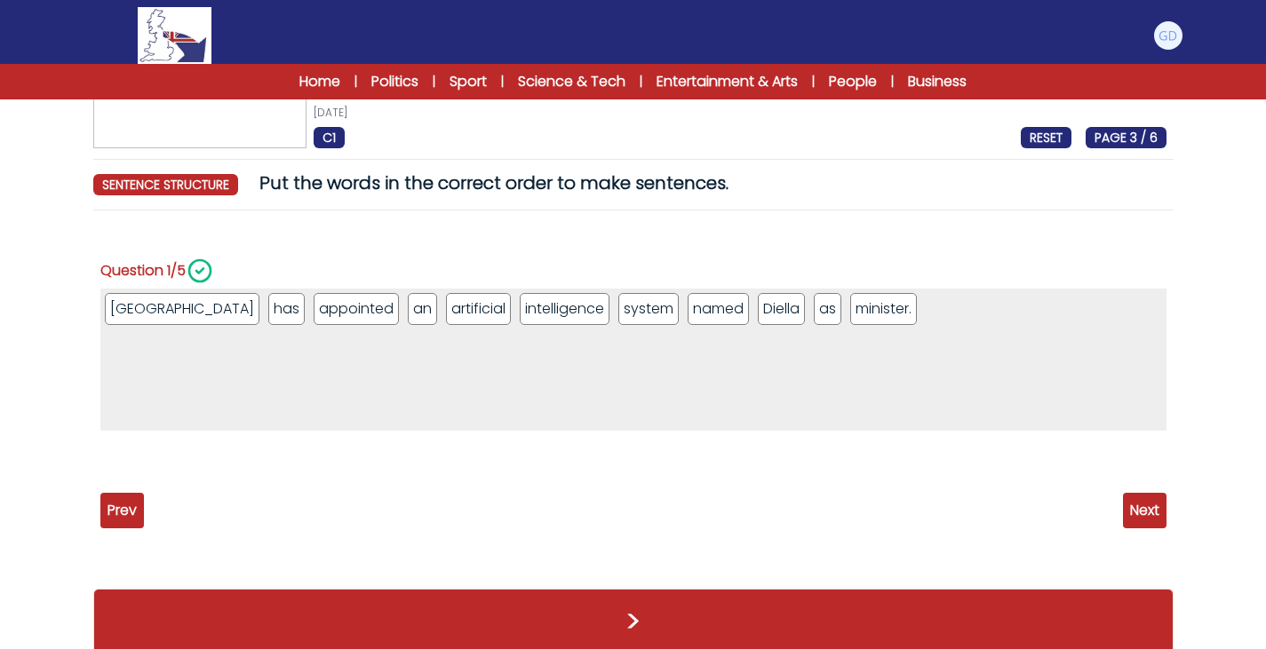
click at [1128, 502] on span "Next" at bounding box center [1145, 511] width 44 height 36
click at [183, 193] on span "sentence structure" at bounding box center [165, 184] width 145 height 21
drag, startPoint x: 410, startPoint y: 320, endPoint x: 633, endPoint y: 312, distance: 223.1
click at [673, 466] on ul "2 / 5" at bounding box center [633, 460] width 1066 height 41
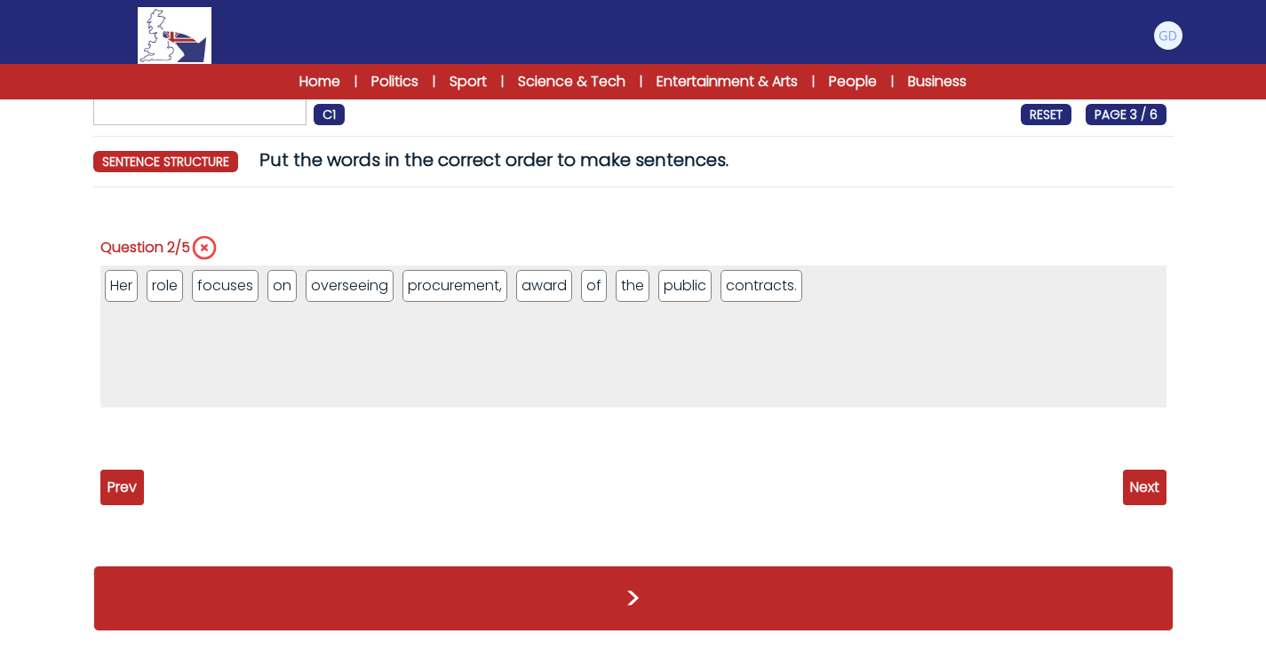
click at [1145, 502] on span "Next" at bounding box center [1145, 488] width 44 height 36
click at [1152, 498] on span "Next" at bounding box center [1145, 488] width 44 height 36
click at [119, 479] on span "Prev" at bounding box center [122, 488] width 44 height 36
drag, startPoint x: 637, startPoint y: 293, endPoint x: 542, endPoint y: 285, distance: 95.4
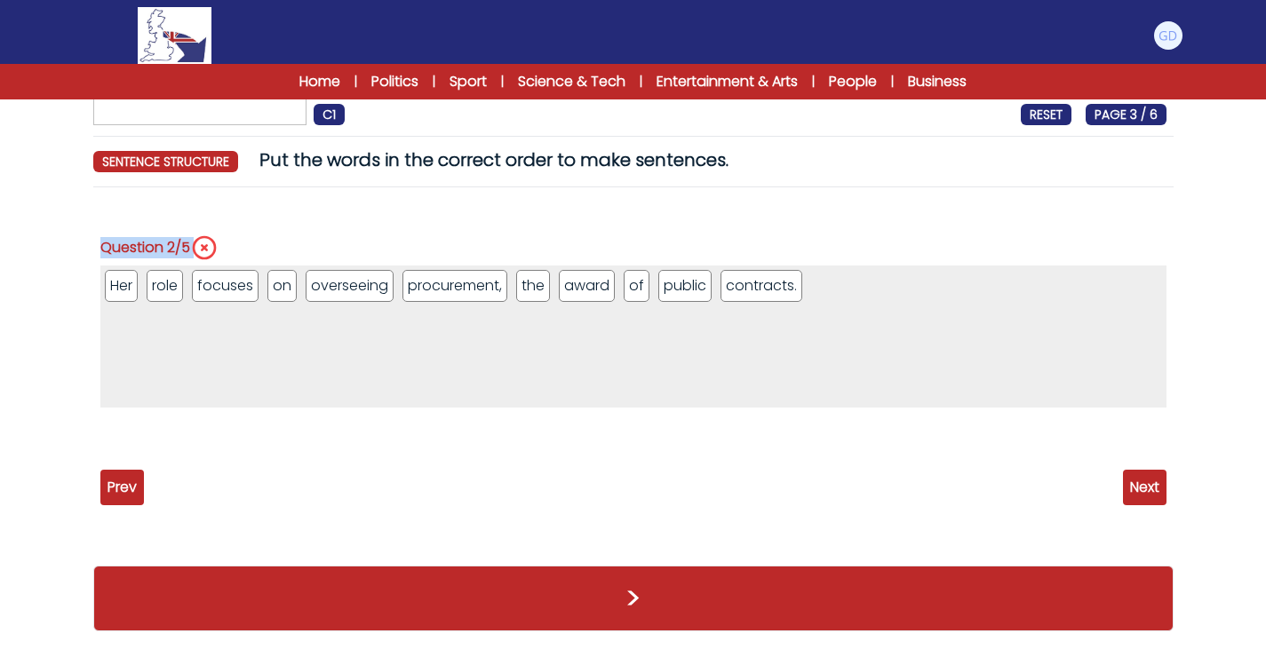
drag, startPoint x: 80, startPoint y: 285, endPoint x: 829, endPoint y: 301, distance: 749.1
click at [829, 301] on div "Albania has named an 'AI government minister' 12th September 2025 C1 RESET PAGE…" at bounding box center [633, 322] width 1137 height 653
drag, startPoint x: 829, startPoint y: 301, endPoint x: 629, endPoint y: 265, distance: 203.2
drag, startPoint x: 629, startPoint y: 265, endPoint x: 76, endPoint y: 292, distance: 554.2
click at [76, 292] on div "Albania has named an 'AI government minister' 12th September 2025 C1 RESET PAGE…" at bounding box center [633, 322] width 1137 height 653
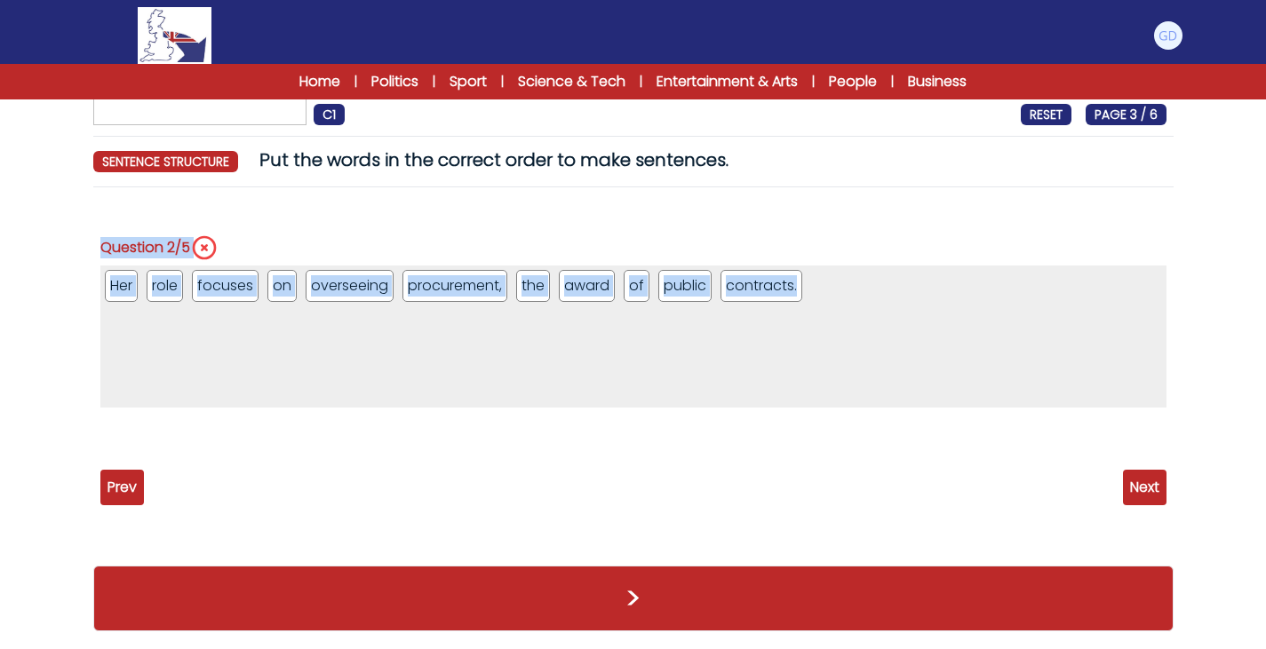
drag, startPoint x: 92, startPoint y: 277, endPoint x: 800, endPoint y: 291, distance: 708.2
click at [800, 291] on div "Albania has named an 'AI government minister' 12th September 2025 C1 RESET PAGE…" at bounding box center [633, 322] width 1137 height 653
copy div "Albania has appointed an artificial intelligence system named Diella as ministe…"
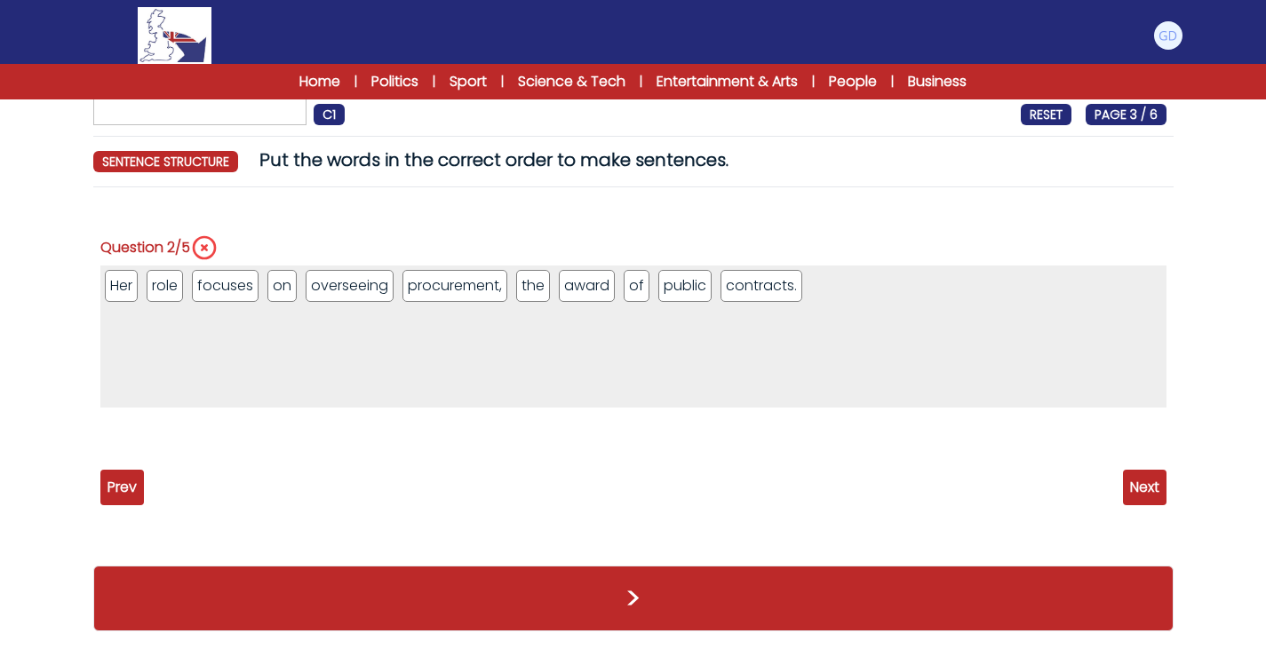
click at [490, 487] on div "Prev Next" at bounding box center [633, 488] width 1066 height 36
click at [1131, 479] on span "Next" at bounding box center [1145, 488] width 44 height 36
click at [1124, 482] on span "Next" at bounding box center [1145, 488] width 44 height 36
drag, startPoint x: 550, startPoint y: 283, endPoint x: 471, endPoint y: 267, distance: 80.9
click at [1129, 487] on span "Next" at bounding box center [1145, 488] width 44 height 36
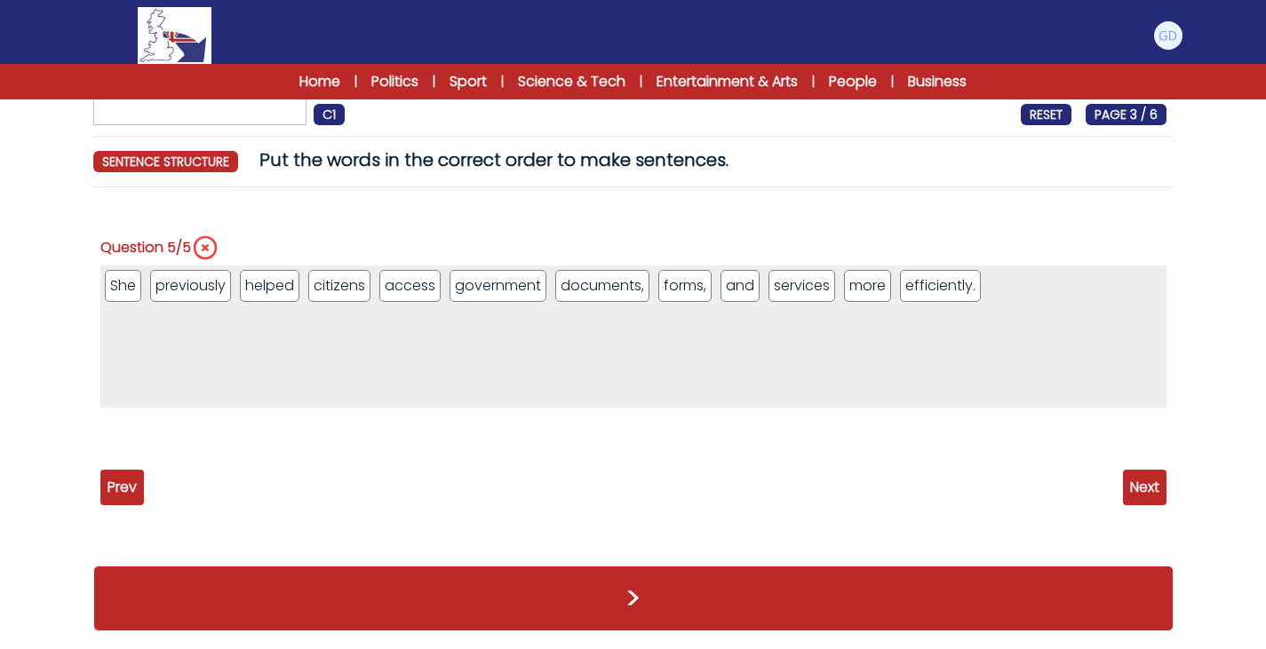
click at [100, 480] on span "Prev" at bounding box center [122, 488] width 44 height 36
click at [1141, 481] on span "Next" at bounding box center [1145, 488] width 44 height 36
drag, startPoint x: 799, startPoint y: 287, endPoint x: 600, endPoint y: 293, distance: 199.1
drag, startPoint x: 575, startPoint y: 291, endPoint x: 784, endPoint y: 288, distance: 208.8
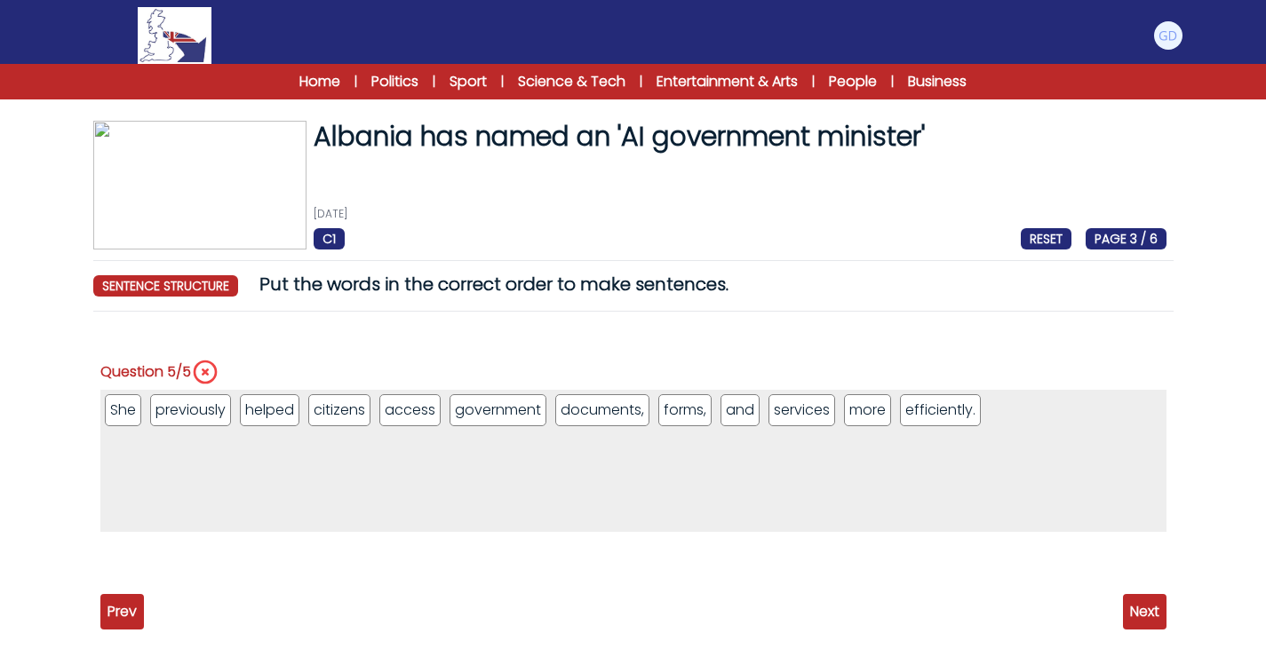
click at [325, 237] on span "C1" at bounding box center [329, 238] width 31 height 21
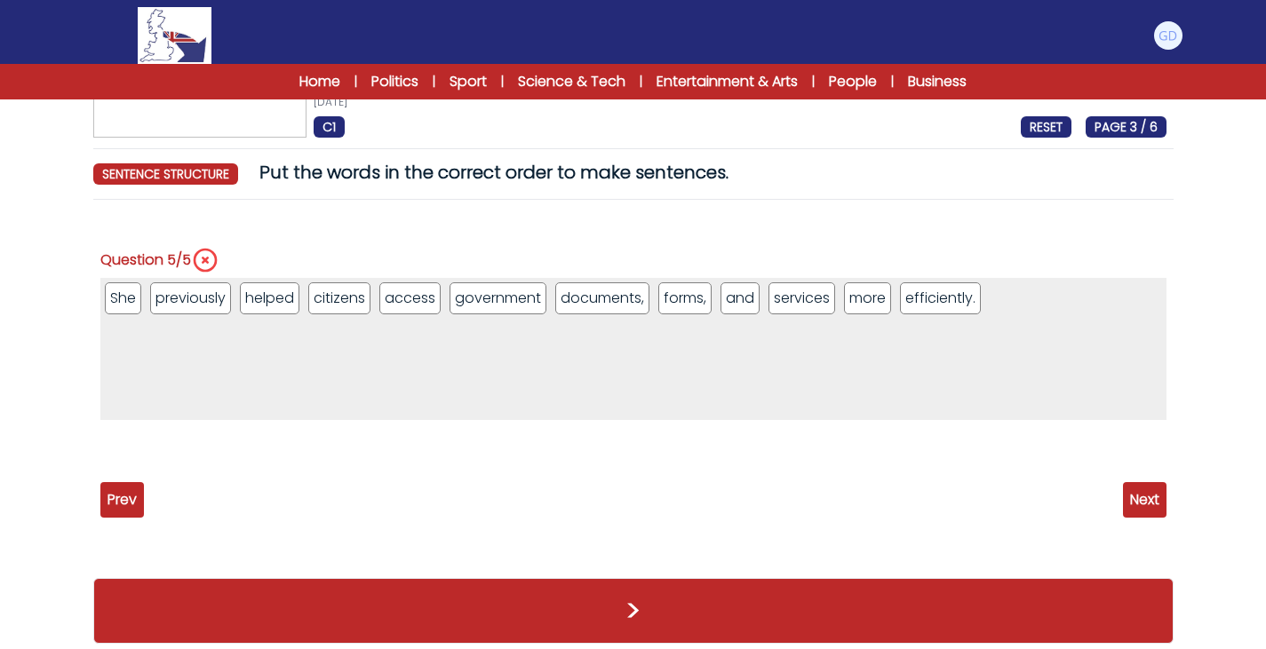
scroll to position [114, 0]
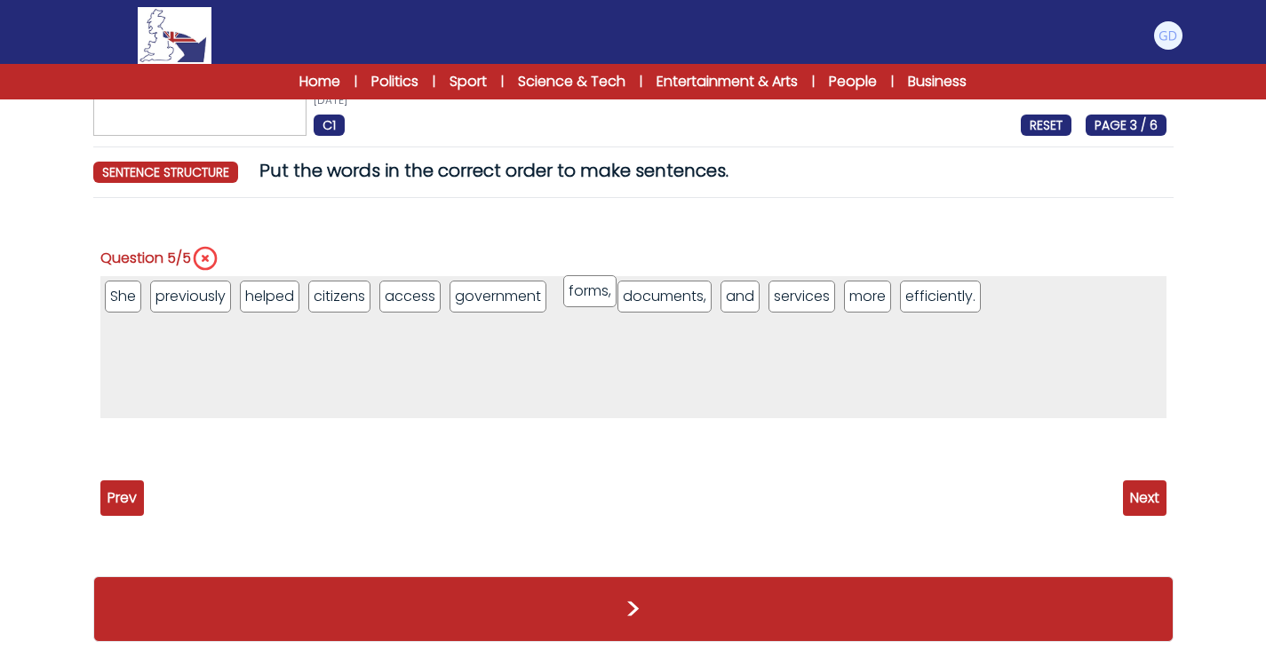
drag, startPoint x: 689, startPoint y: 293, endPoint x: 580, endPoint y: 288, distance: 109.4
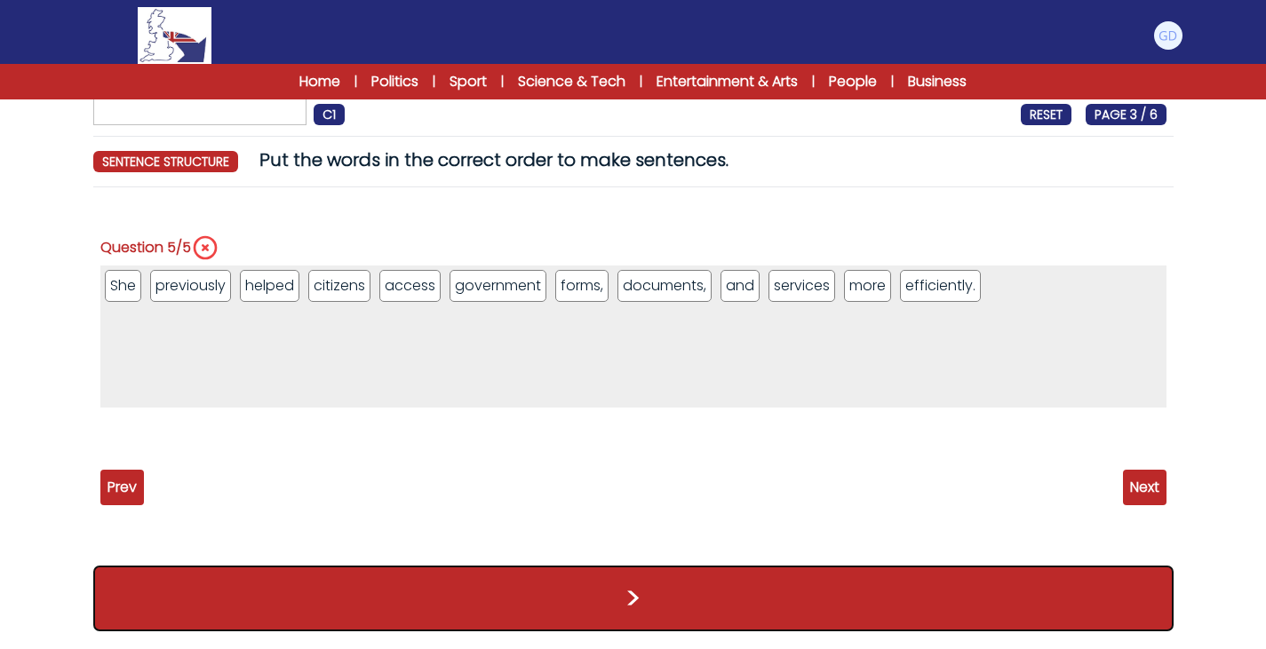
click at [699, 589] on button ">" at bounding box center [633, 599] width 1080 height 66
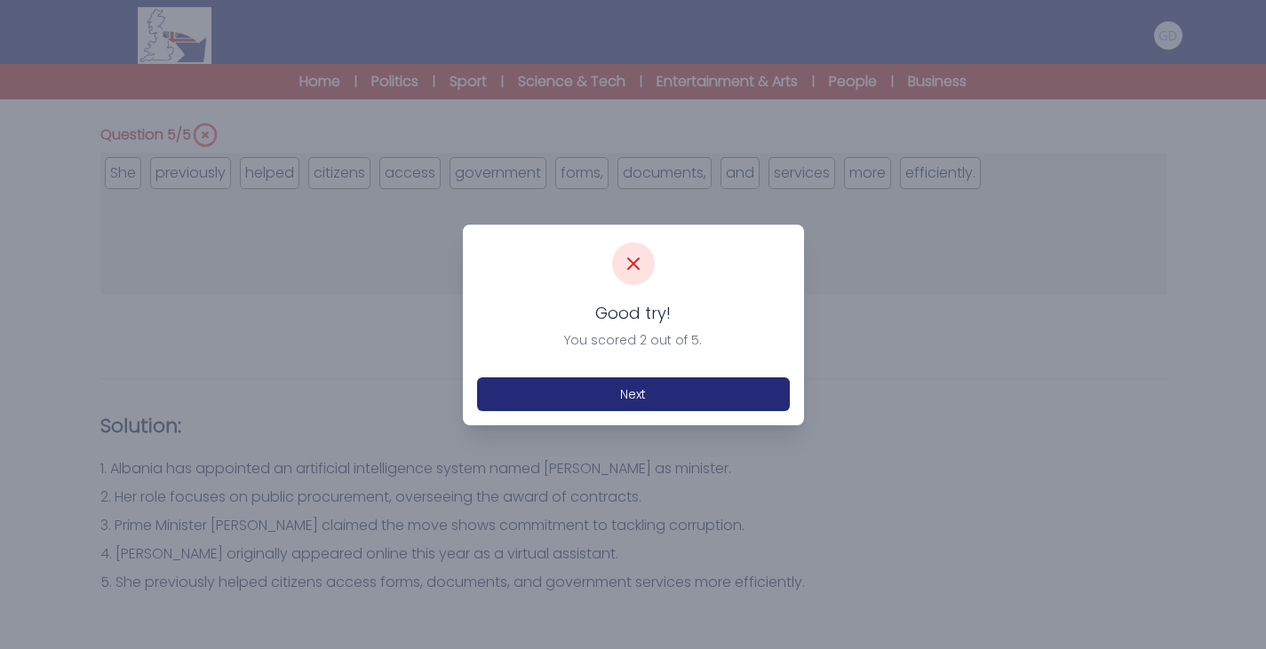
scroll to position [1055, 0]
click at [562, 480] on div at bounding box center [633, 324] width 1266 height 649
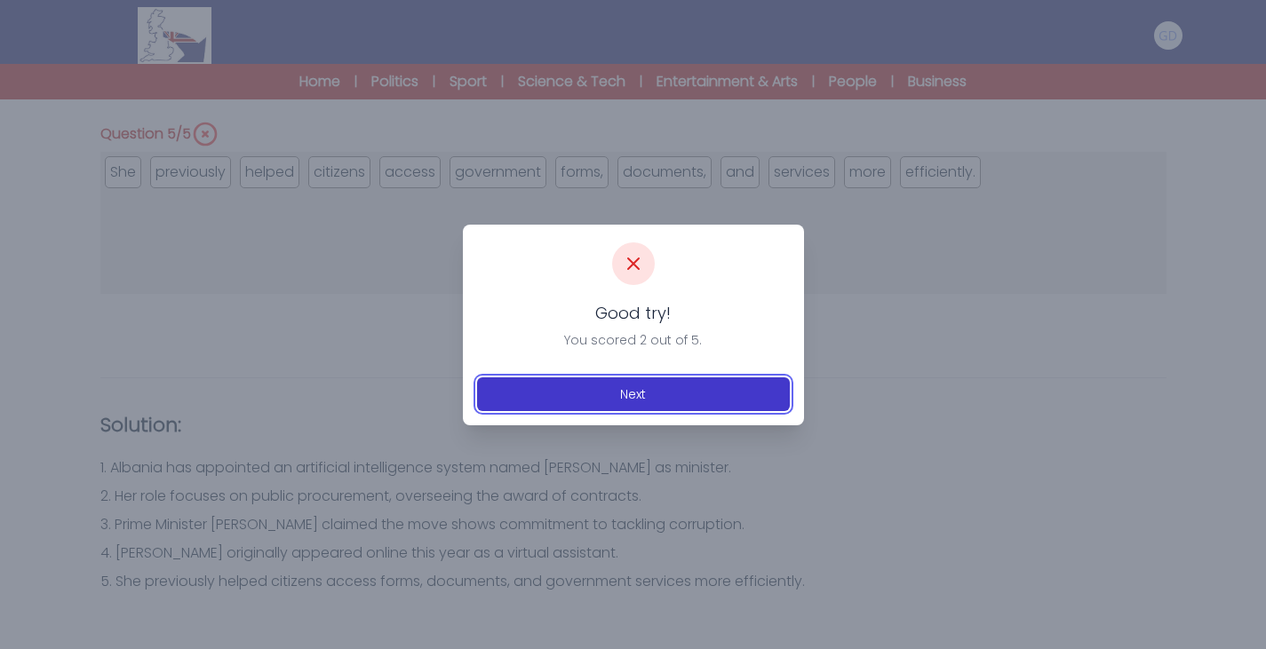
click at [644, 378] on button "Next" at bounding box center [633, 395] width 313 height 34
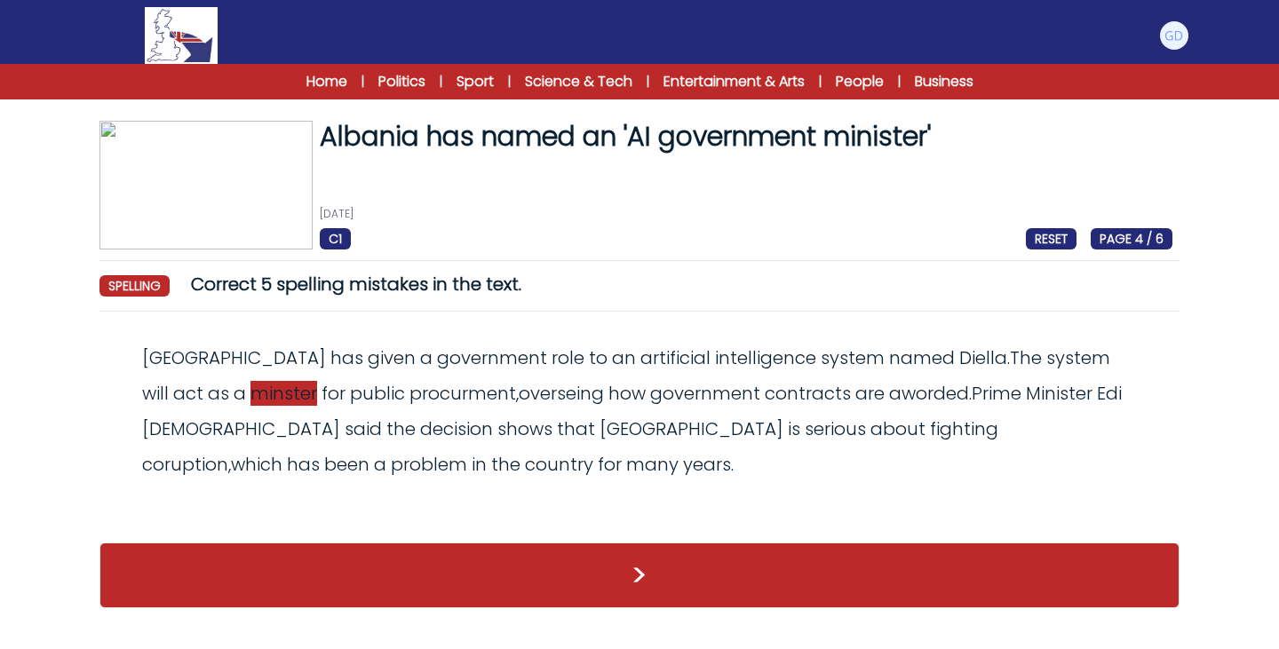
click at [251, 394] on span "minster" at bounding box center [284, 393] width 67 height 25
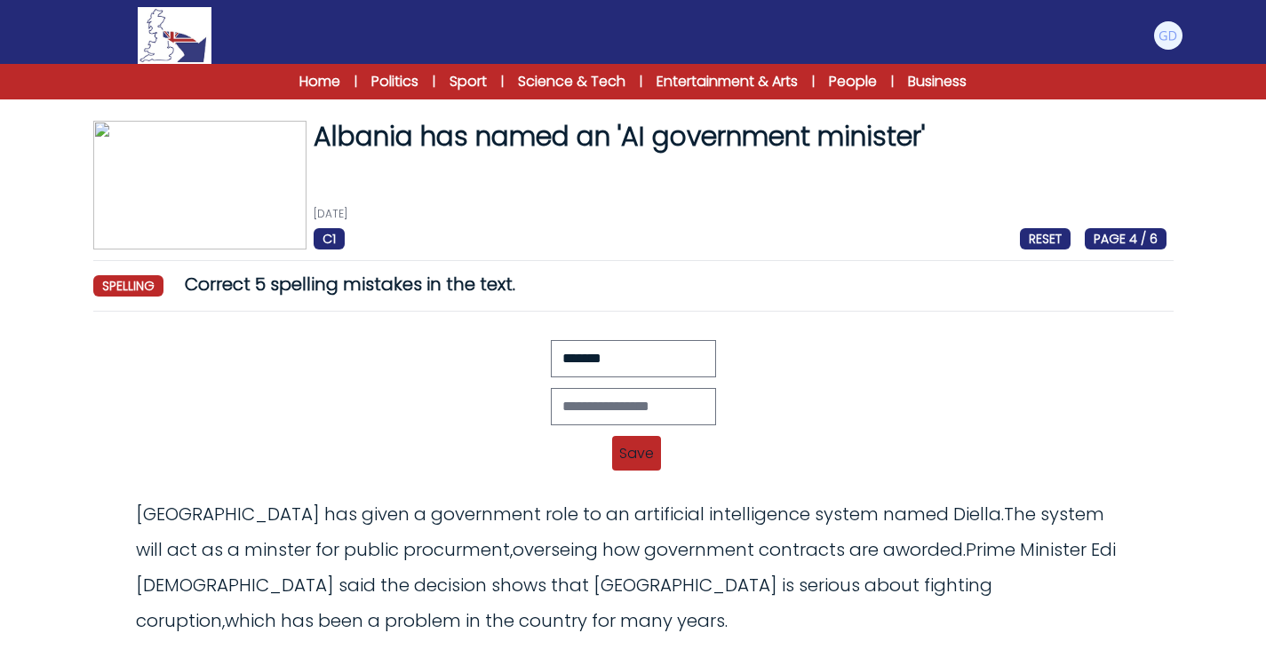
click at [581, 383] on div "Revert Save Albania has given a government role to an artificial intelligence s…" at bounding box center [633, 411] width 1066 height 142
click at [580, 401] on input "text" at bounding box center [633, 406] width 165 height 37
type input "********"
click at [654, 449] on span "Save" at bounding box center [636, 453] width 49 height 35
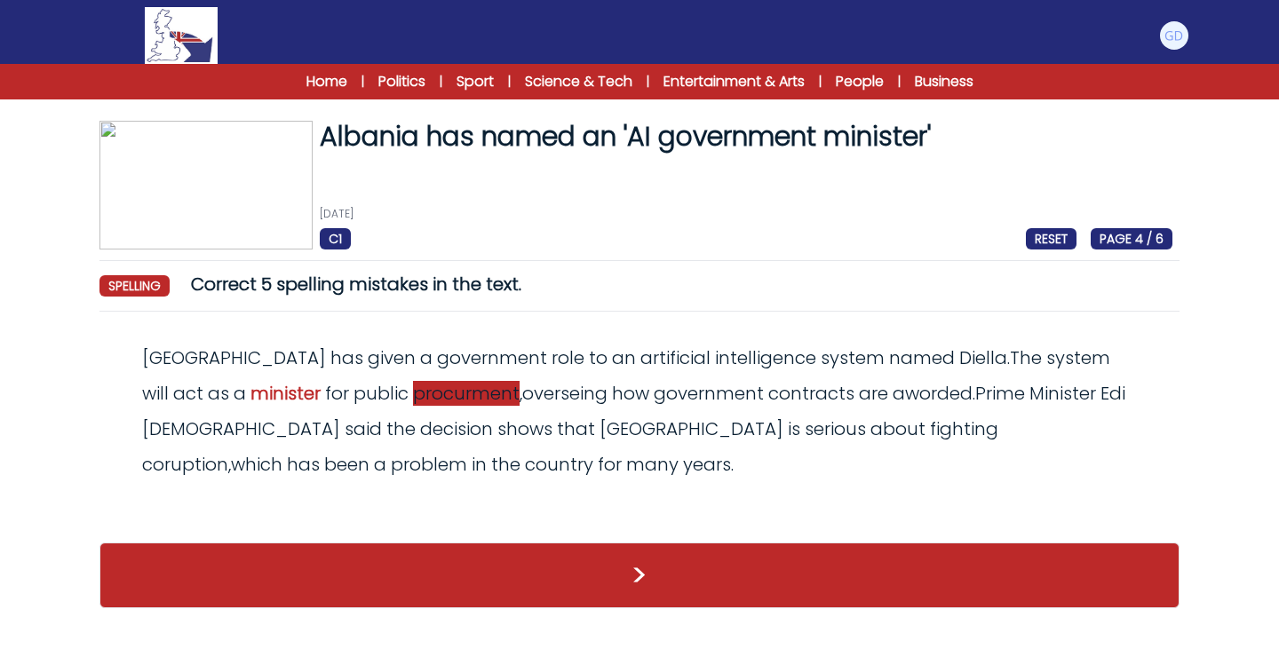
click at [413, 402] on span "procurment" at bounding box center [466, 393] width 107 height 25
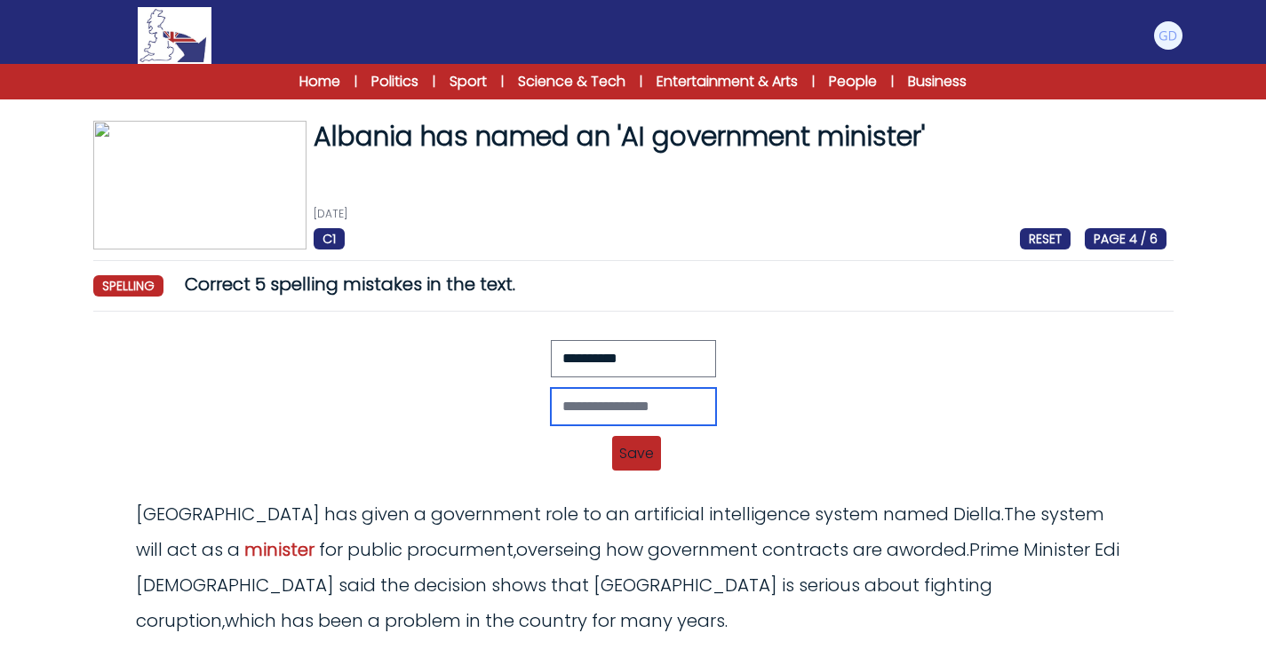
click at [597, 418] on input "text" at bounding box center [633, 406] width 165 height 37
type input "**********"
click at [648, 451] on span "Save" at bounding box center [636, 453] width 49 height 35
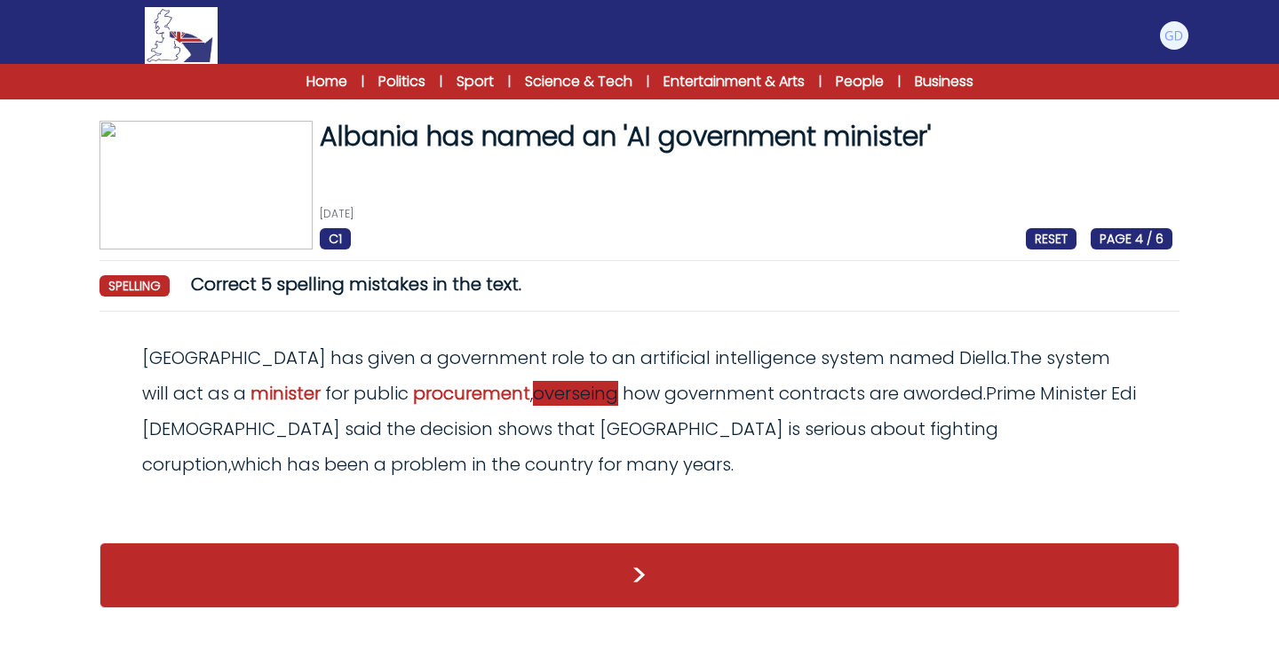
click at [533, 398] on span "overseing" at bounding box center [575, 393] width 85 height 25
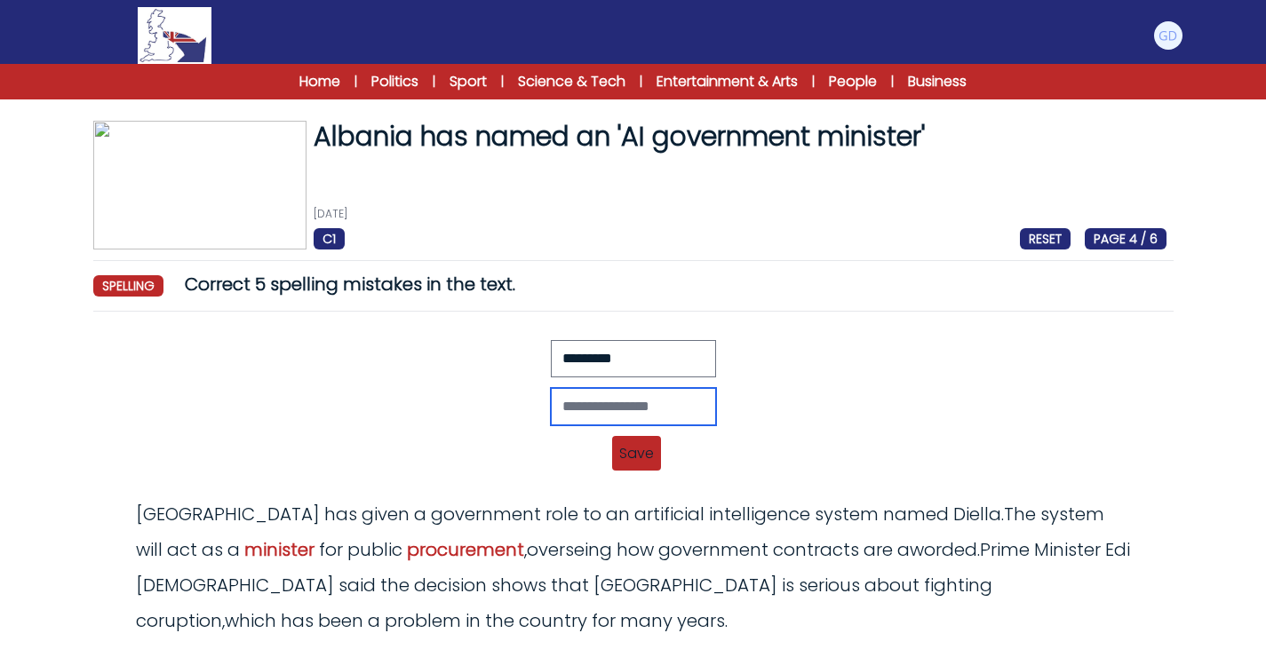
click at [551, 391] on input "text" at bounding box center [633, 406] width 165 height 37
type input "*"
type input "**********"
click at [636, 454] on span "Save" at bounding box center [636, 453] width 49 height 35
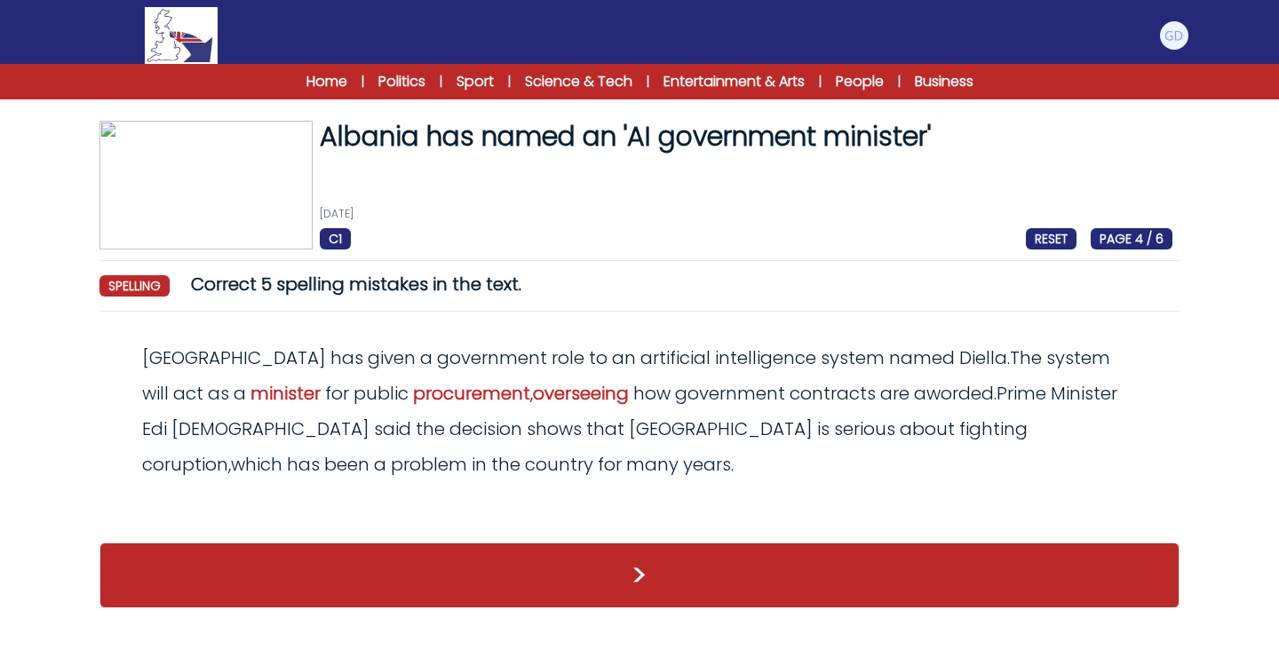
click at [786, 411] on div "Albania has given a government role to an artificial intelligence system named …" at bounding box center [640, 411] width 1066 height 142
click at [763, 466] on div "Albania has given a government role to an artificial intelligence system named …" at bounding box center [640, 411] width 1066 height 142
click at [914, 399] on span "aworded" at bounding box center [954, 393] width 80 height 25
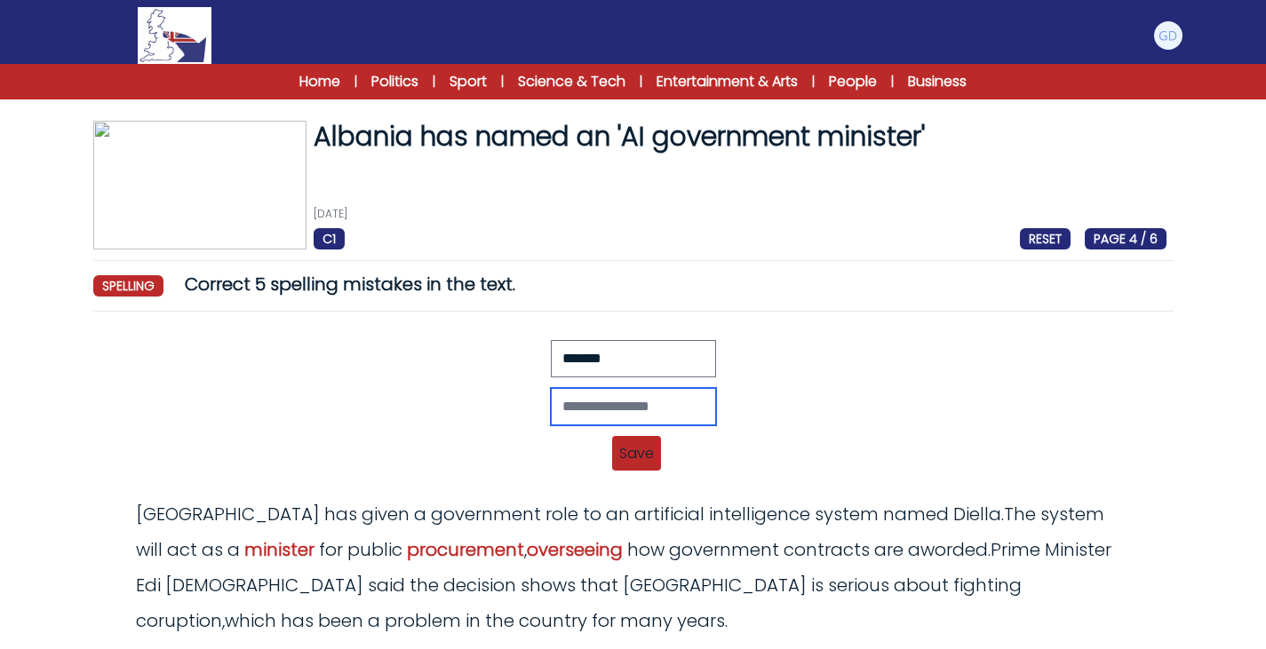
click at [551, 408] on input "text" at bounding box center [633, 406] width 165 height 37
type input "*******"
click at [615, 453] on span "Save" at bounding box center [636, 453] width 49 height 35
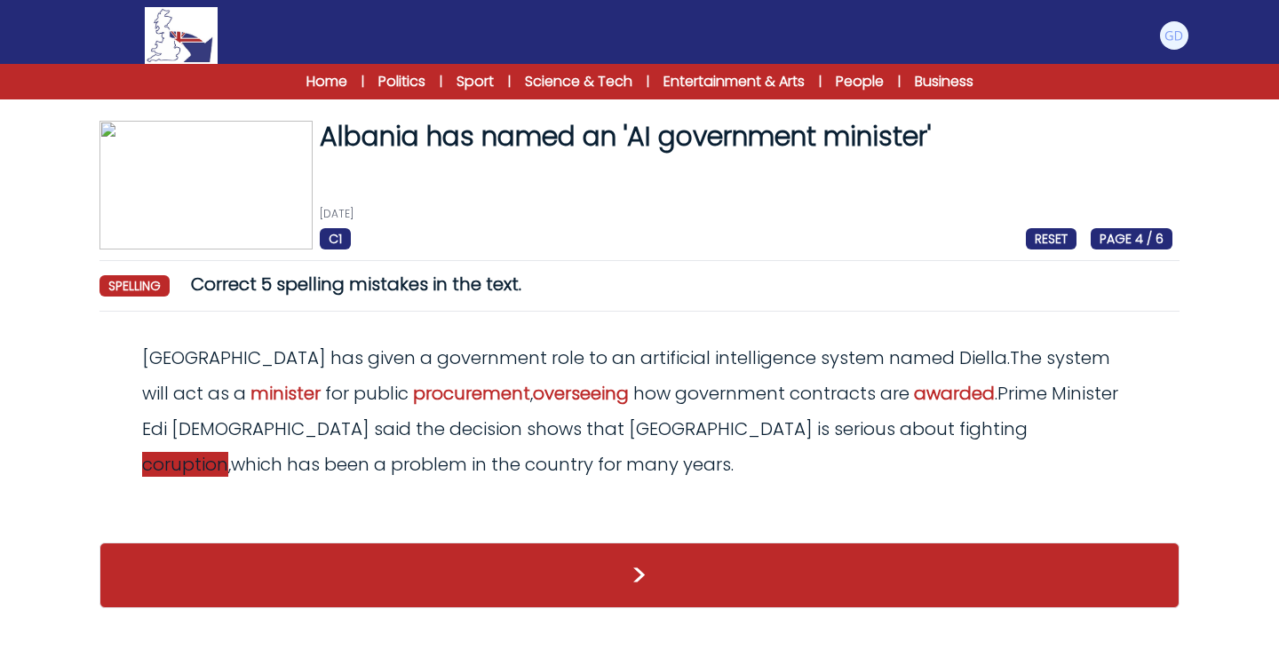
click at [228, 452] on span "coruption" at bounding box center [185, 464] width 86 height 25
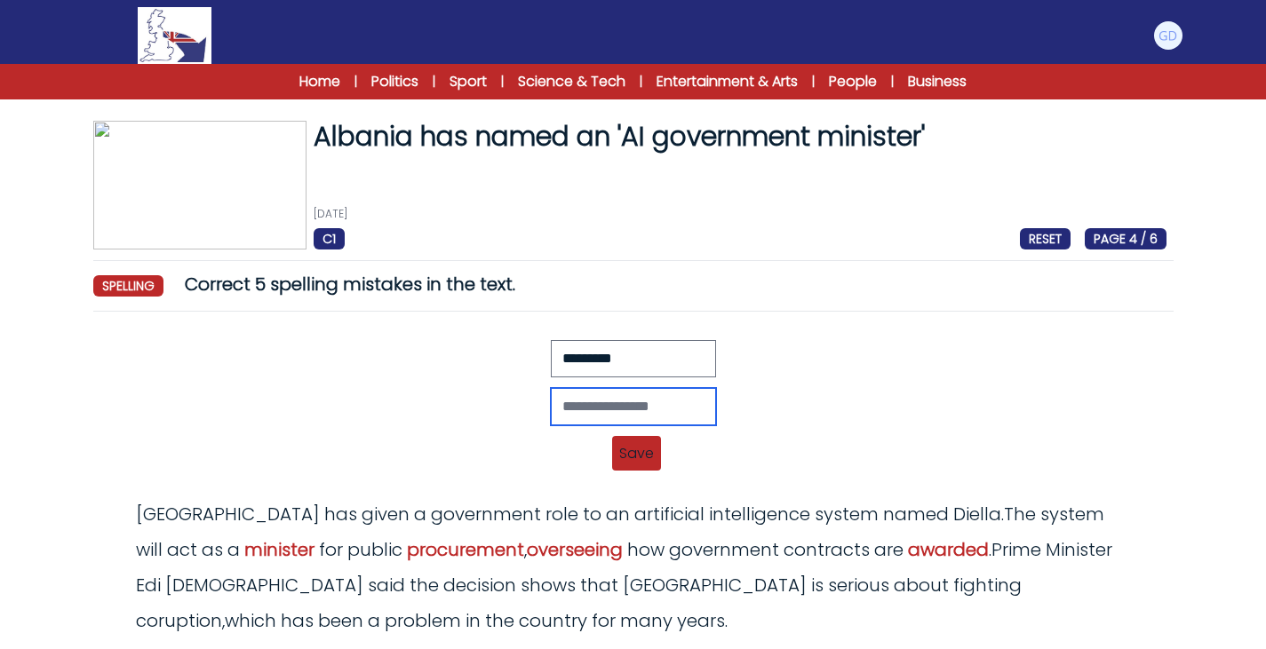
click at [552, 407] on input "text" at bounding box center [633, 406] width 165 height 37
type input "**********"
click at [610, 437] on div "**********" at bounding box center [633, 411] width 1066 height 142
click at [627, 445] on span "Save" at bounding box center [636, 453] width 49 height 35
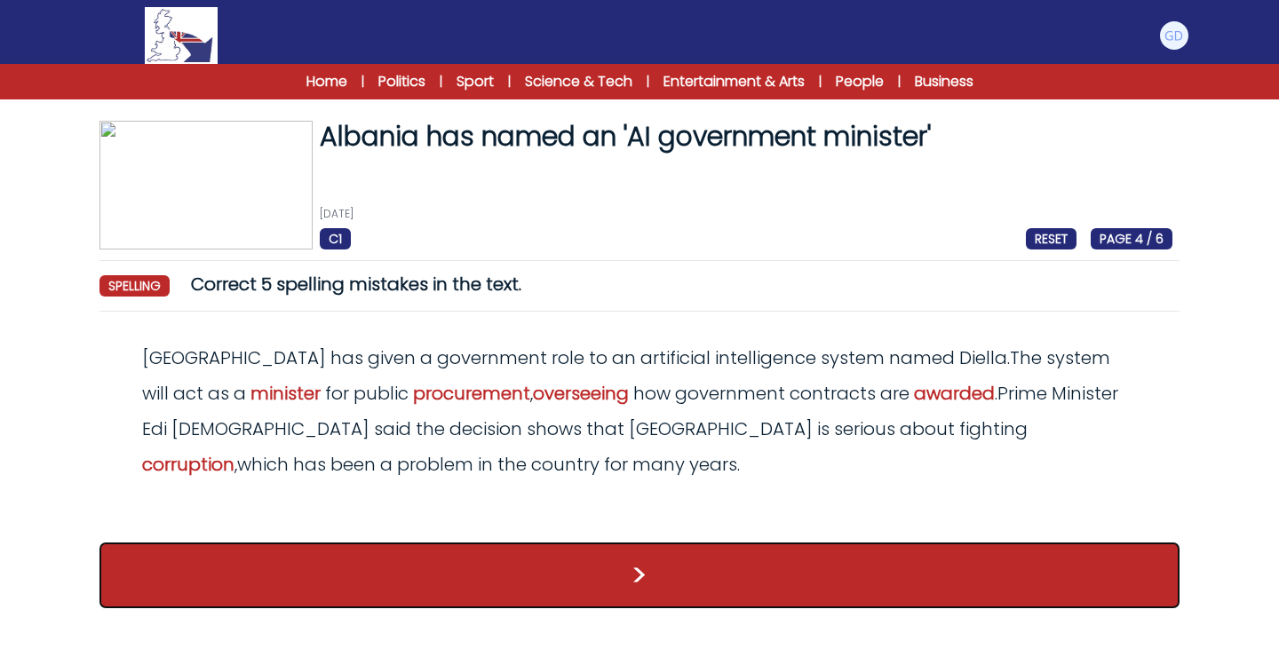
click at [624, 545] on button ">" at bounding box center [640, 576] width 1080 height 66
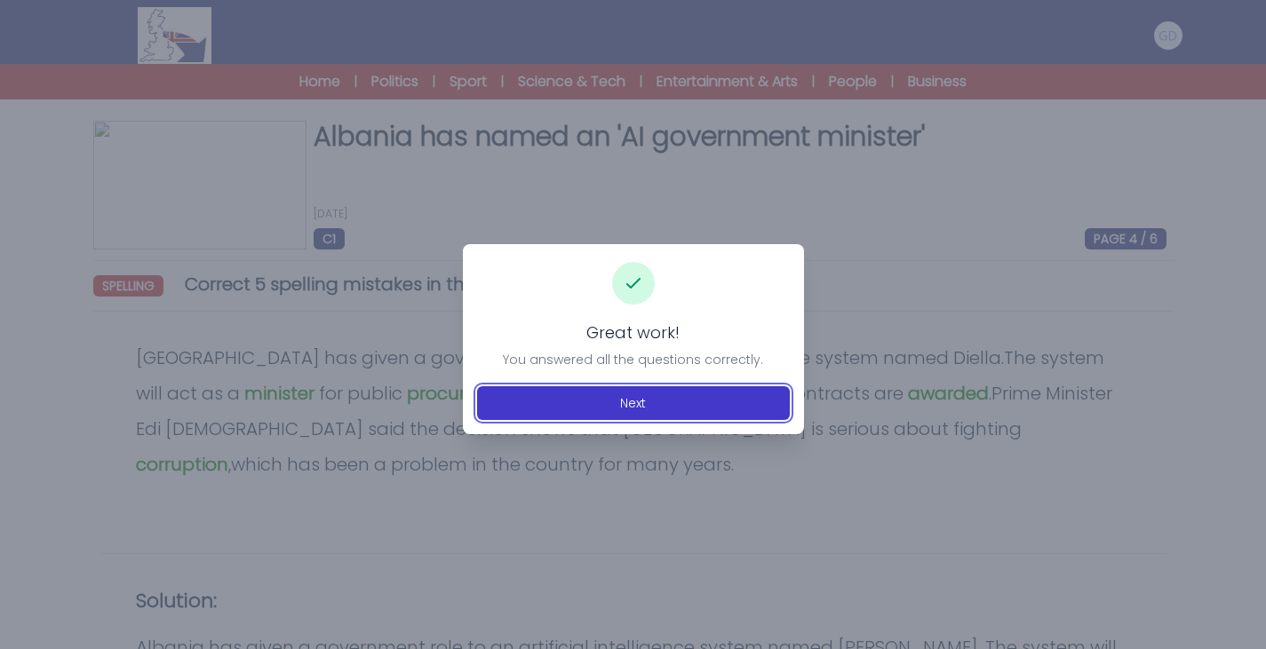
click at [547, 405] on button "Next" at bounding box center [633, 403] width 313 height 34
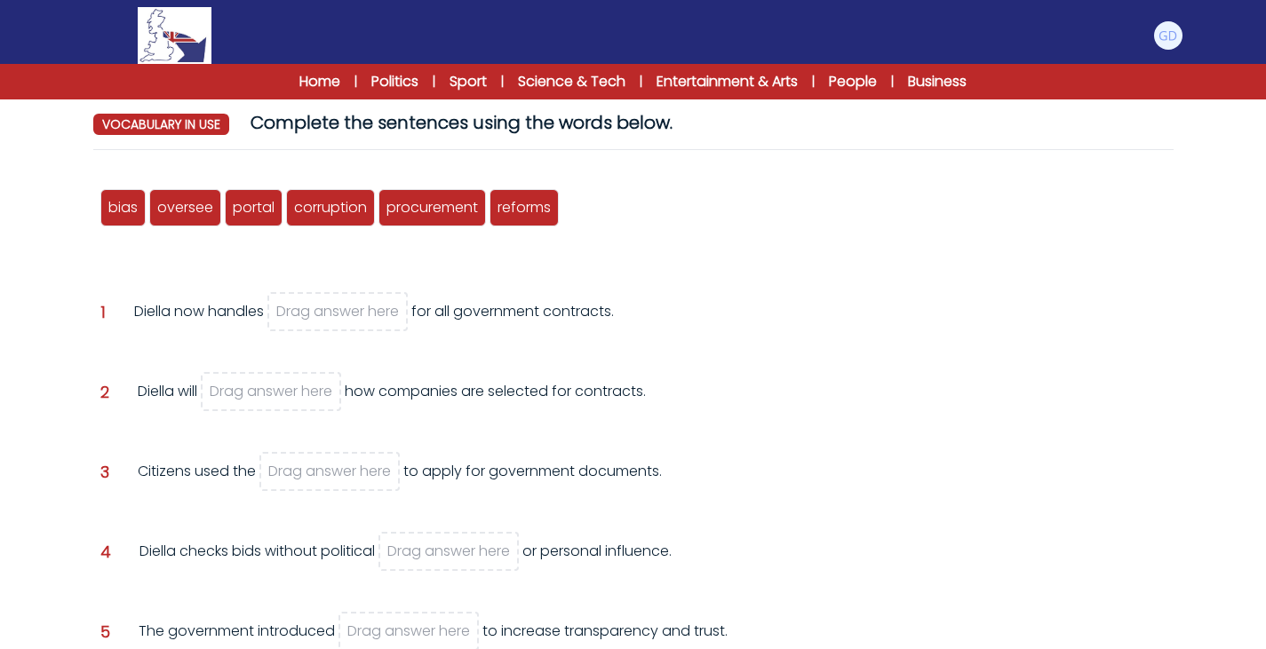
scroll to position [159, 0]
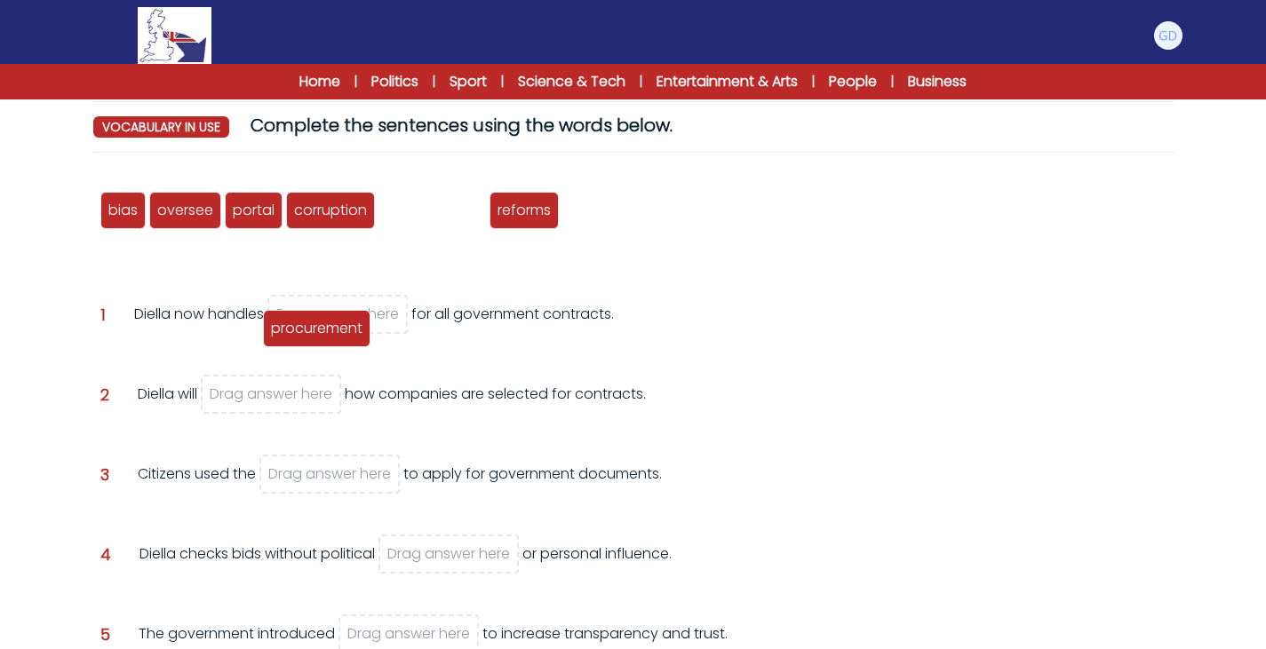
drag, startPoint x: 414, startPoint y: 216, endPoint x: 302, endPoint y: 325, distance: 156.4
click at [302, 325] on span "procurement" at bounding box center [317, 328] width 92 height 20
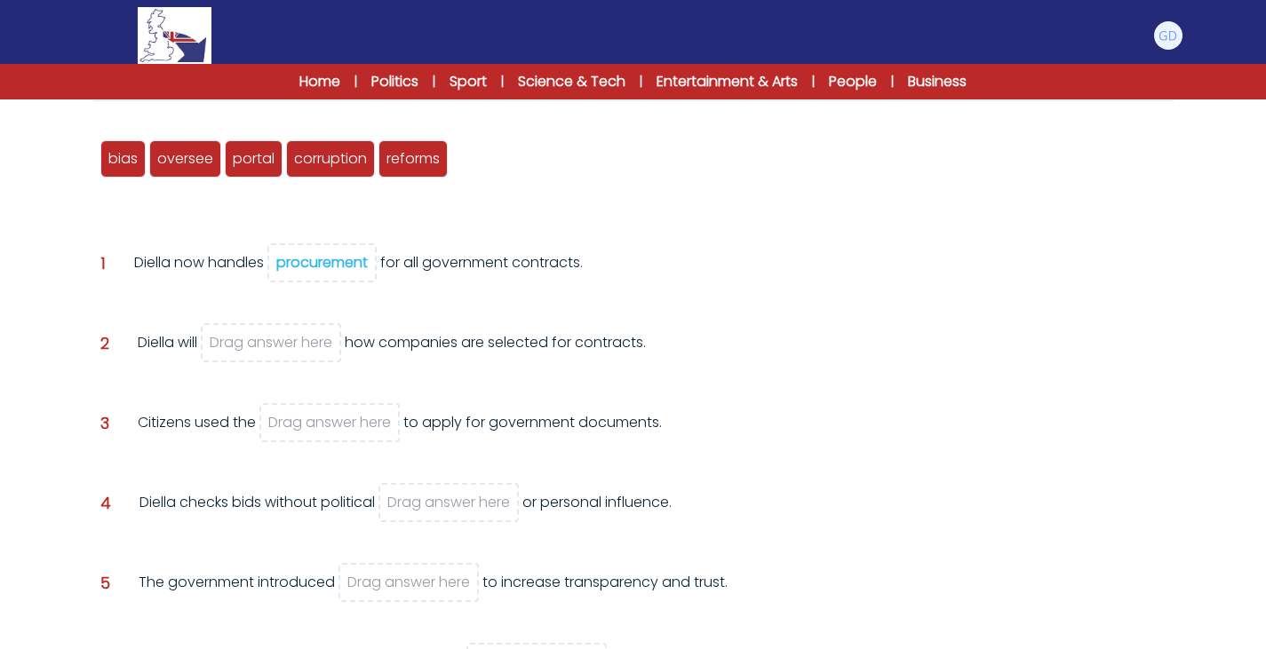
scroll to position [210, 0]
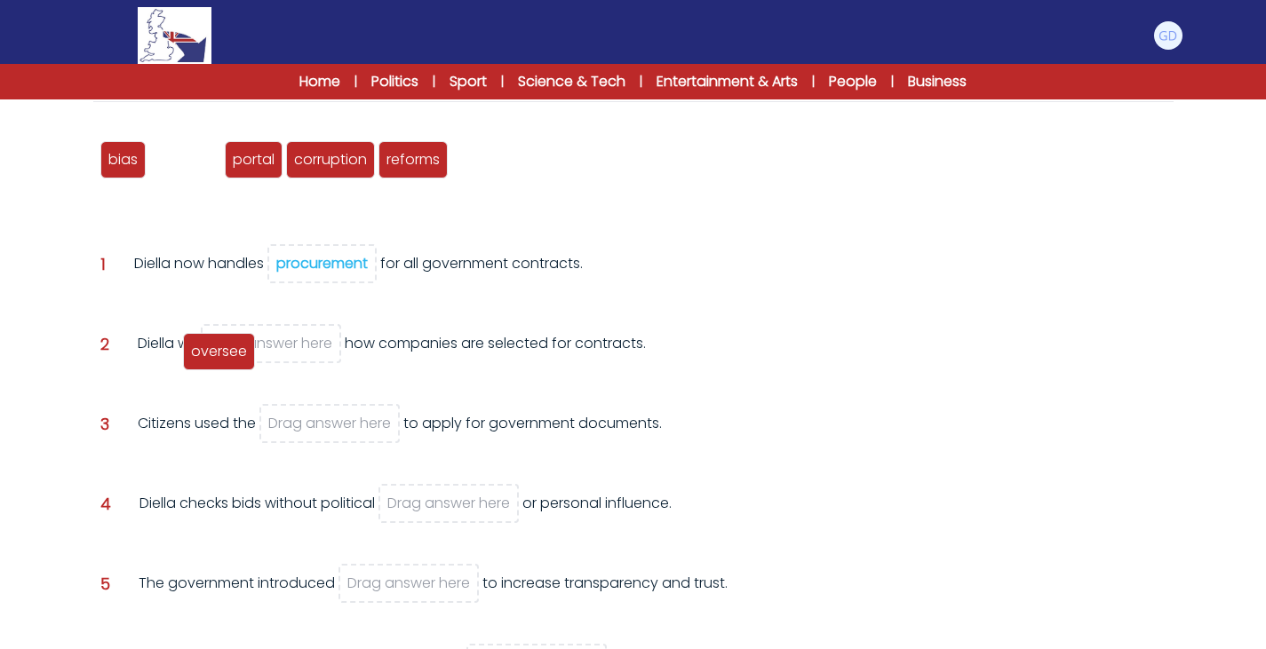
drag, startPoint x: 185, startPoint y: 146, endPoint x: 220, endPoint y: 337, distance: 194.3
click at [220, 337] on div "oversee" at bounding box center [219, 351] width 72 height 37
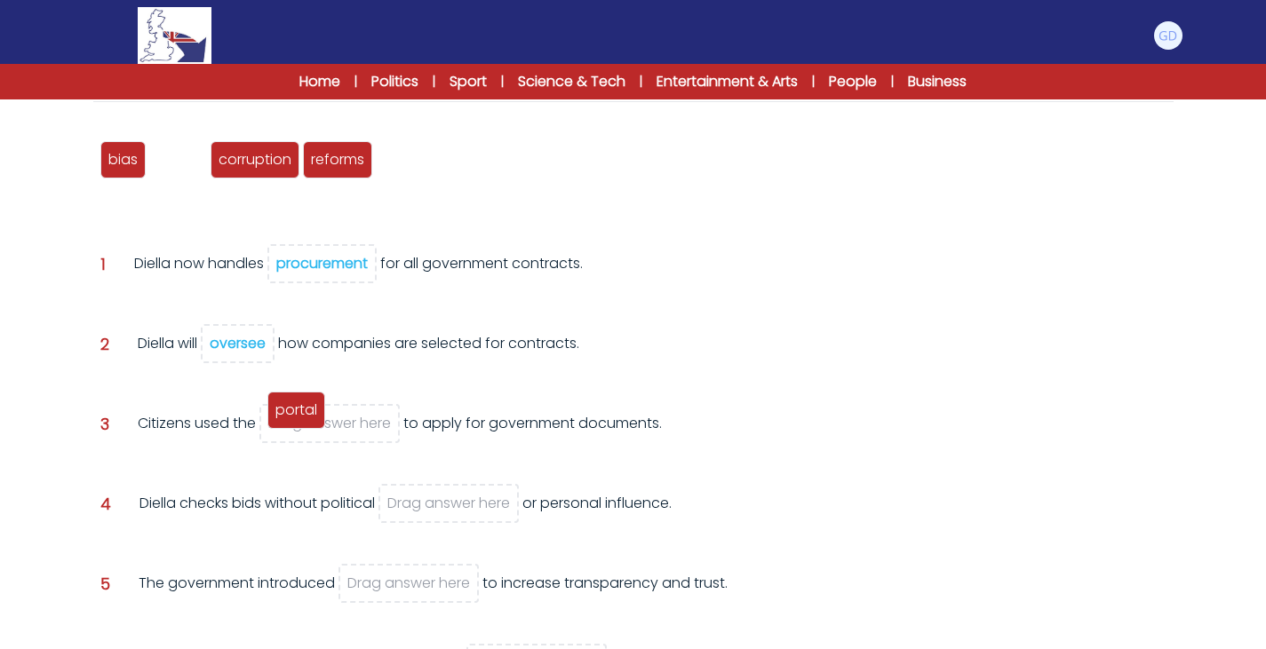
drag, startPoint x: 171, startPoint y: 155, endPoint x: 292, endPoint y: 410, distance: 283.0
click at [292, 410] on span "portal" at bounding box center [296, 410] width 42 height 20
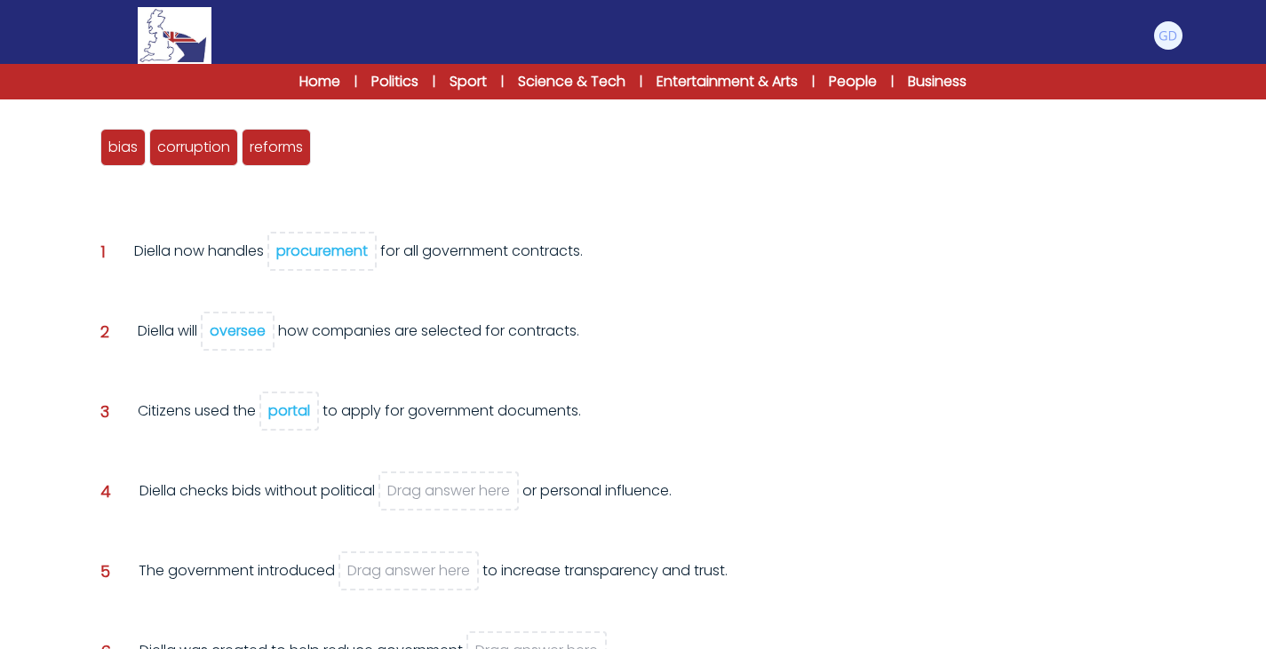
scroll to position [221, 0]
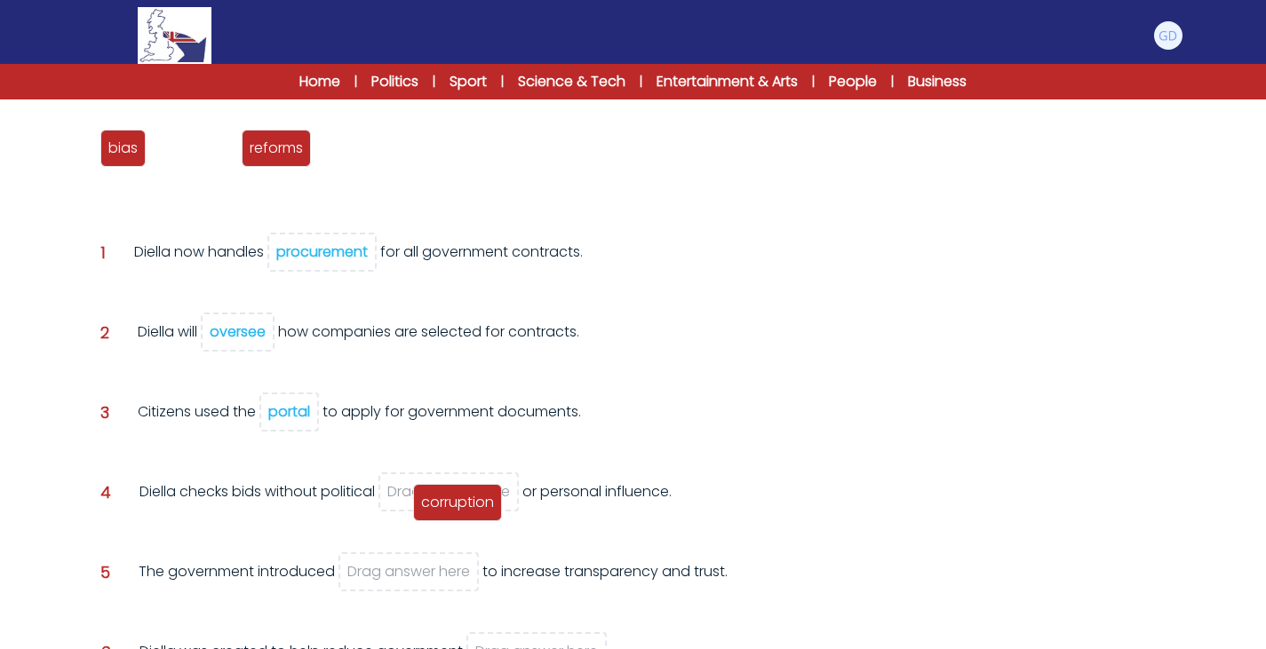
drag, startPoint x: 194, startPoint y: 151, endPoint x: 457, endPoint y: 506, distance: 441.4
click at [457, 506] on span "corruption" at bounding box center [457, 502] width 73 height 20
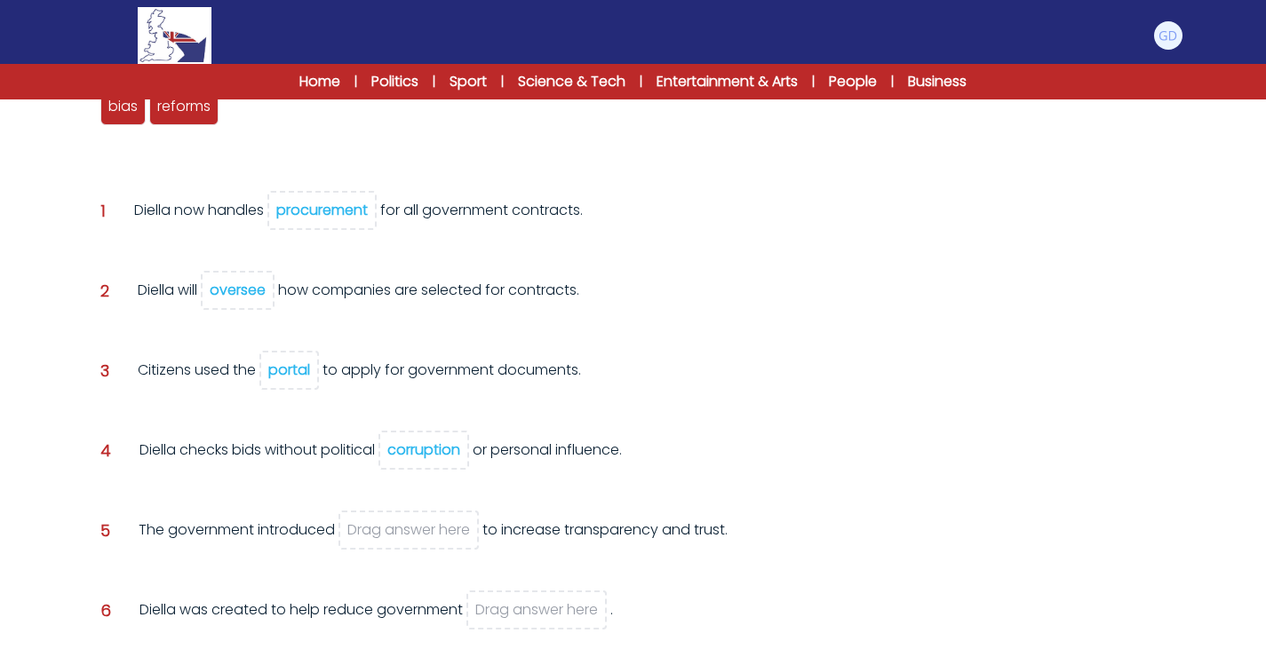
scroll to position [264, 0]
drag, startPoint x: 184, startPoint y: 108, endPoint x: 434, endPoint y: 522, distance: 483.9
click at [434, 522] on span "reforms" at bounding box center [436, 516] width 53 height 20
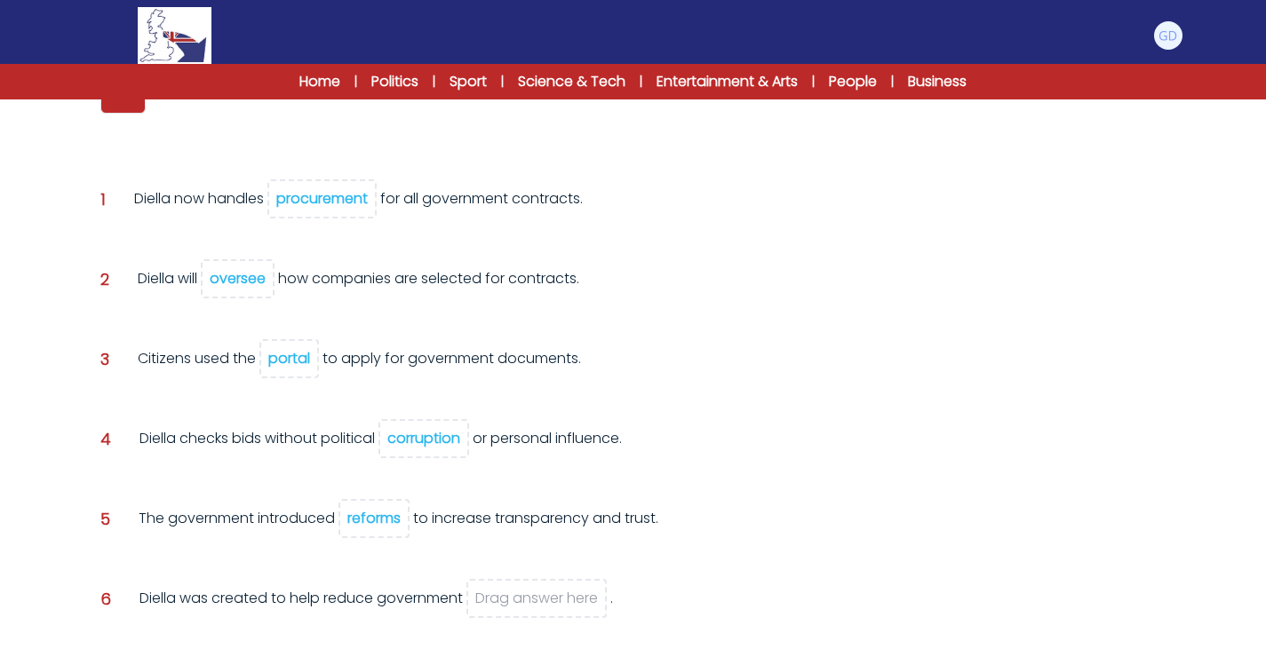
scroll to position [273, 0]
drag, startPoint x: 117, startPoint y: 104, endPoint x: 541, endPoint y: 609, distance: 659.6
click at [541, 609] on span "bias" at bounding box center [544, 600] width 29 height 20
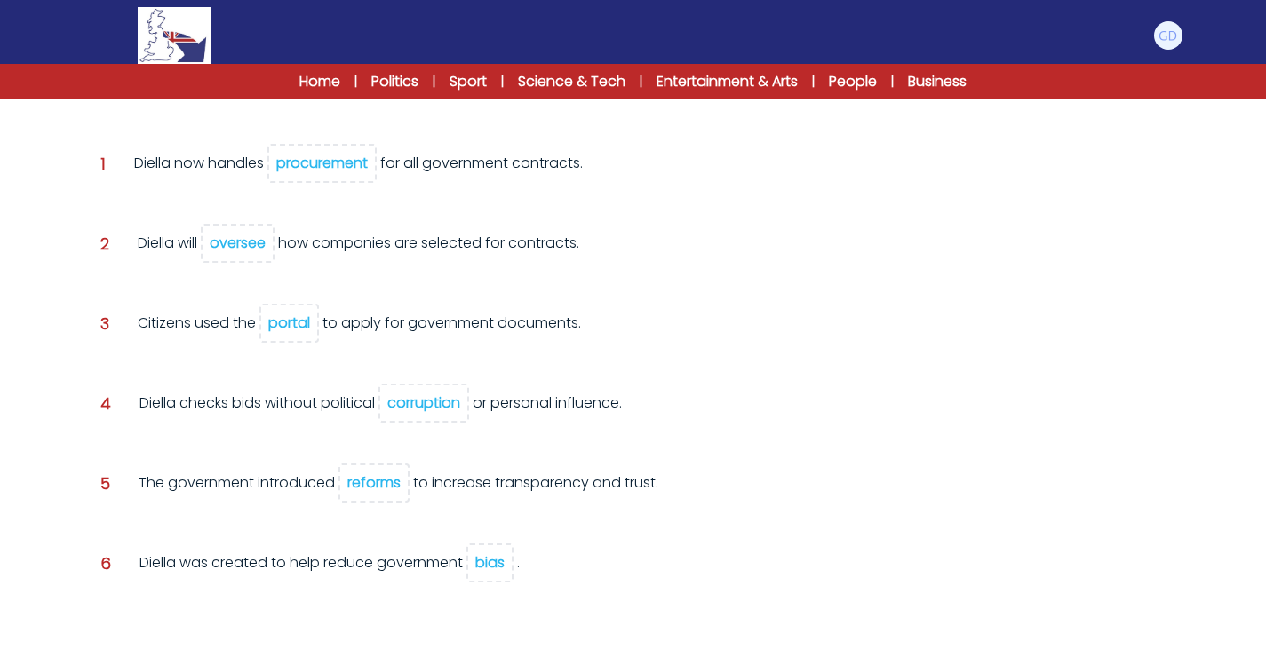
scroll to position [386, 0]
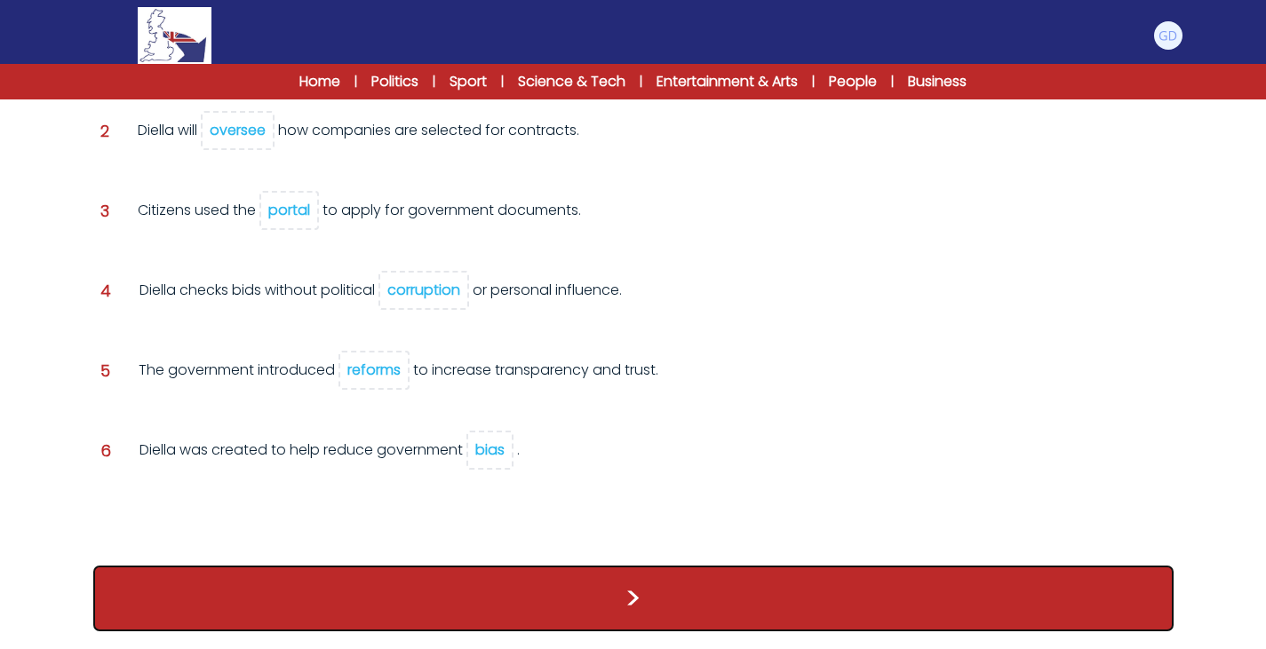
click at [532, 609] on button ">" at bounding box center [633, 599] width 1080 height 66
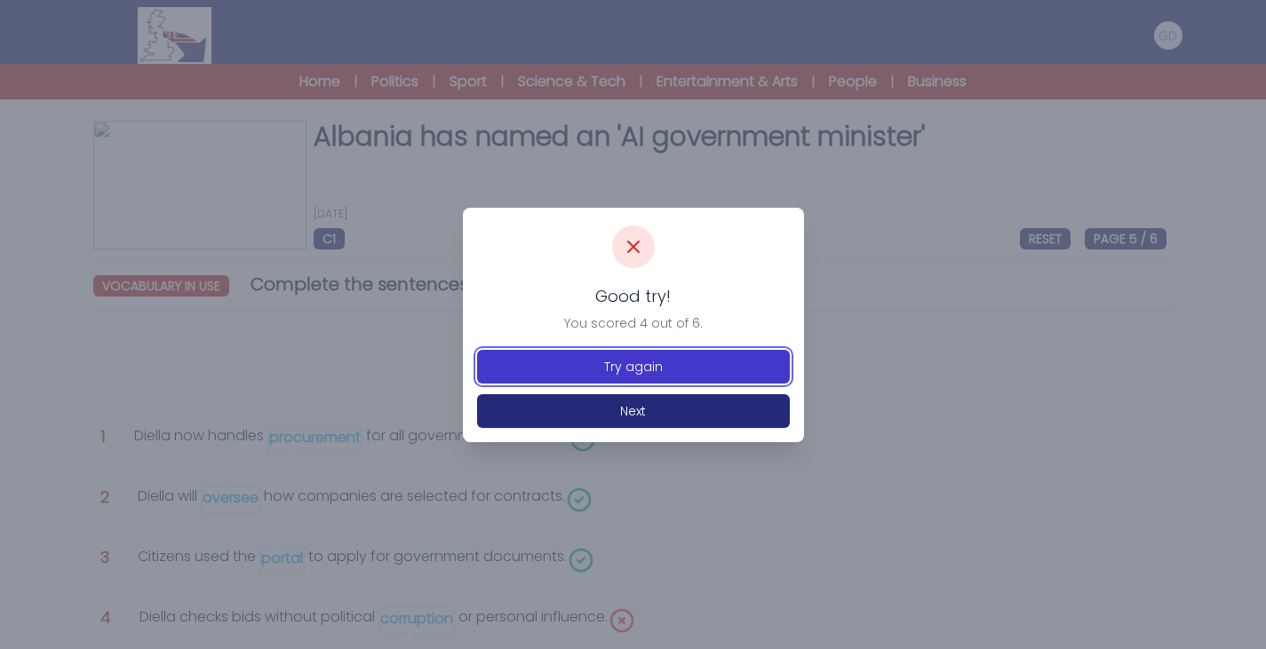
click at [673, 367] on button "Try again" at bounding box center [633, 367] width 313 height 34
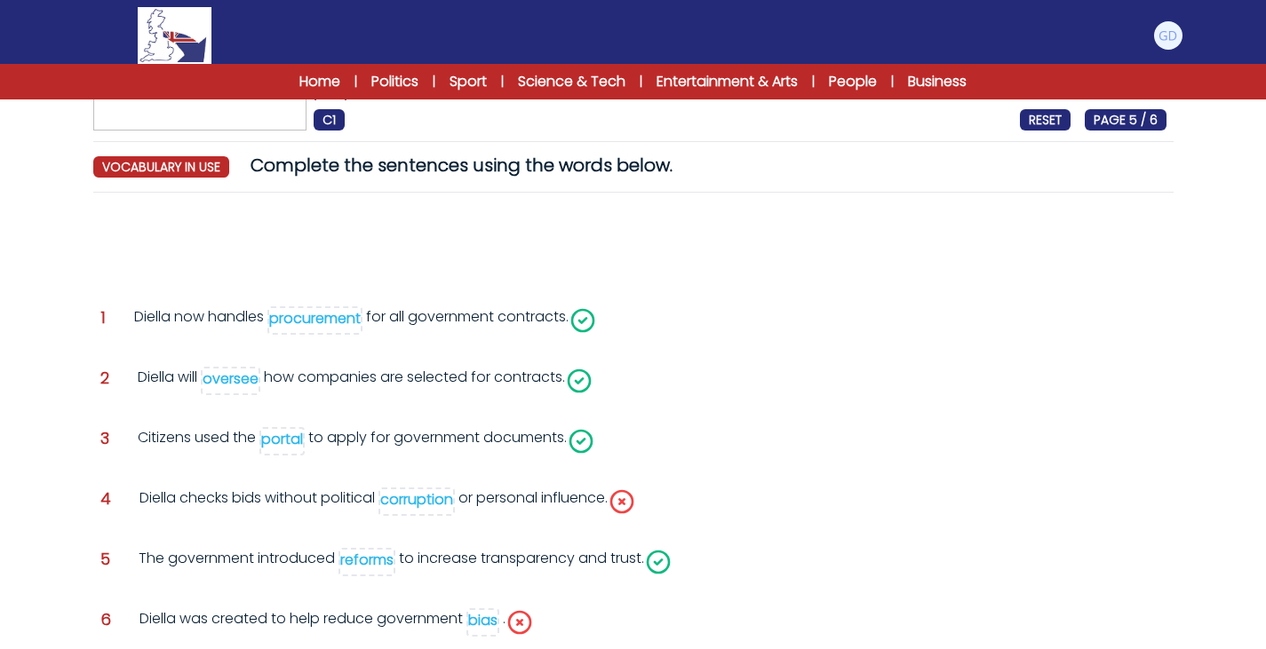
scroll to position [121, 0]
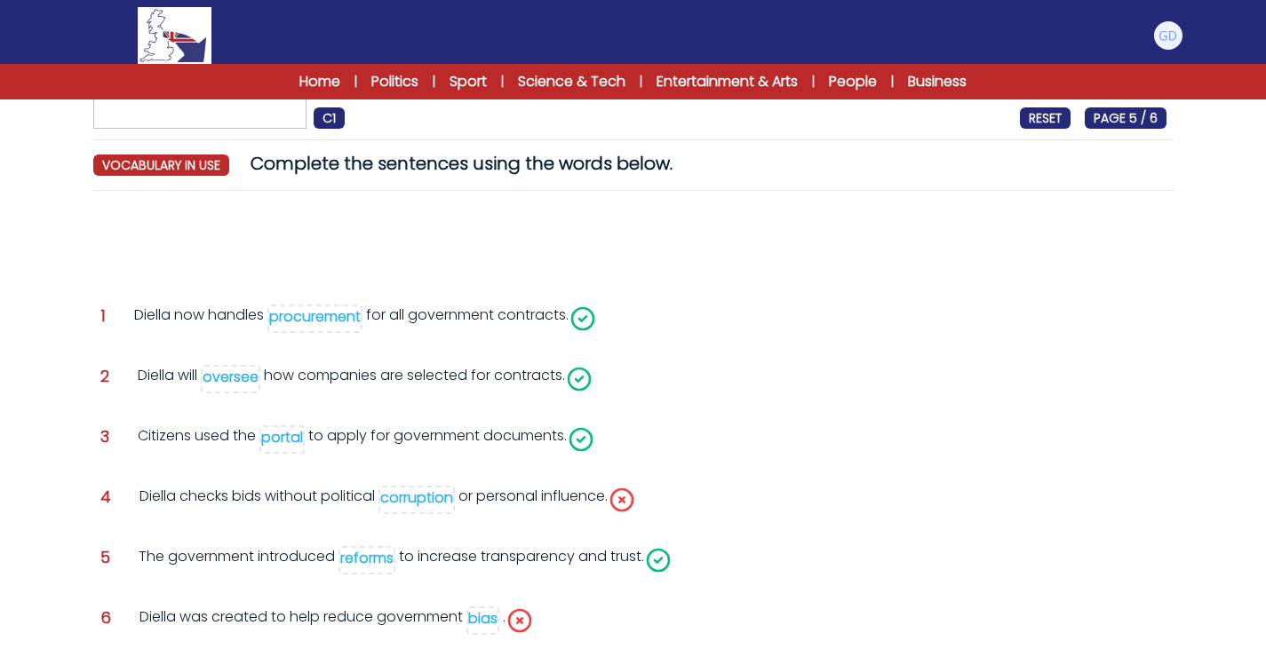
click at [416, 505] on div "corruption" at bounding box center [416, 498] width 73 height 20
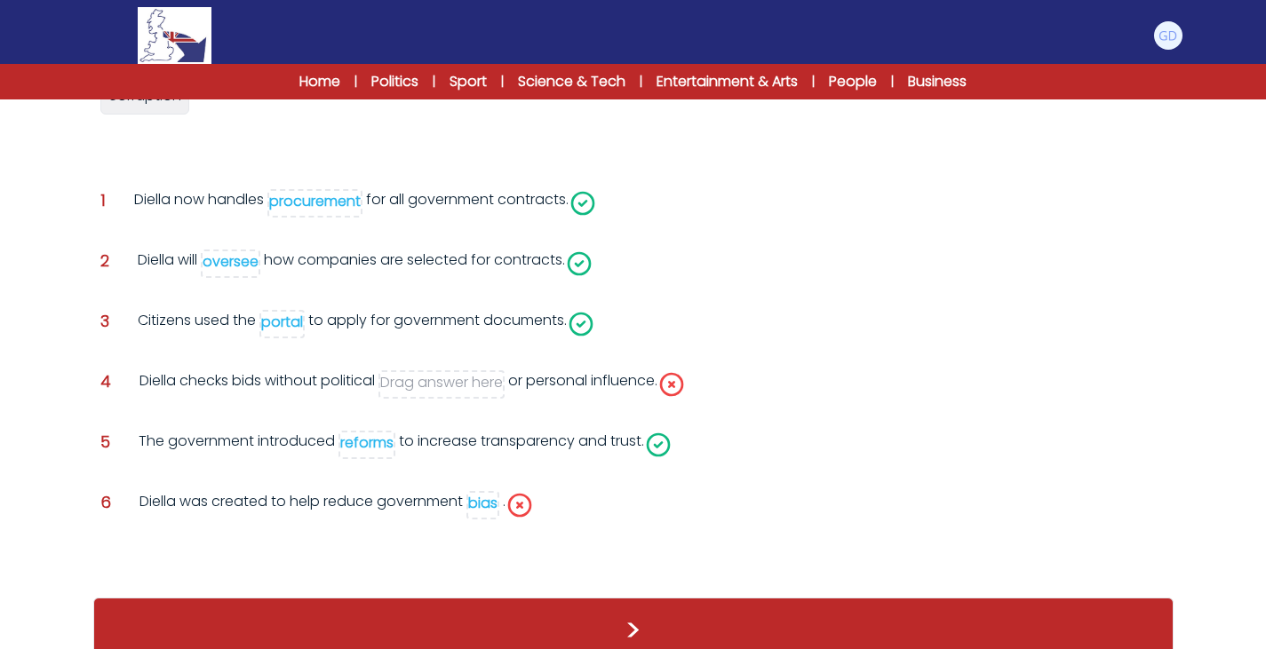
scroll to position [277, 0]
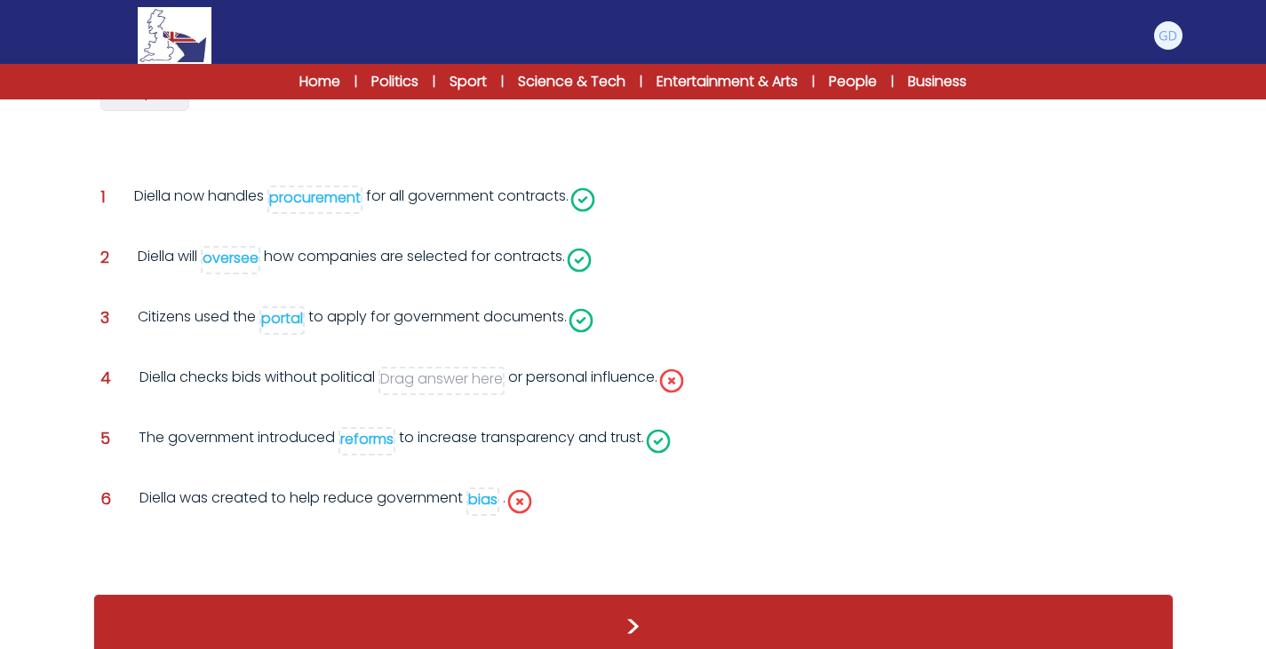
click at [495, 501] on div "bias" at bounding box center [482, 500] width 29 height 20
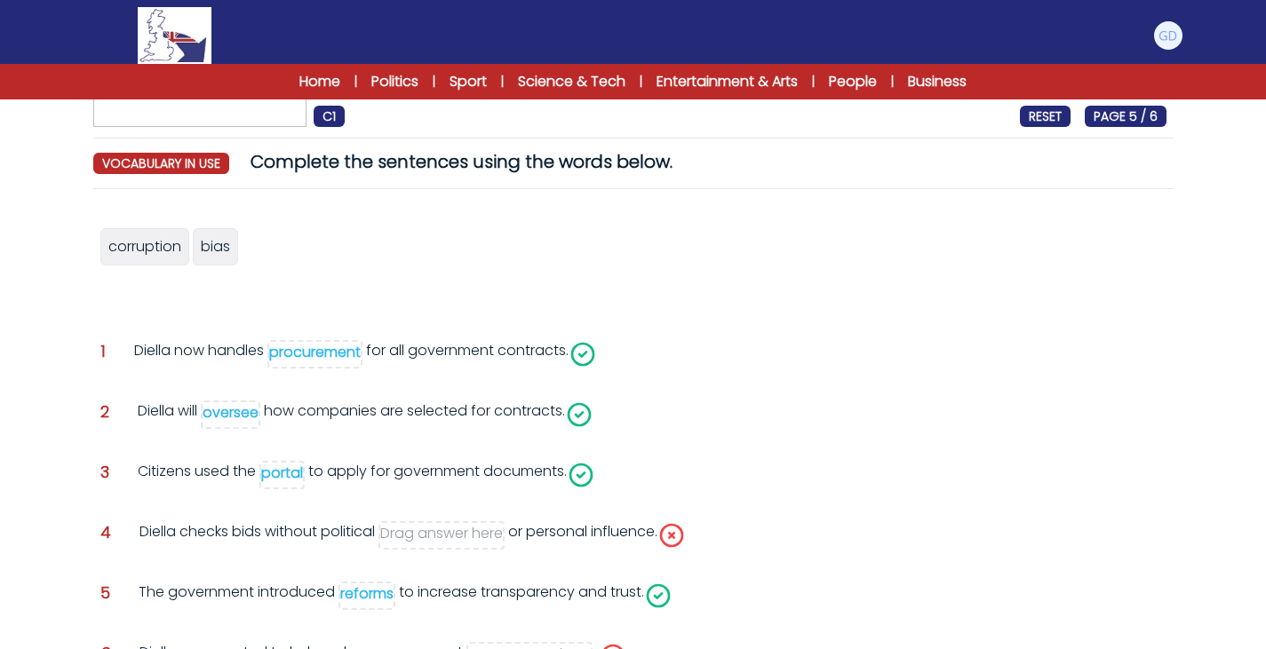
scroll to position [157, 0]
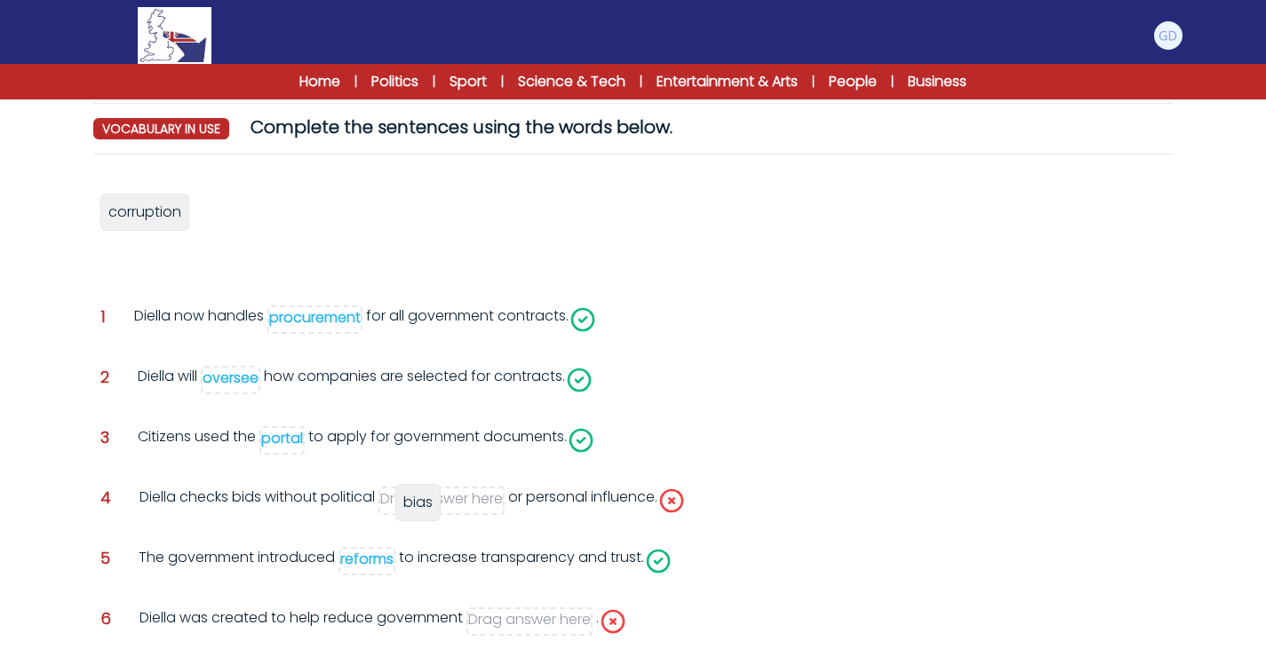
drag, startPoint x: 223, startPoint y: 228, endPoint x: 432, endPoint y: 515, distance: 354.9
click at [432, 515] on div "bias" at bounding box center [417, 502] width 45 height 37
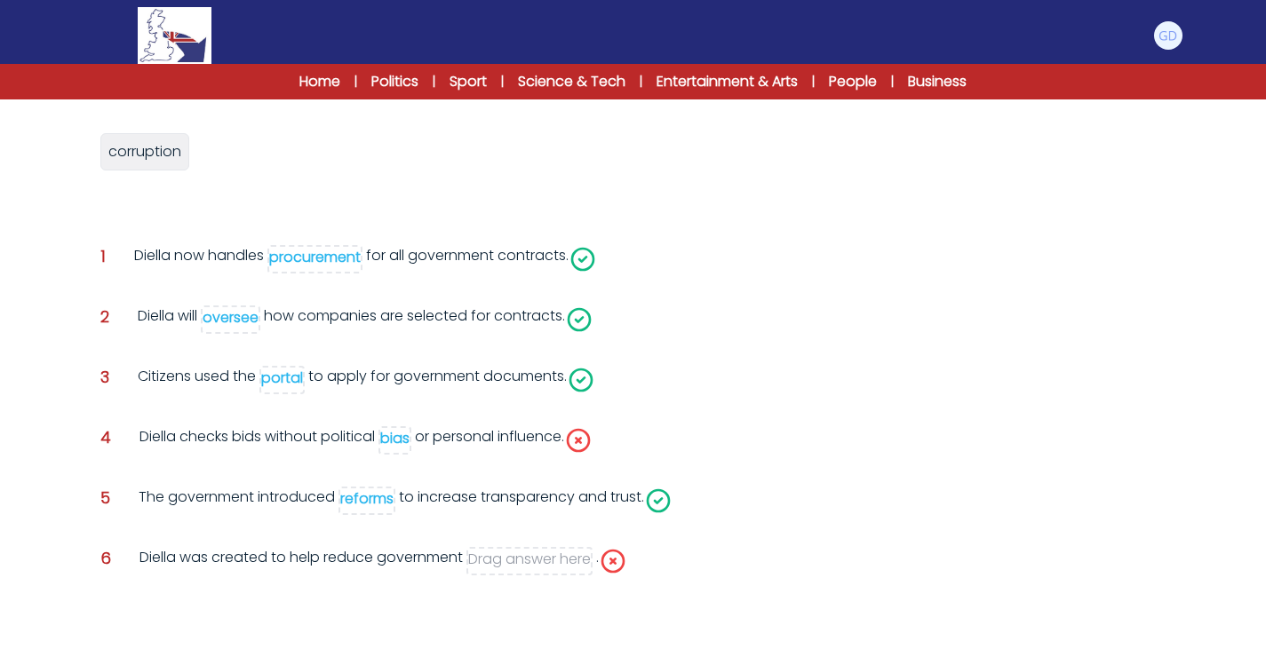
scroll to position [210, 0]
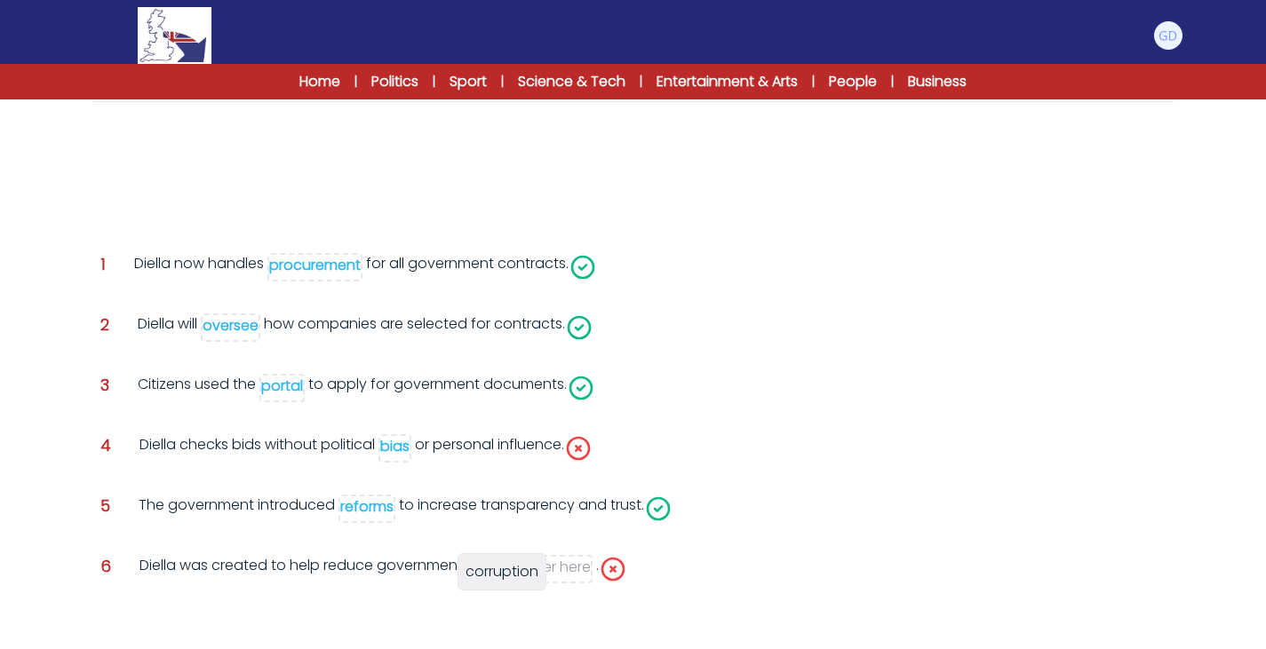
drag, startPoint x: 163, startPoint y: 161, endPoint x: 517, endPoint y: 569, distance: 539.7
click at [517, 569] on span "corruption" at bounding box center [502, 571] width 73 height 20
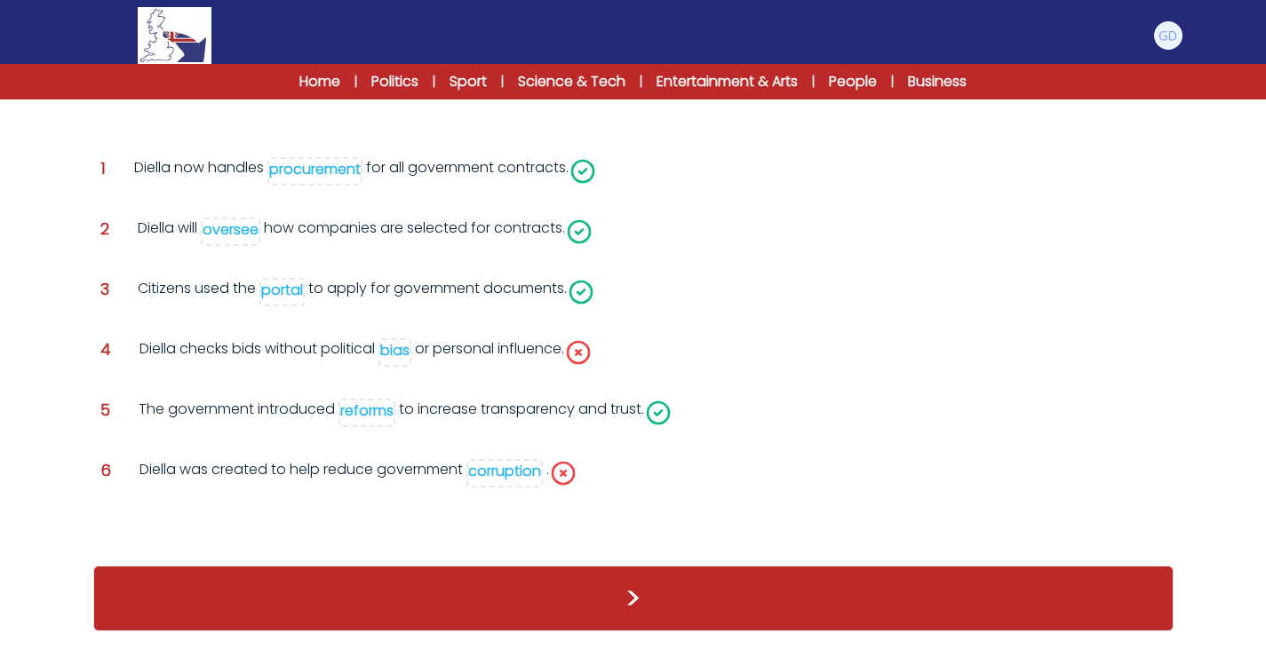
scroll to position [267, 0]
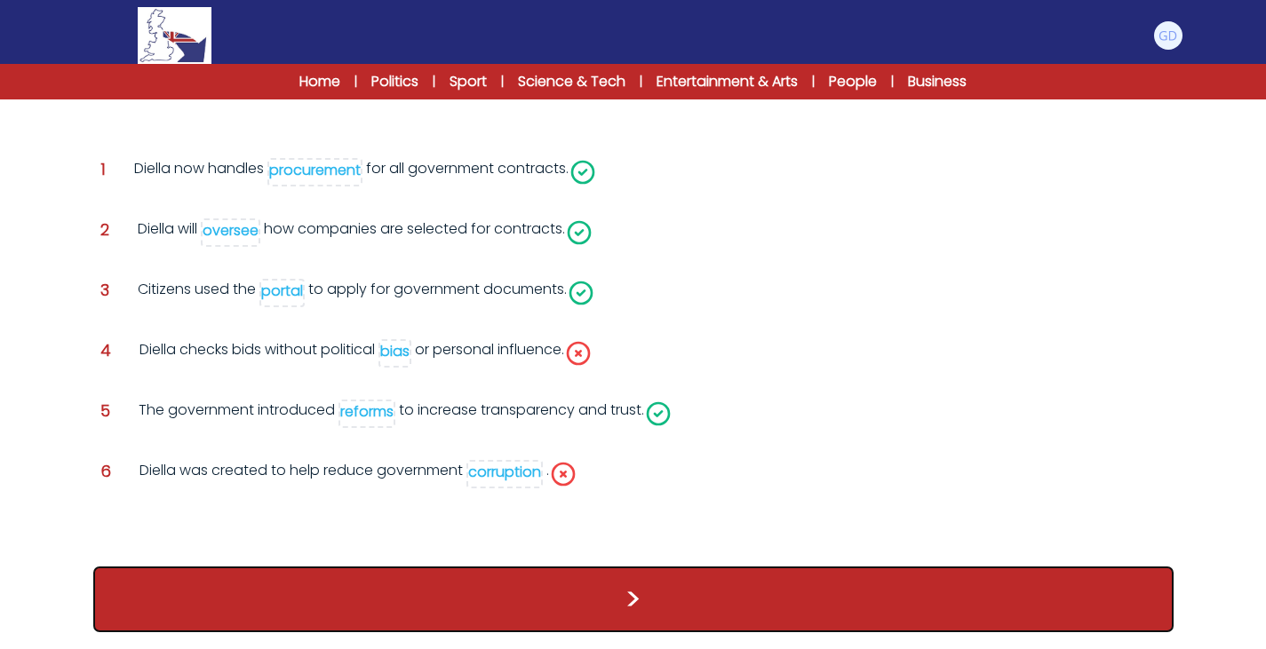
click at [475, 585] on button ">" at bounding box center [633, 600] width 1080 height 66
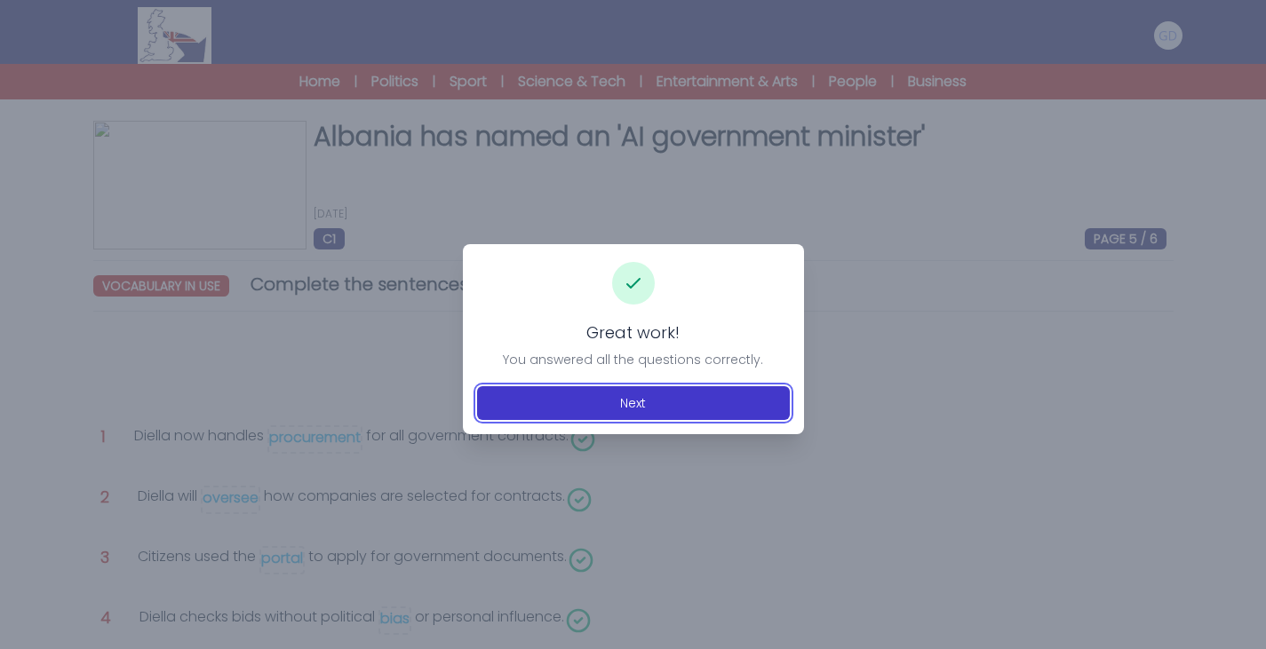
click at [698, 417] on button "Next" at bounding box center [633, 403] width 313 height 34
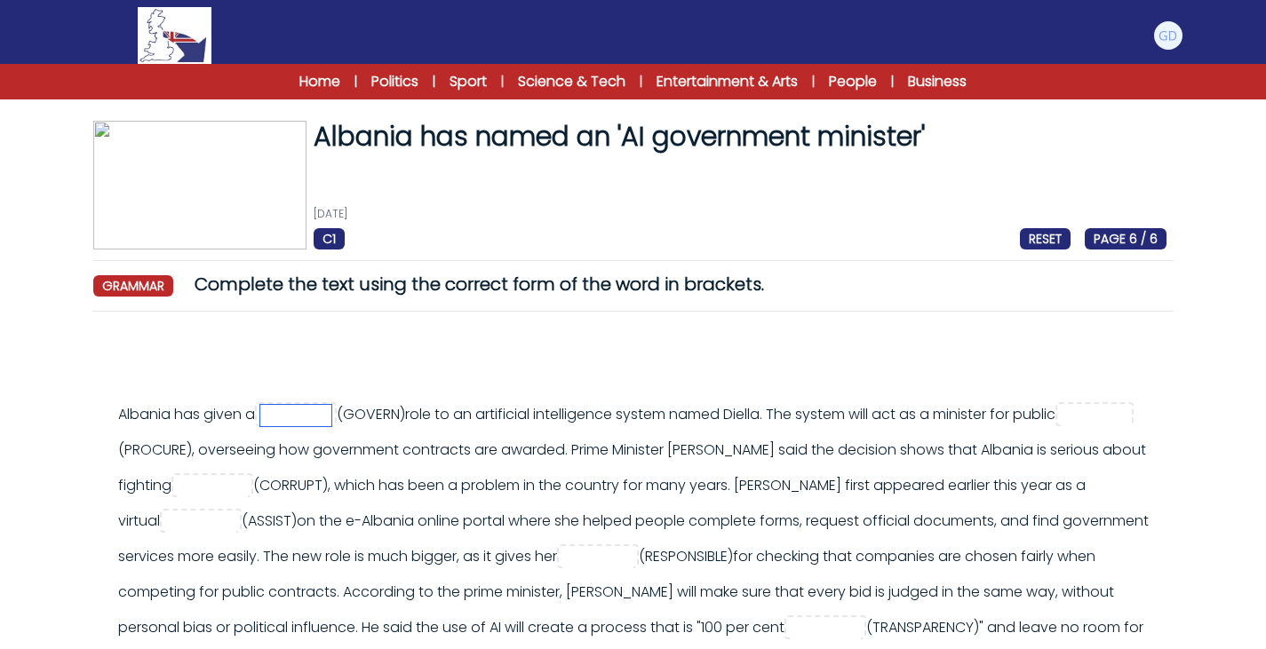
click at [279, 406] on input "text" at bounding box center [295, 415] width 71 height 21
type input "**********"
click at [650, 423] on div "**********" at bounding box center [642, 557] width 1048 height 320
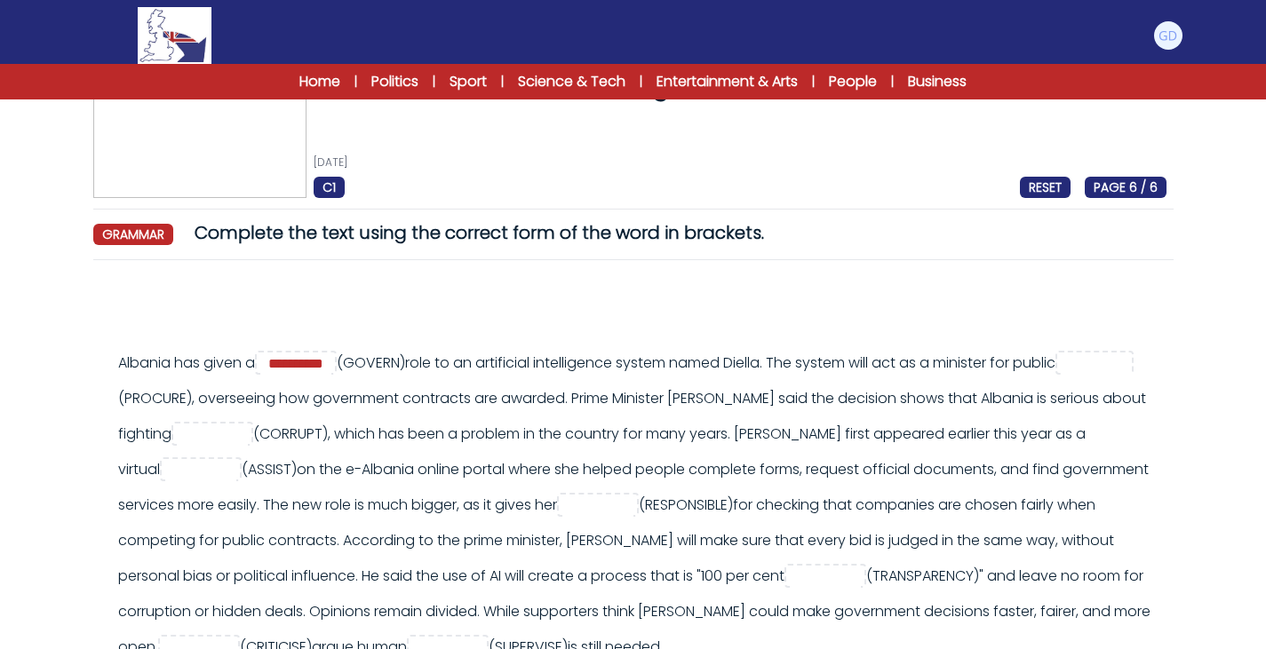
scroll to position [52, 0]
click at [1061, 374] on input "text" at bounding box center [1096, 363] width 71 height 21
type input "**********"
click at [403, 410] on div "**********" at bounding box center [642, 505] width 1048 height 320
click at [253, 444] on span at bounding box center [212, 433] width 82 height 24
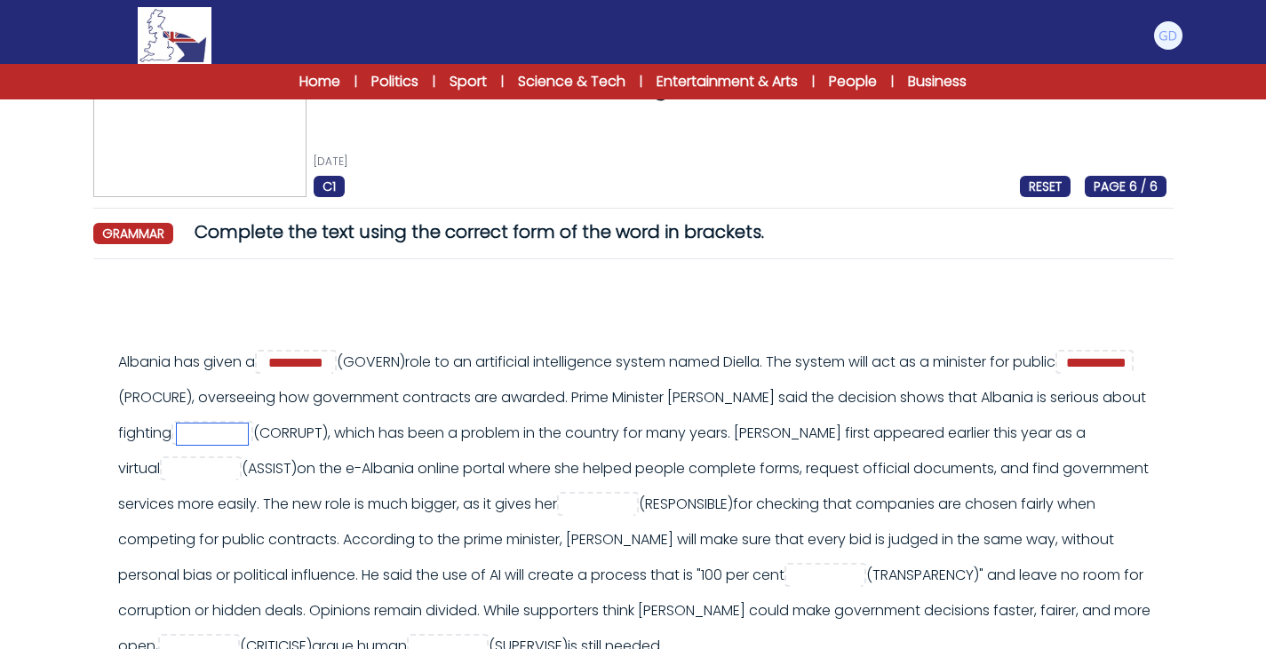
click at [248, 433] on input "text" at bounding box center [212, 434] width 71 height 21
type input "**********"
click at [236, 474] on input "text" at bounding box center [200, 469] width 71 height 21
type input "*********"
click at [350, 503] on div "**********" at bounding box center [642, 505] width 1048 height 320
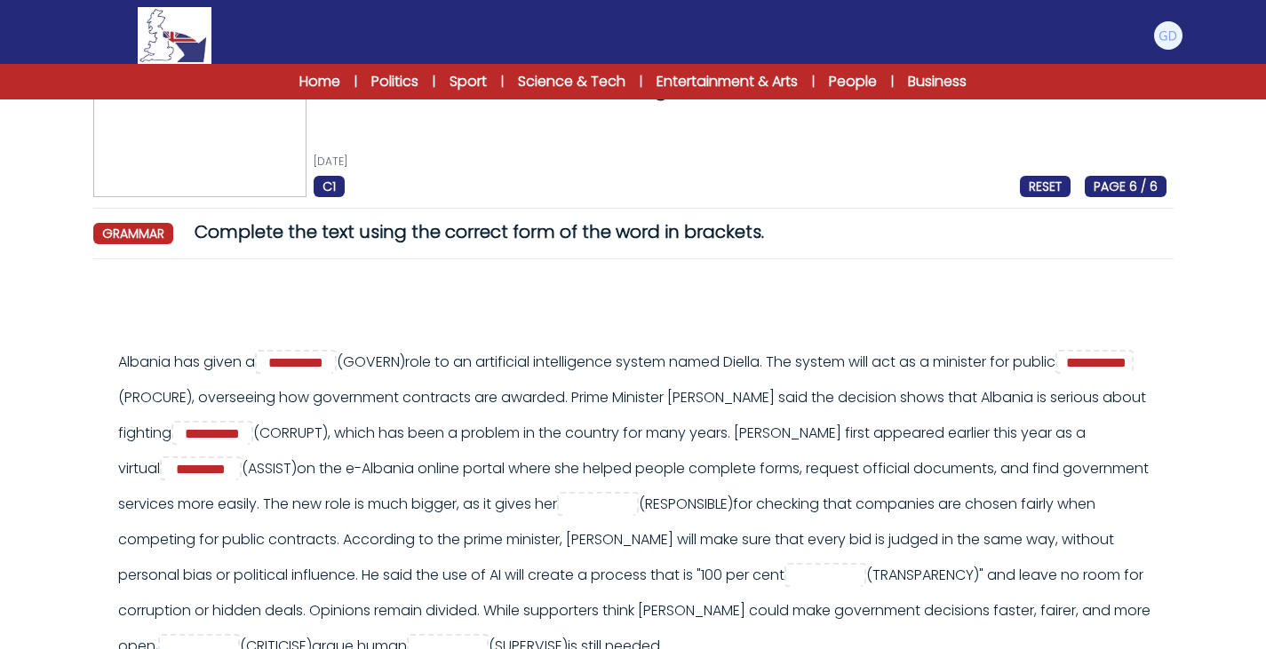
scroll to position [92, 0]
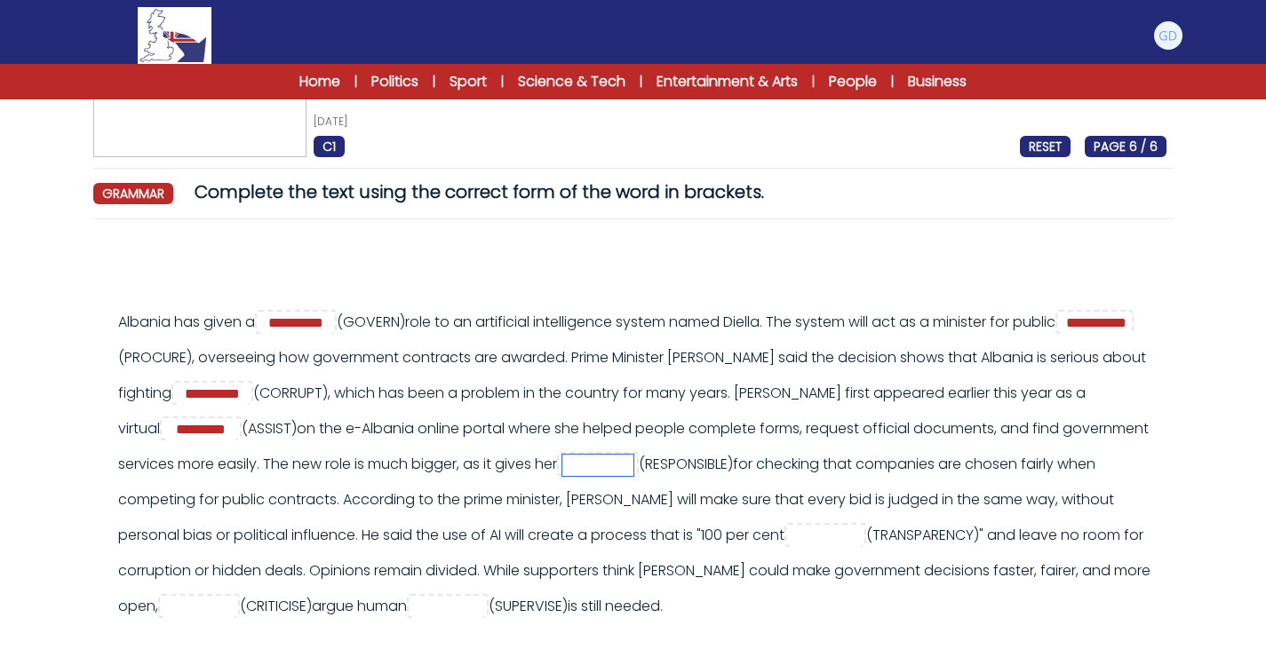
click at [633, 465] on input "text" at bounding box center [597, 465] width 71 height 21
type input "**********"
click at [1013, 493] on div "**********" at bounding box center [642, 465] width 1048 height 320
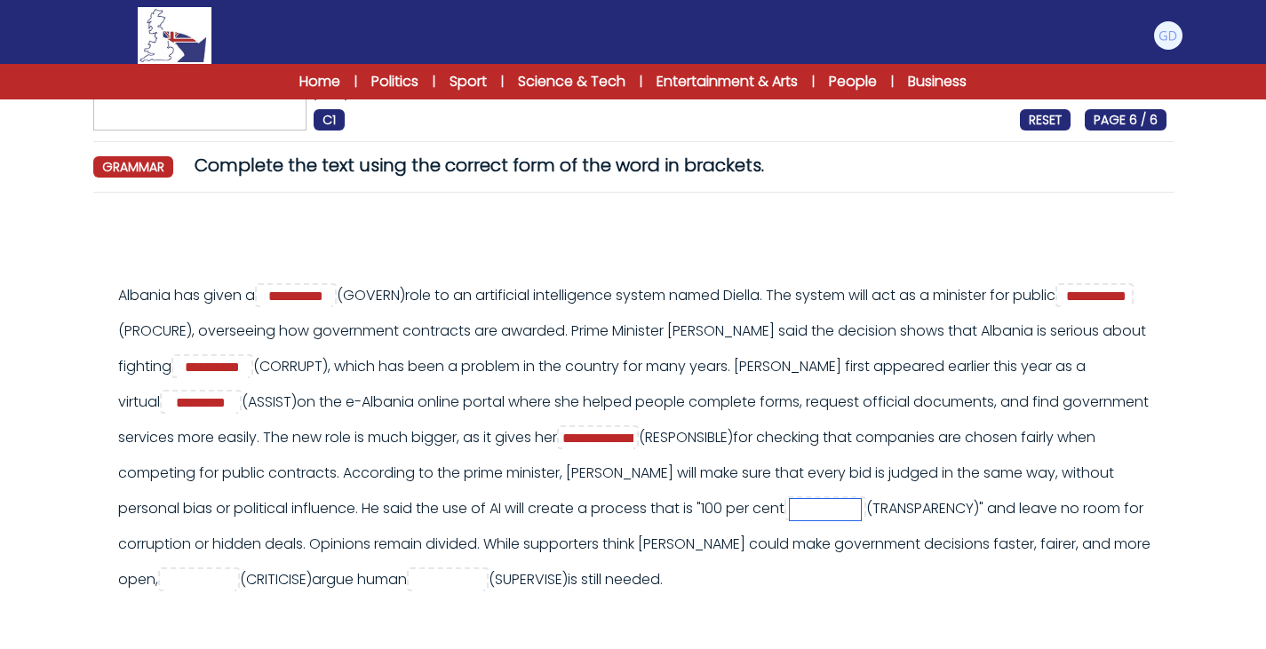
click at [804, 514] on input "text" at bounding box center [825, 509] width 71 height 21
type input "**********"
click at [991, 465] on div "**********" at bounding box center [642, 438] width 1048 height 320
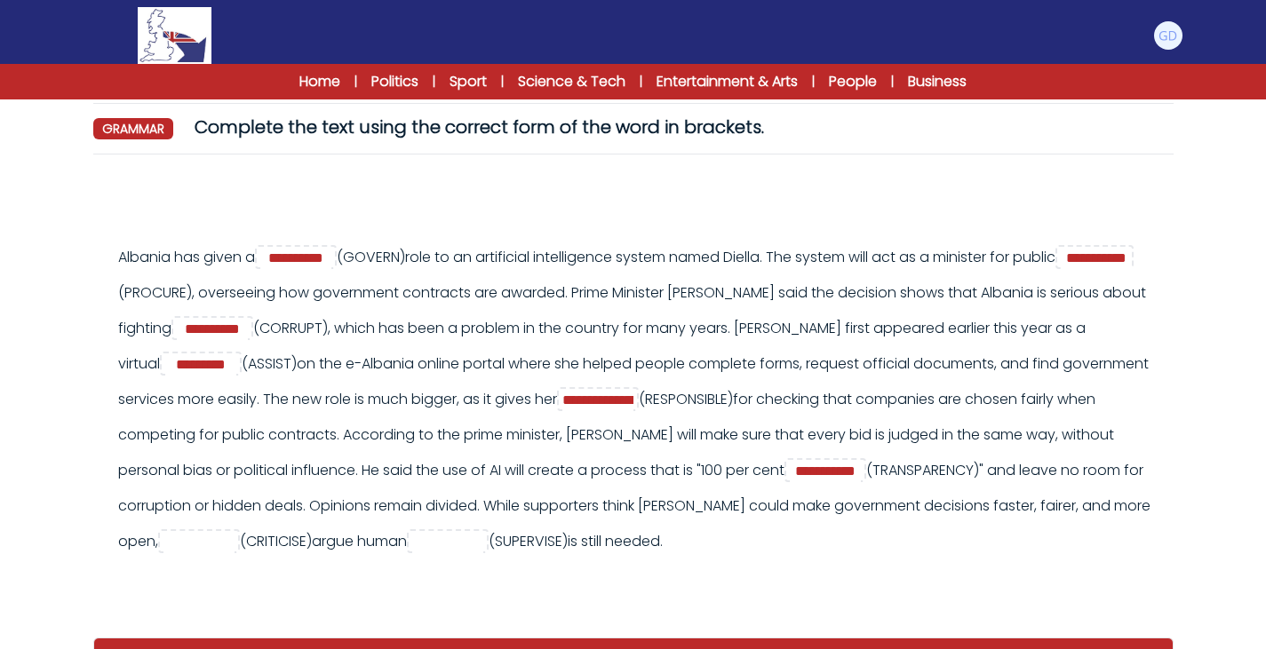
scroll to position [161, 0]
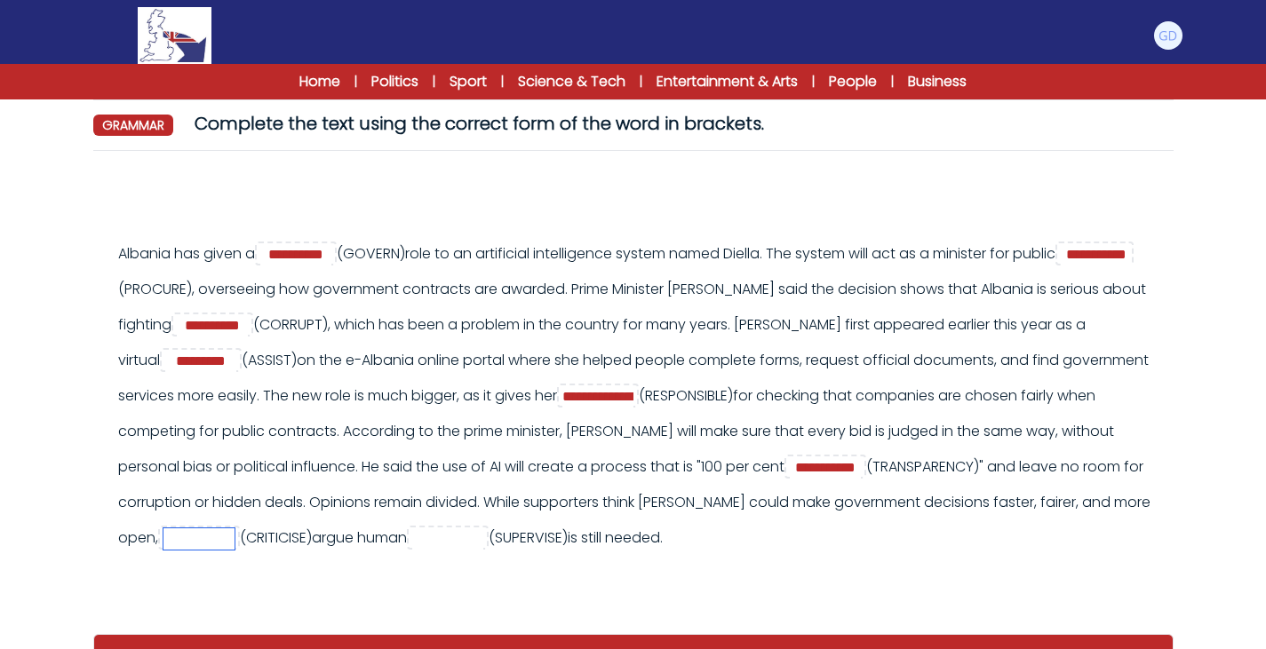
click at [228, 545] on input "text" at bounding box center [198, 539] width 71 height 21
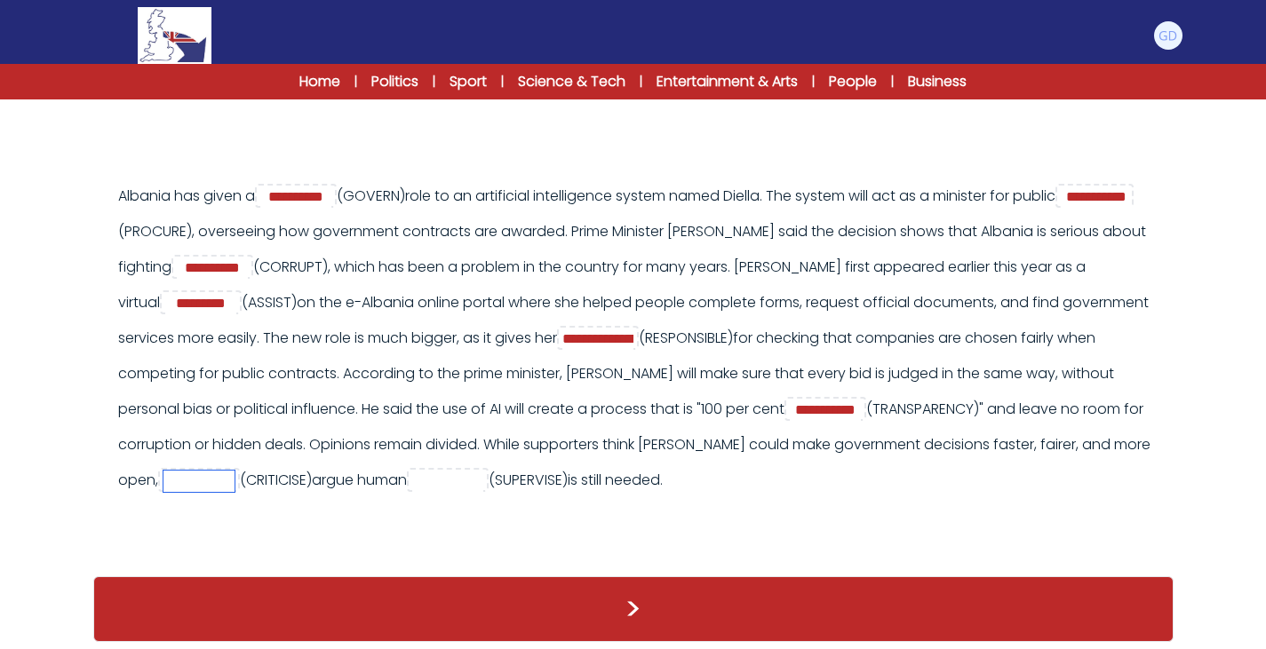
scroll to position [227, 0]
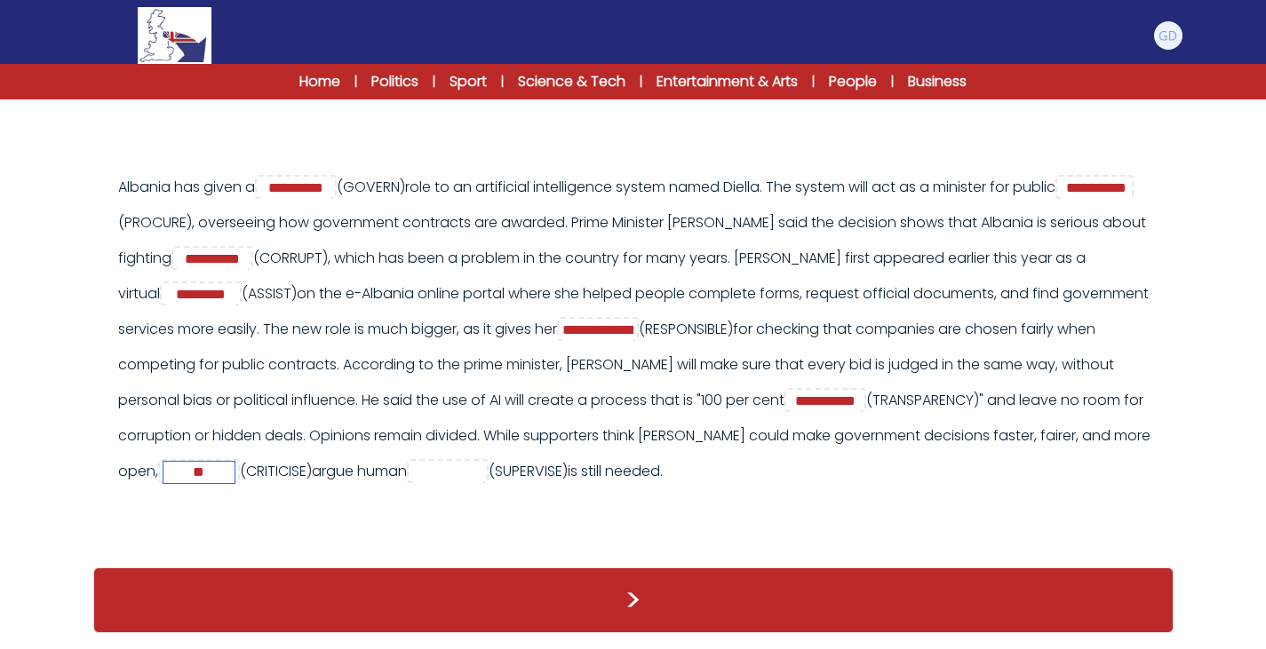
type input "*"
type input "*******"
click at [483, 463] on input "text" at bounding box center [447, 472] width 71 height 21
type input "**********"
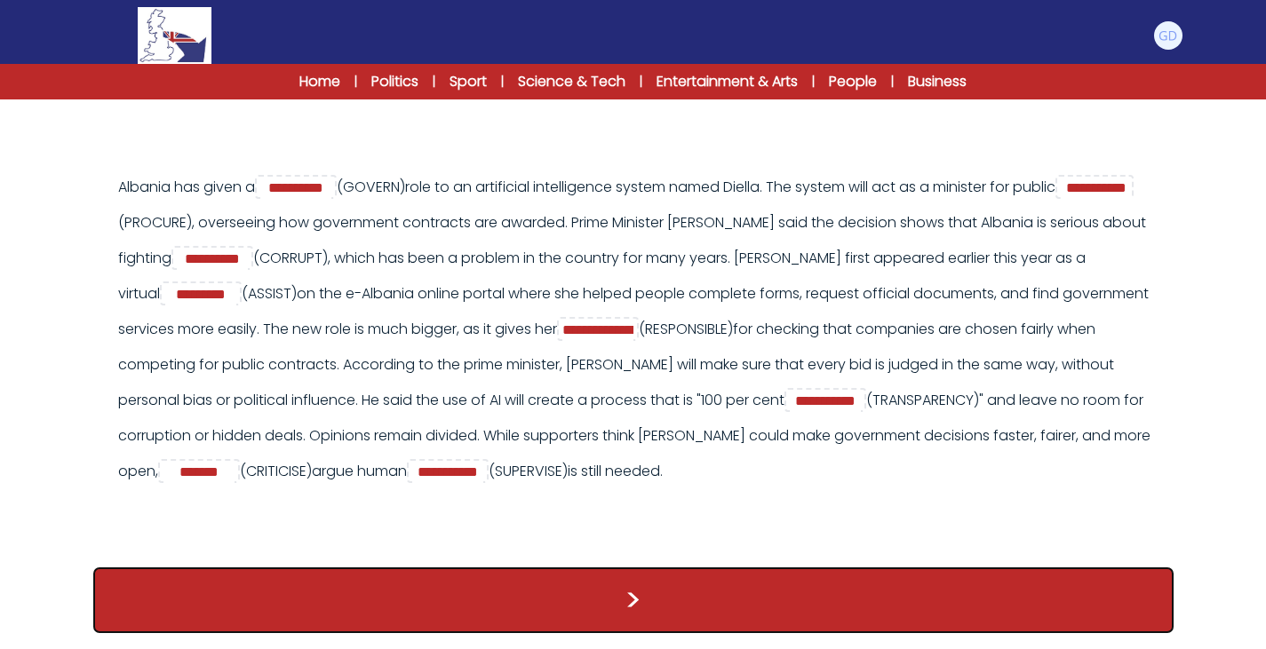
click at [620, 606] on button ">" at bounding box center [633, 601] width 1080 height 66
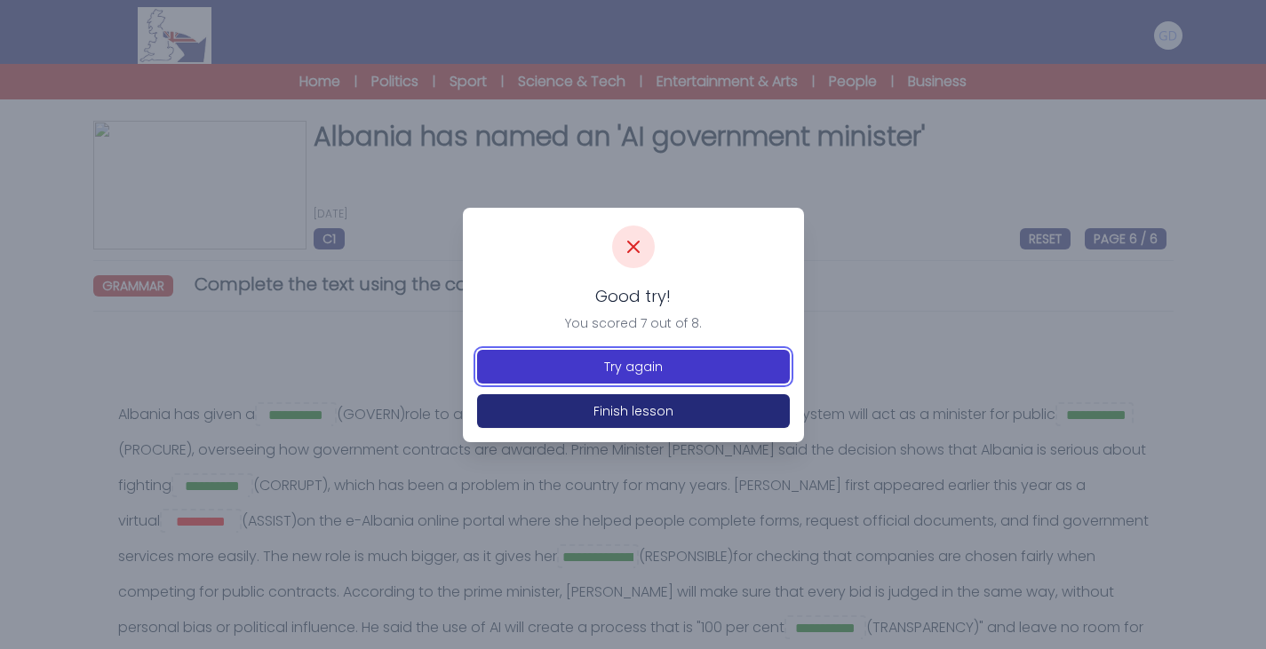
click at [678, 366] on button "Try again" at bounding box center [633, 367] width 313 height 34
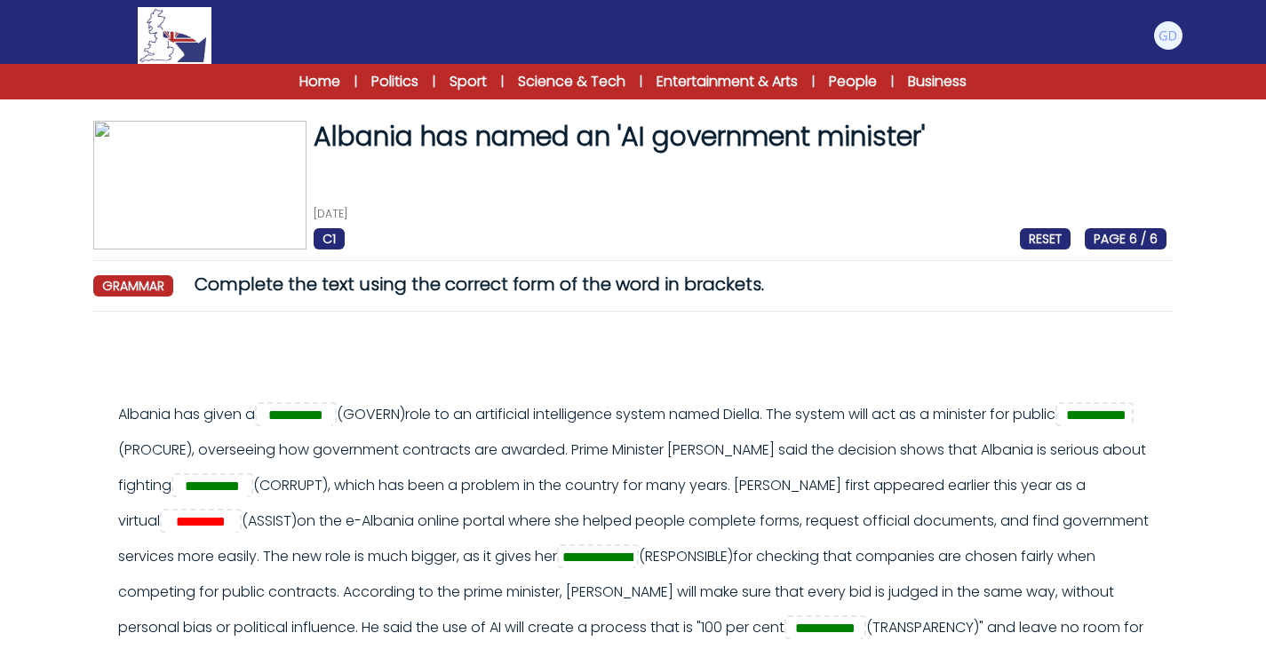
scroll to position [50, 0]
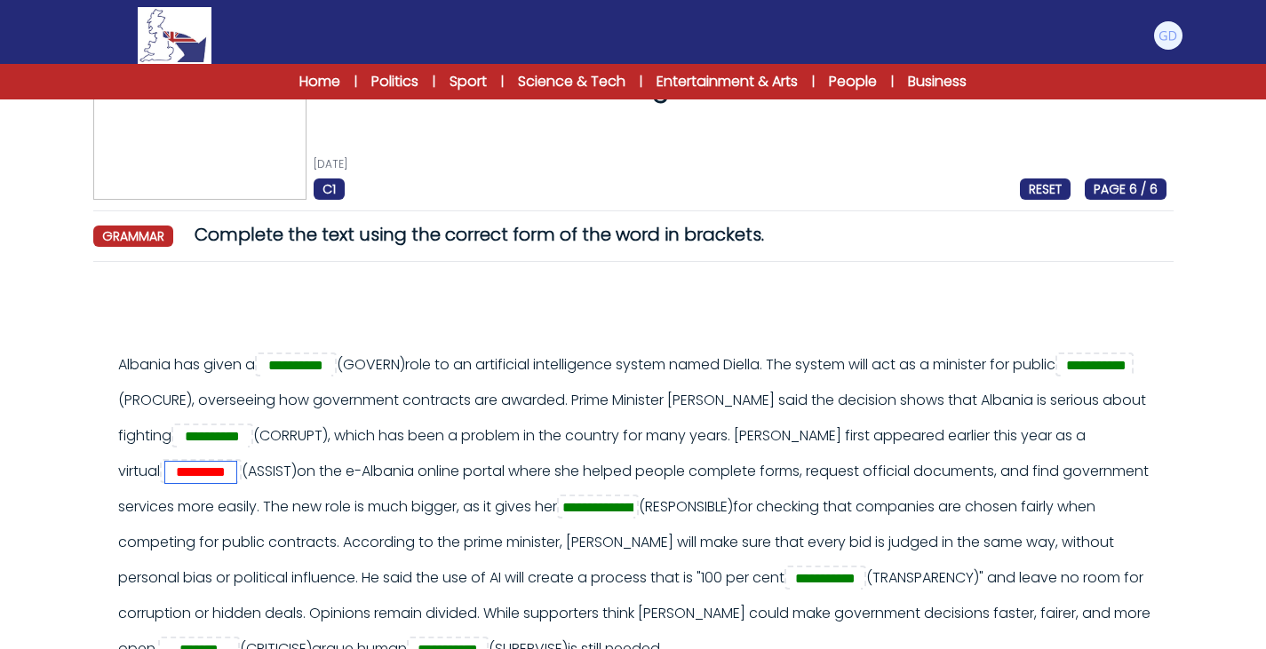
click at [236, 474] on input "*********" at bounding box center [200, 472] width 71 height 21
click at [329, 492] on div "**********" at bounding box center [642, 507] width 1048 height 320
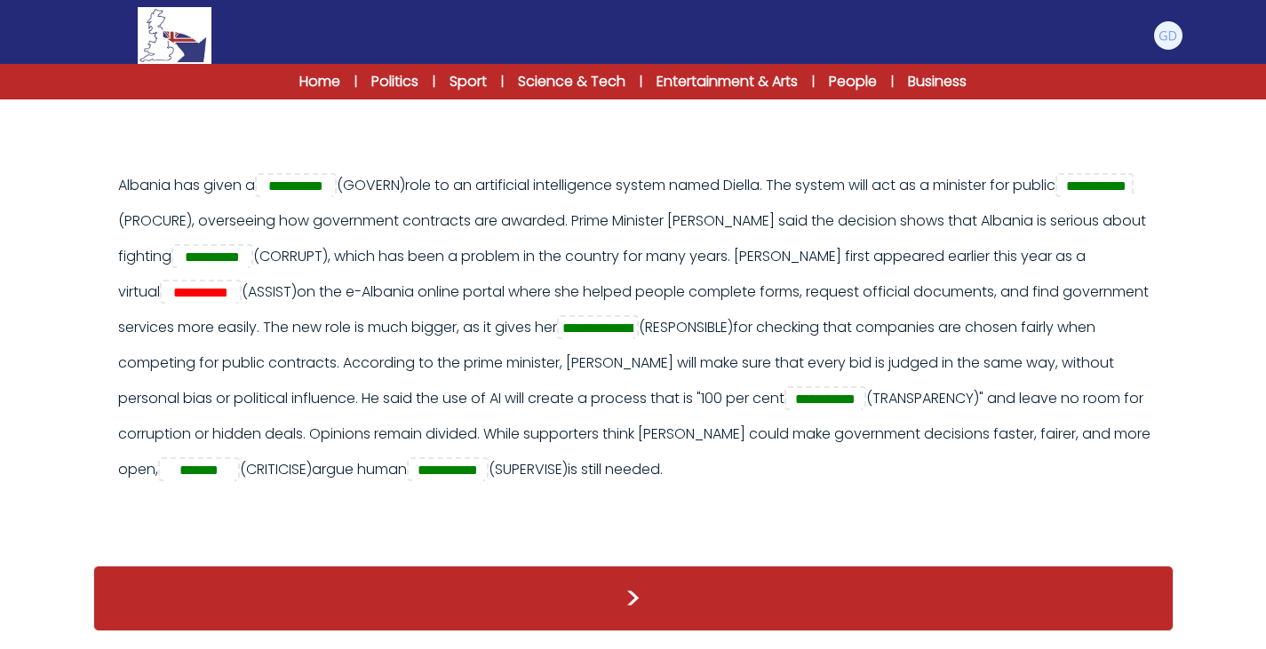
scroll to position [131, 0]
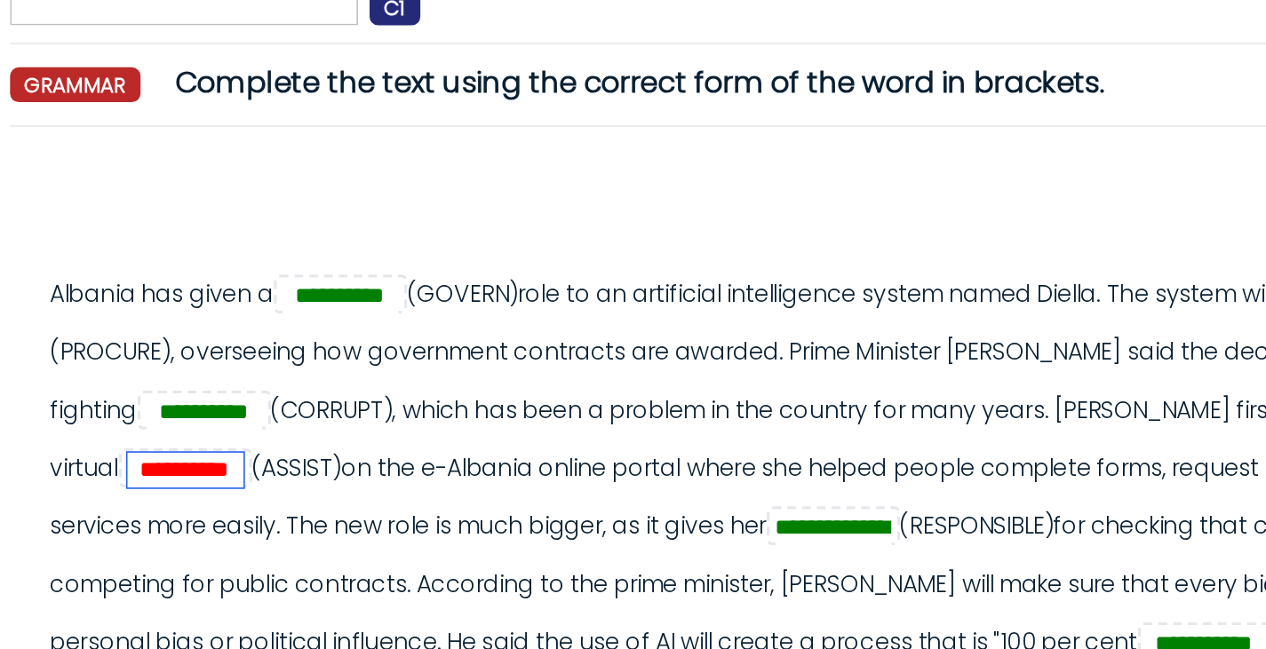
click at [236, 394] on input "**********" at bounding box center [200, 391] width 71 height 21
type input "*********"
click at [345, 423] on div "**********" at bounding box center [642, 427] width 1048 height 320
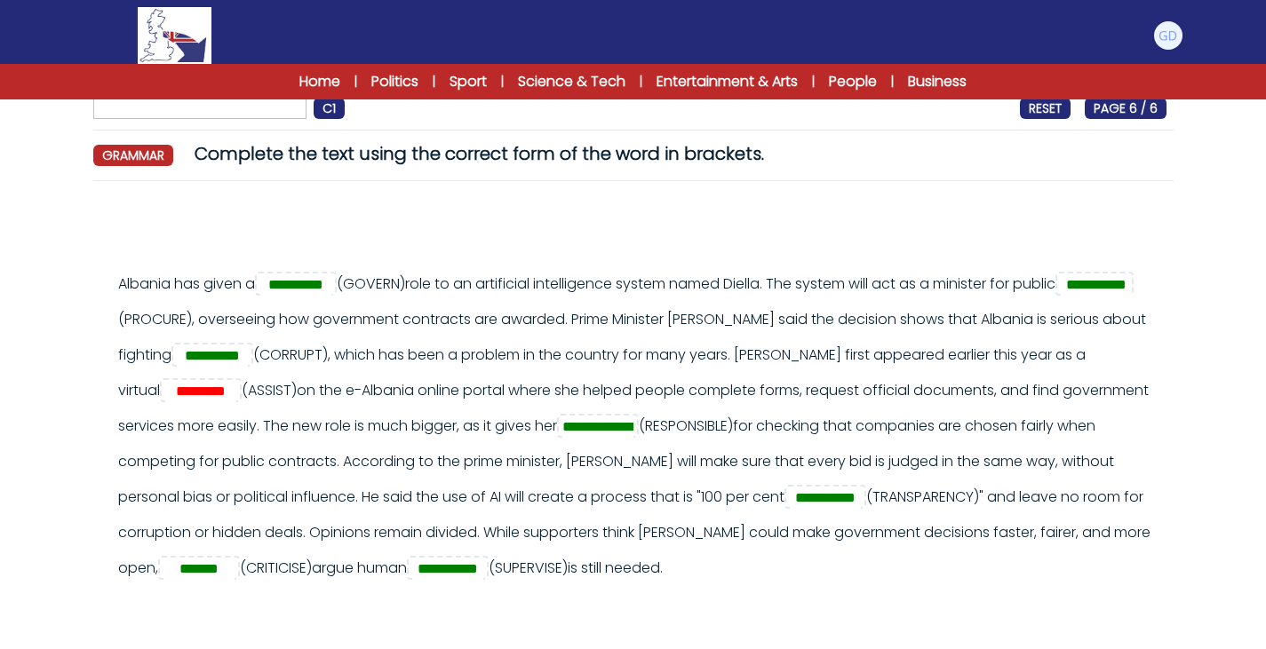
scroll to position [243, 0]
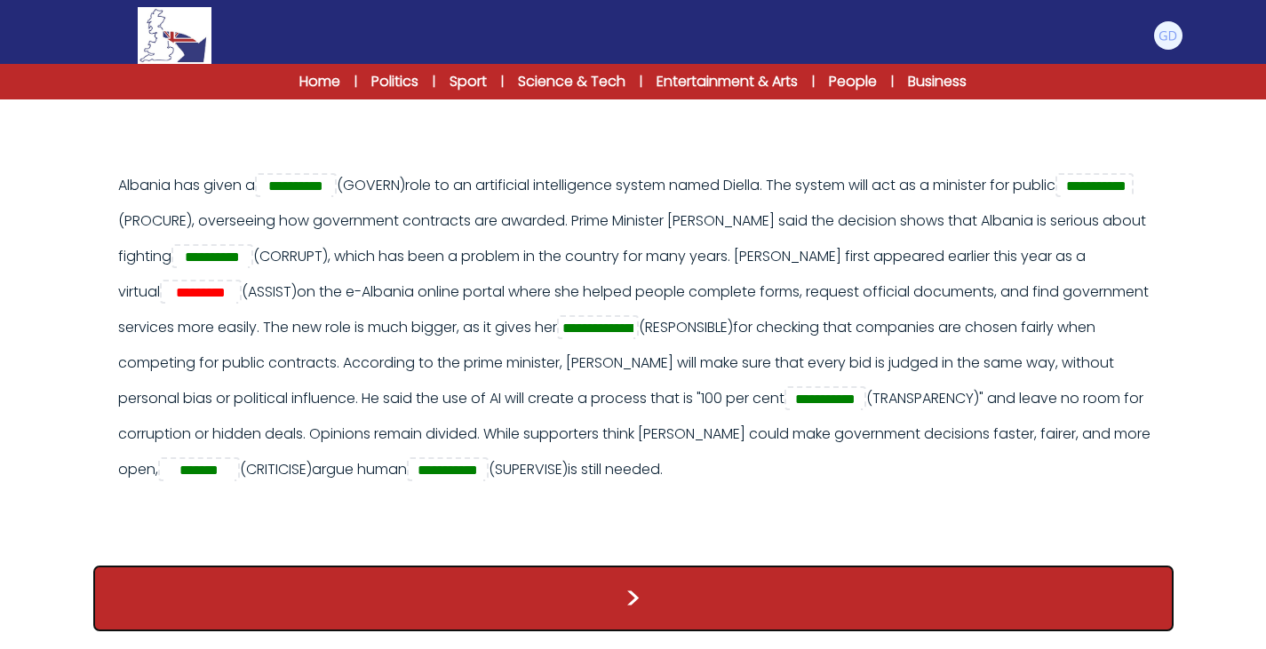
click at [444, 603] on button ">" at bounding box center [633, 599] width 1080 height 66
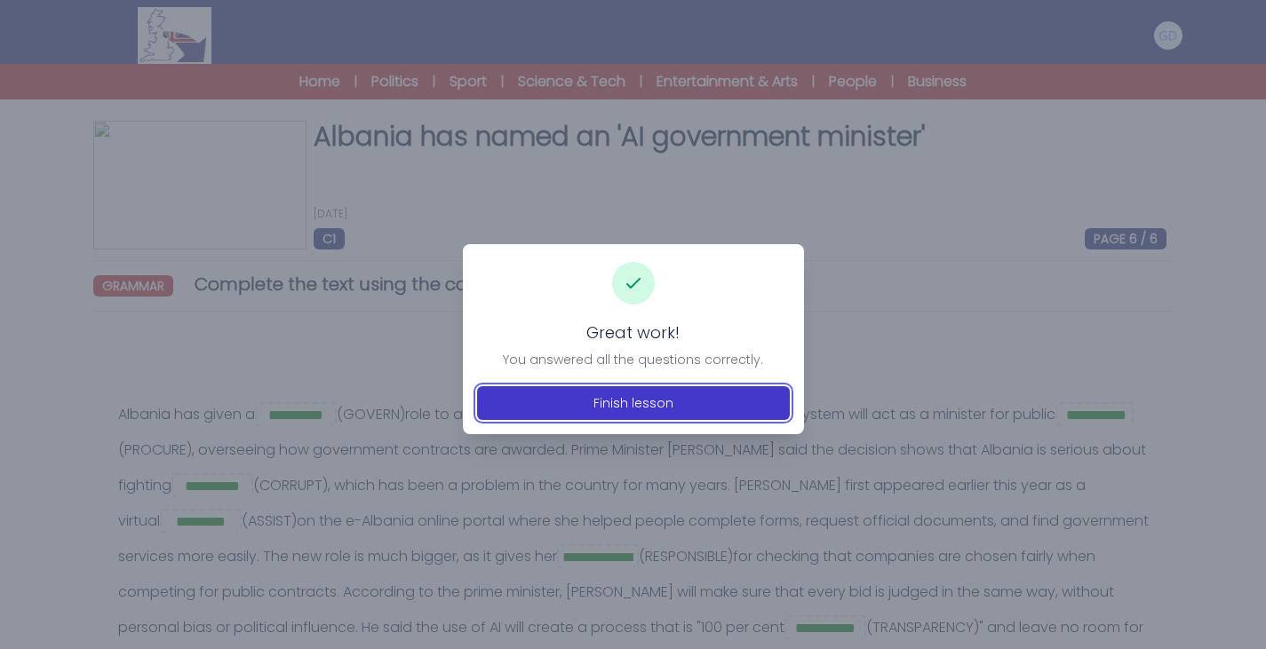
click at [663, 395] on button "Finish lesson" at bounding box center [633, 403] width 313 height 34
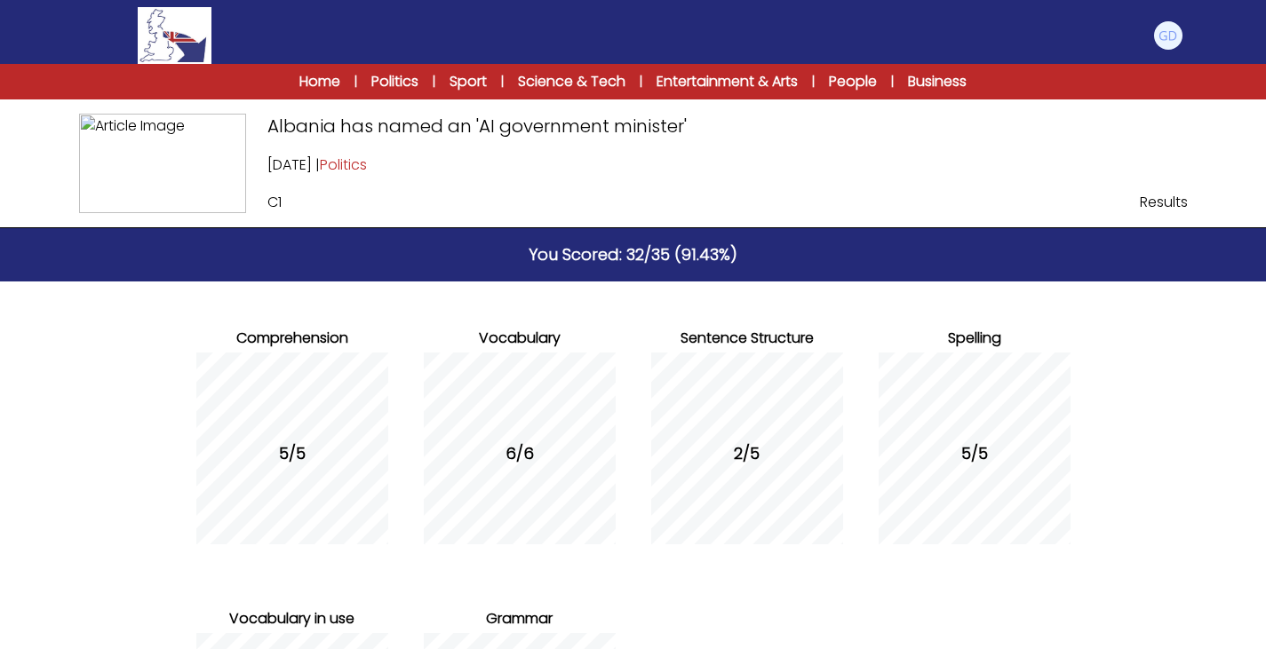
scroll to position [300, 0]
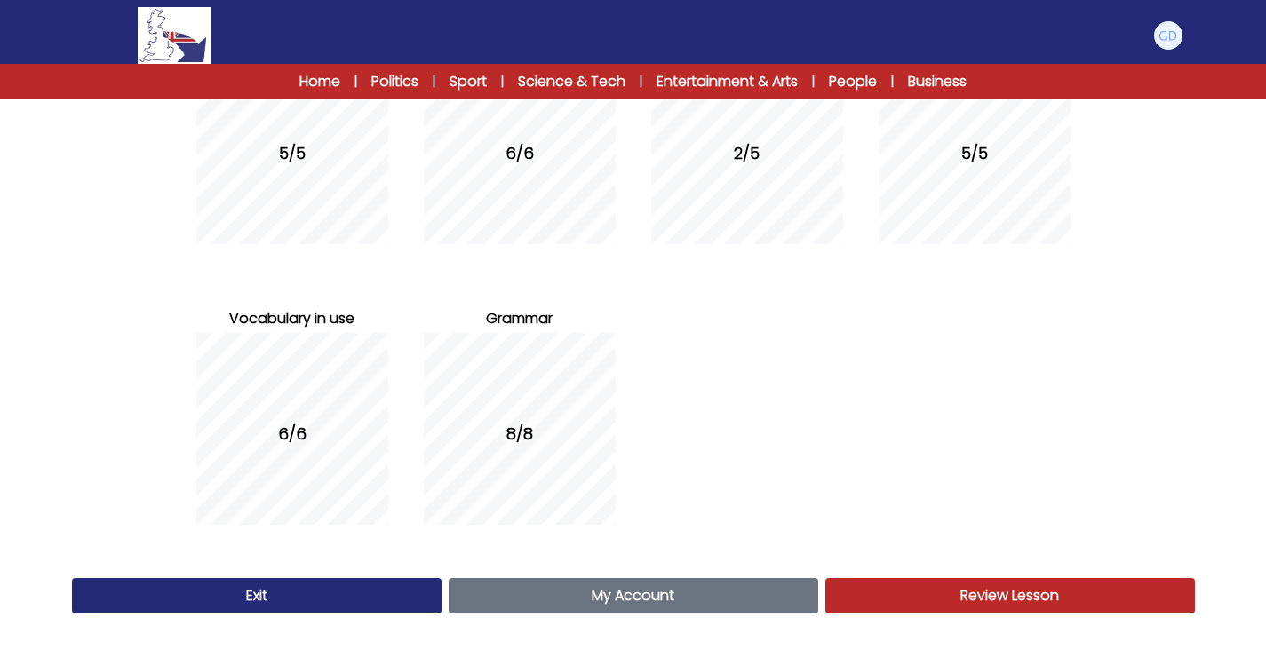
click at [532, 593] on link "My Account Account" at bounding box center [634, 596] width 370 height 36
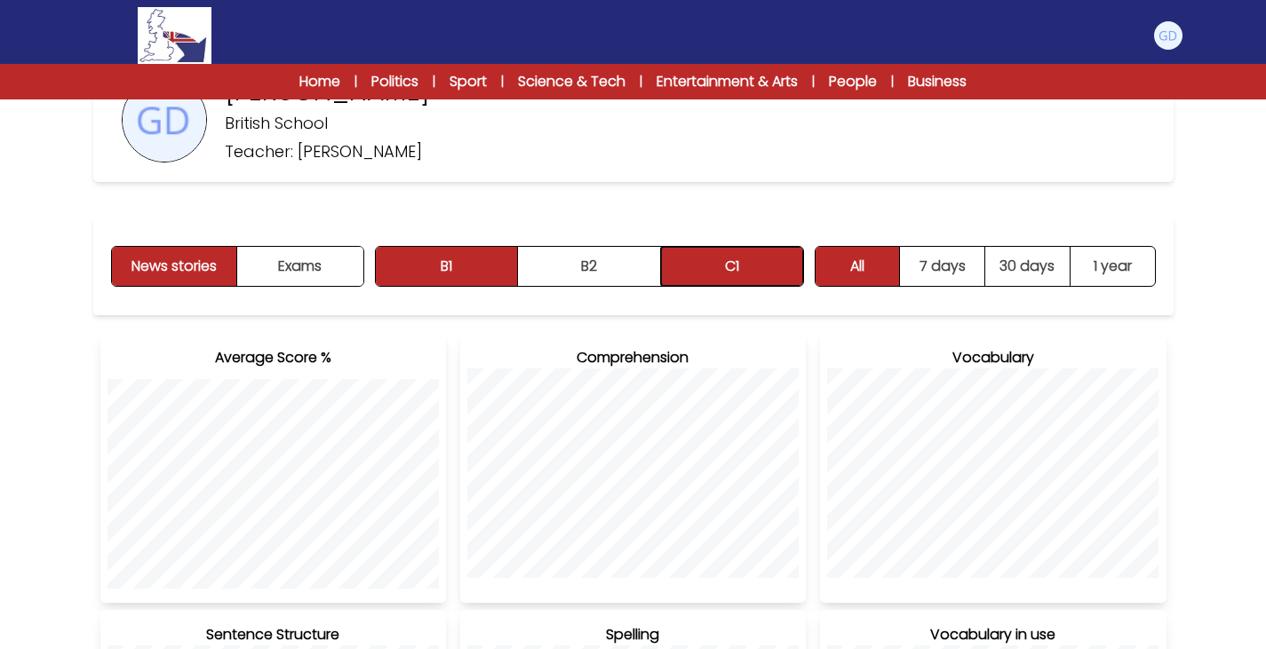
click at [770, 285] on button "C1" at bounding box center [732, 266] width 142 height 39
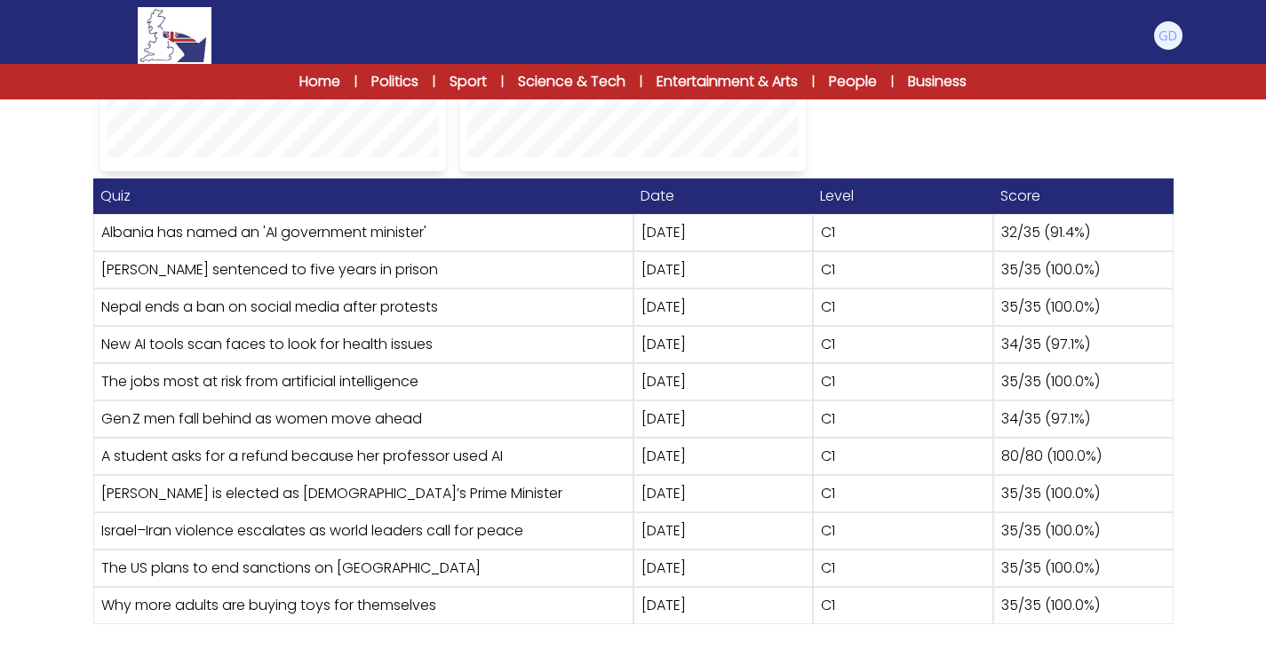
scroll to position [1084, 0]
